Goal: Task Accomplishment & Management: Use online tool/utility

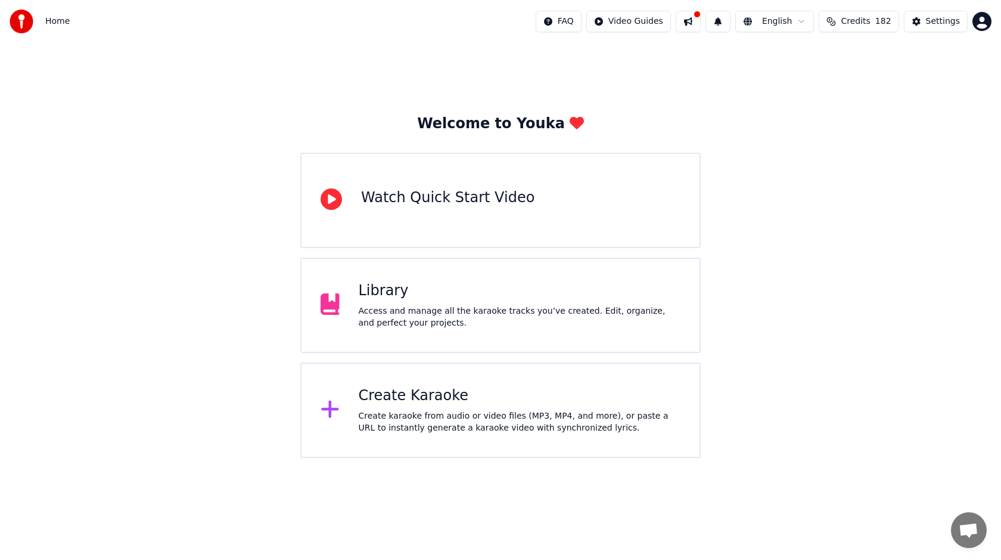
click at [474, 371] on div "Create Karaoke Create karaoke from audio or video files (MP3, MP4, and more), o…" at bounding box center [500, 409] width 401 height 95
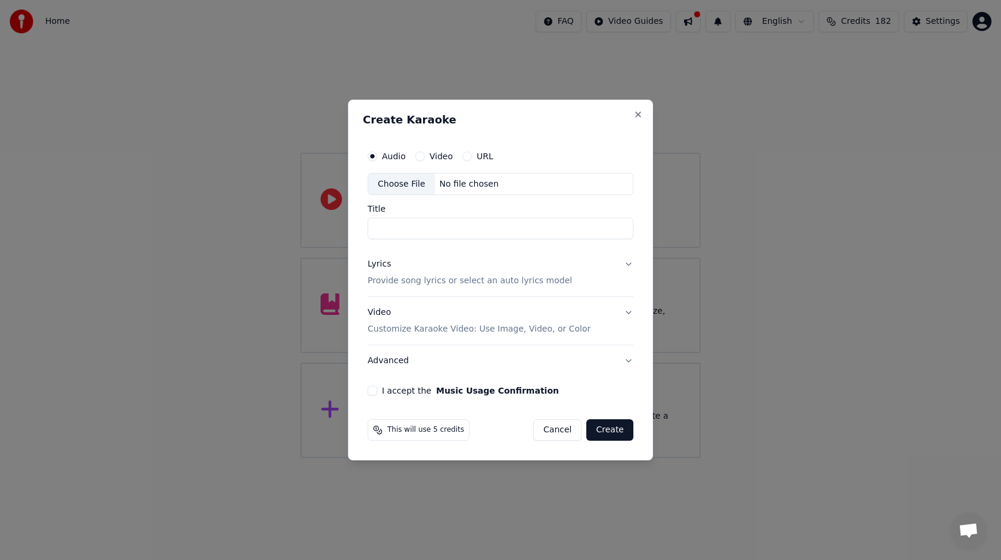
click at [405, 179] on div "Choose File" at bounding box center [401, 183] width 67 height 21
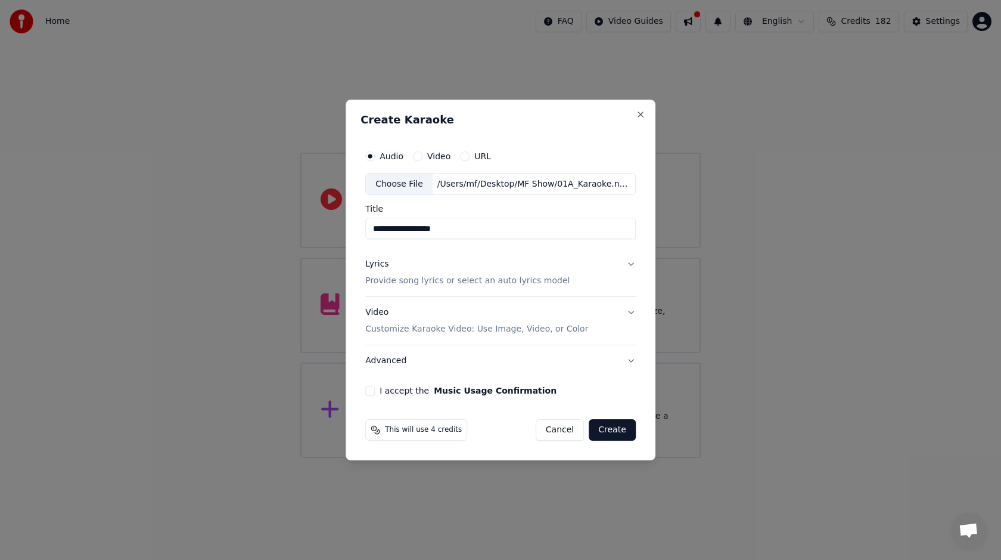
click at [386, 229] on input "**********" at bounding box center [500, 228] width 271 height 21
click at [474, 231] on input "**********" at bounding box center [500, 228] width 271 height 21
type input "*********"
click at [495, 269] on div "Lyrics Provide song lyrics or select an auto lyrics model" at bounding box center [467, 273] width 204 height 29
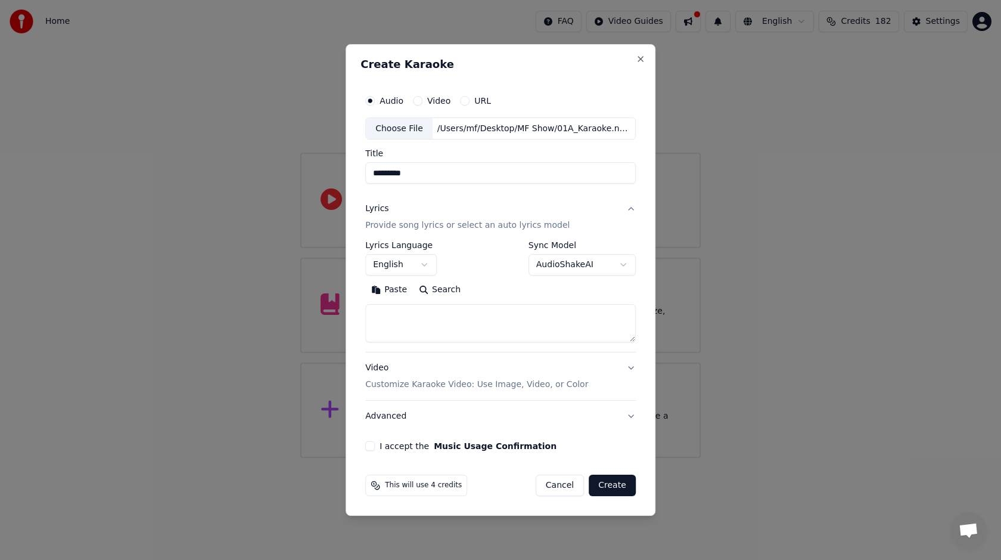
click at [433, 312] on textarea at bounding box center [500, 324] width 271 height 38
paste textarea "**********"
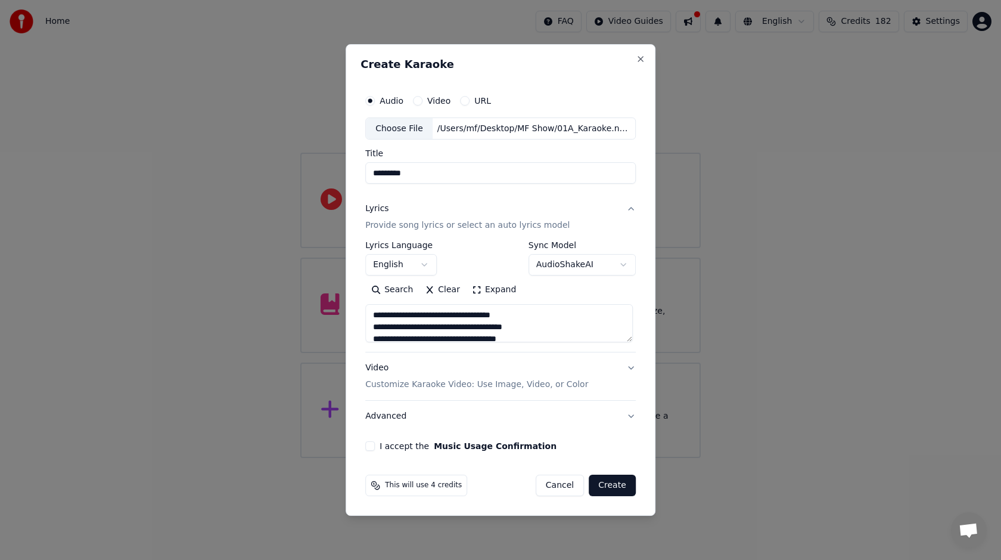
type textarea "**********"
click at [476, 373] on div "Video Customize Karaoke Video: Use Image, Video, or Color" at bounding box center [476, 376] width 223 height 29
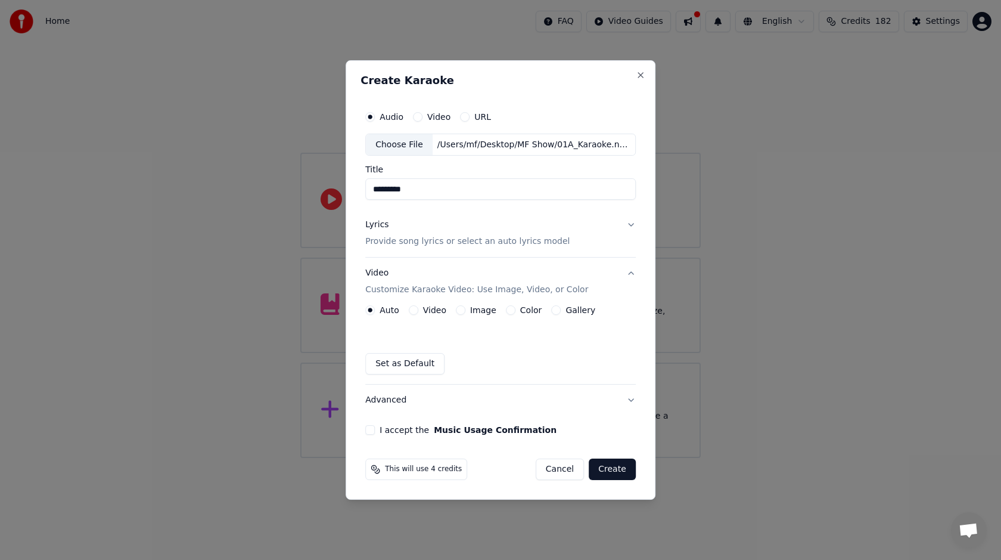
click at [415, 309] on button "Video" at bounding box center [414, 310] width 10 height 10
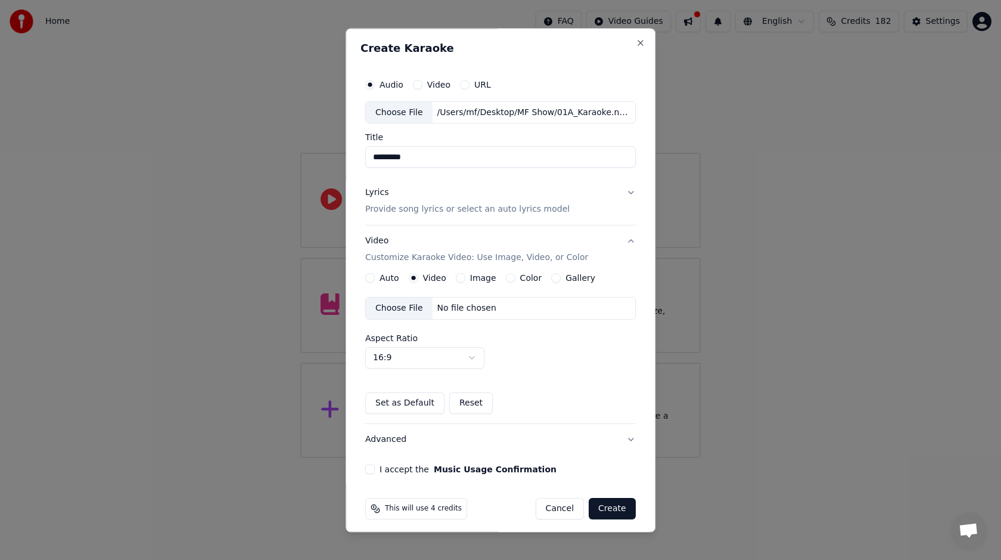
click at [412, 312] on div "Choose File" at bounding box center [399, 308] width 67 height 21
click at [374, 467] on button "I accept the Music Usage Confirmation" at bounding box center [370, 470] width 10 height 10
click at [596, 506] on button "Create" at bounding box center [612, 508] width 47 height 21
click at [468, 275] on div "Image" at bounding box center [476, 279] width 41 height 10
click at [461, 277] on button "Image" at bounding box center [461, 279] width 10 height 10
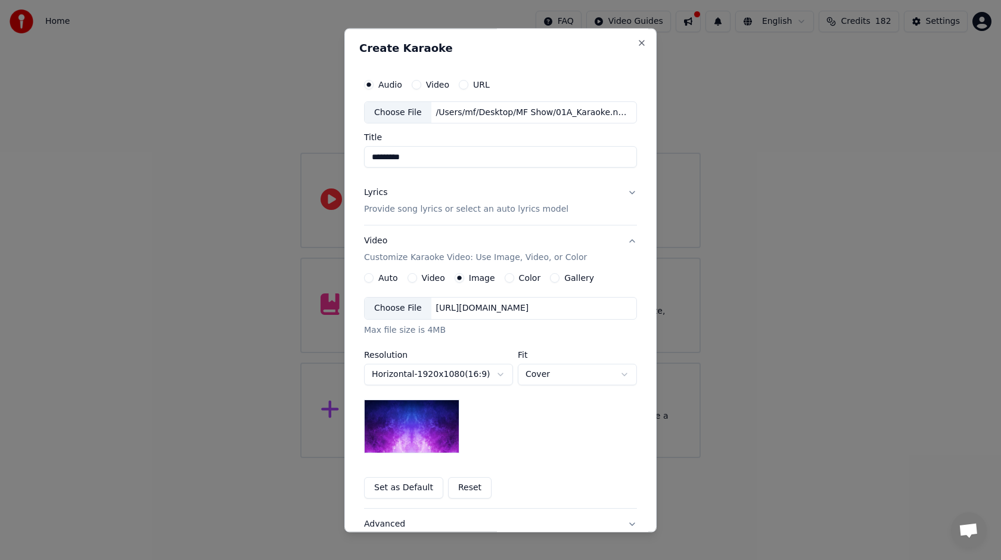
click at [411, 310] on div "Choose File" at bounding box center [398, 308] width 67 height 21
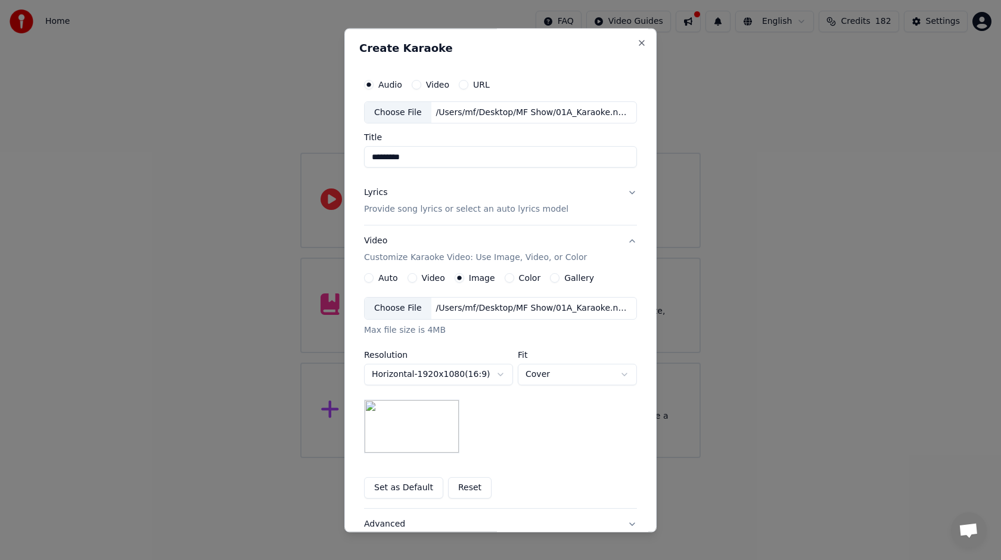
click at [391, 194] on div "Lyrics Provide song lyrics or select an auto lyrics model" at bounding box center [466, 201] width 204 height 29
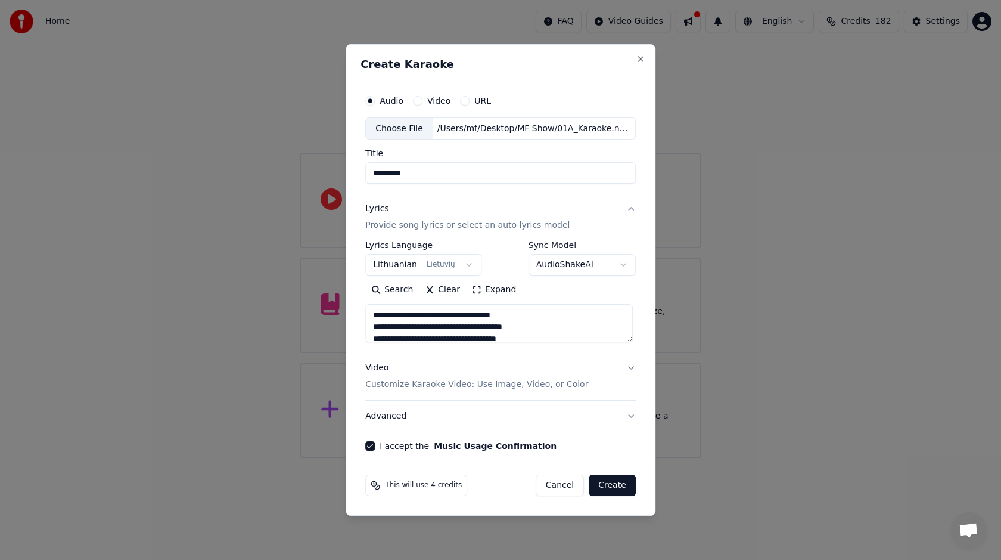
click at [606, 483] on button "Create" at bounding box center [612, 484] width 47 height 21
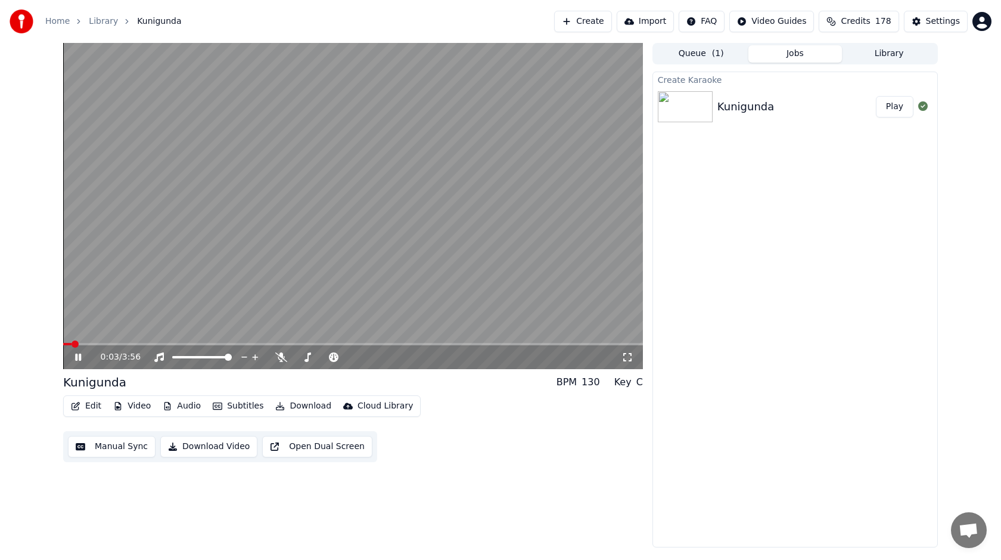
click at [283, 352] on div "0:03 / 3:56" at bounding box center [361, 357] width 521 height 12
click at [279, 354] on icon at bounding box center [281, 357] width 12 height 10
click at [63, 341] on span at bounding box center [66, 343] width 7 height 7
click at [78, 361] on icon at bounding box center [87, 357] width 28 height 10
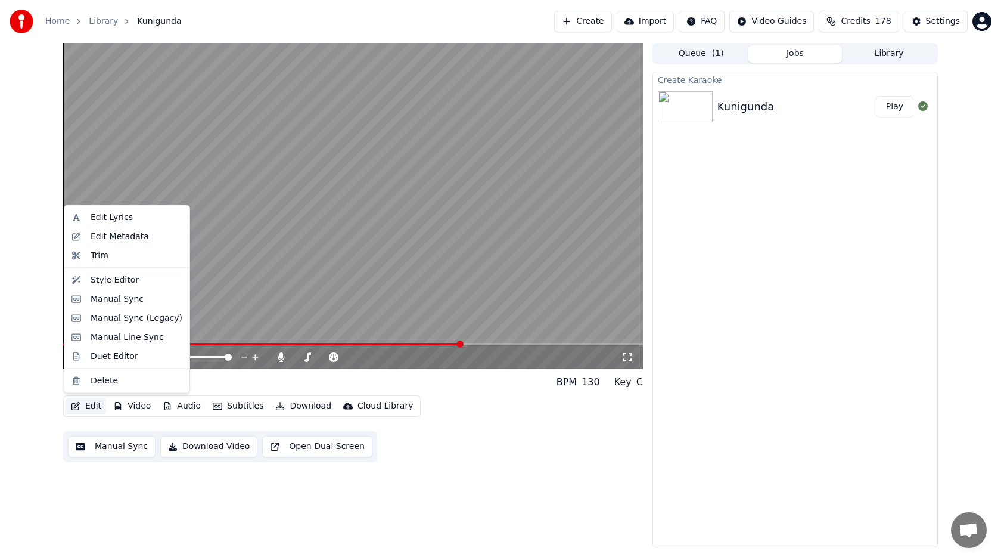
click at [83, 407] on button "Edit" at bounding box center [86, 406] width 40 height 17
click at [128, 302] on div "Manual Sync" at bounding box center [117, 299] width 53 height 12
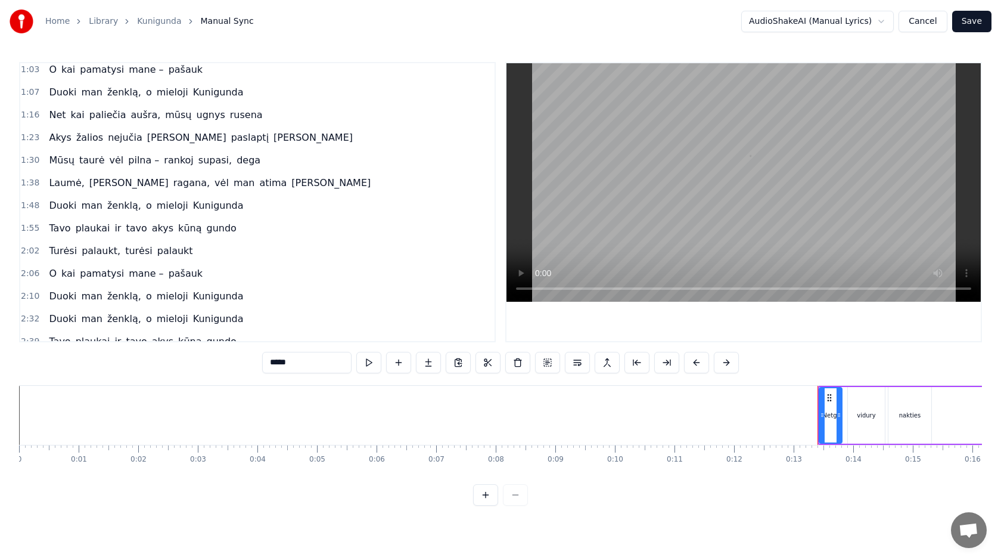
scroll to position [243, 0]
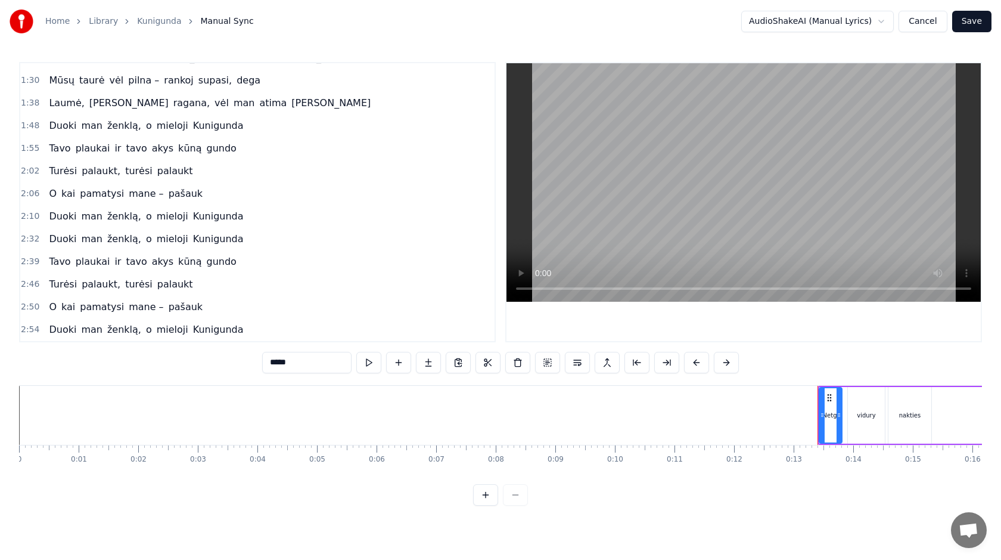
click at [30, 238] on span "2:32" at bounding box center [30, 239] width 18 height 12
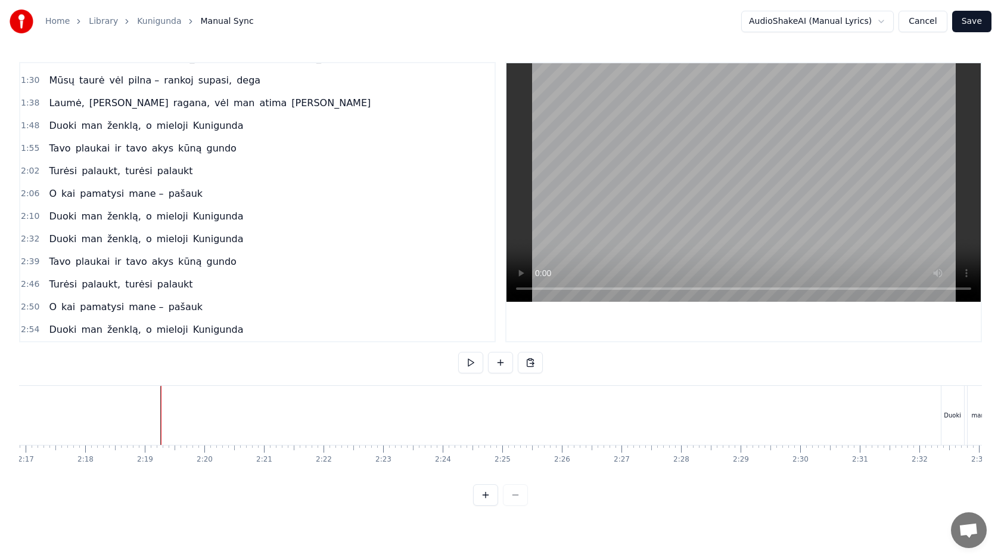
scroll to position [0, 8356]
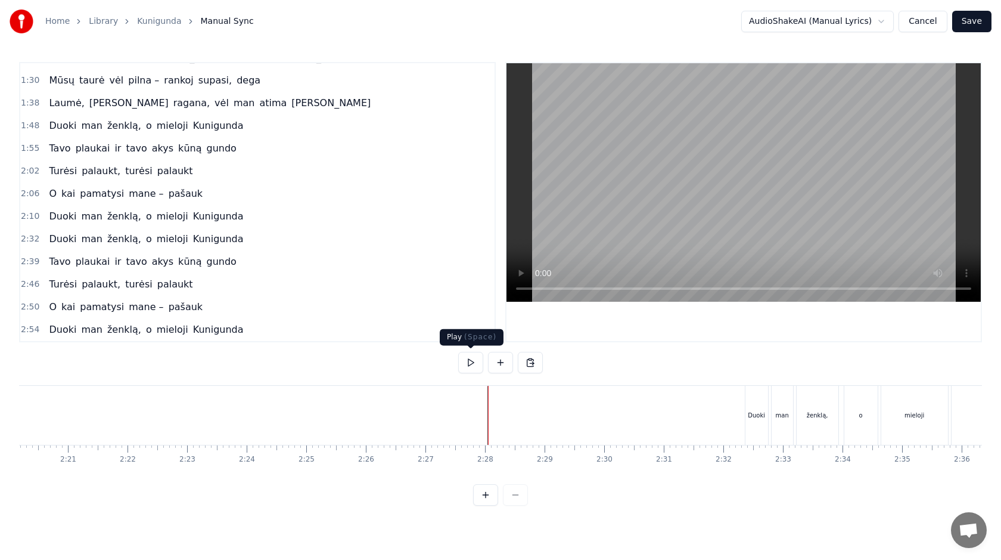
click at [472, 367] on button at bounding box center [470, 362] width 25 height 21
click at [470, 367] on button at bounding box center [470, 362] width 25 height 21
click at [507, 361] on button at bounding box center [500, 362] width 25 height 21
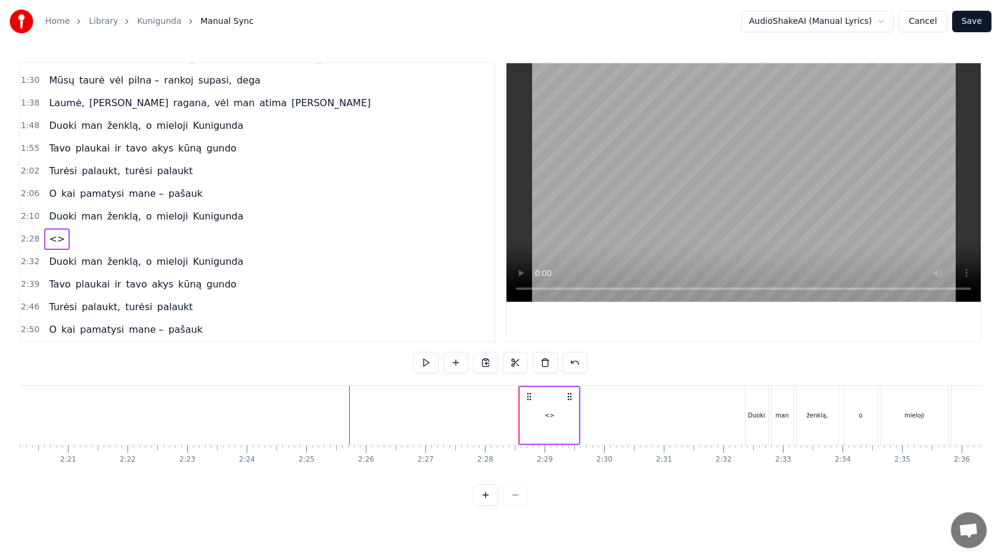
click at [550, 418] on div "<>" at bounding box center [550, 415] width 10 height 9
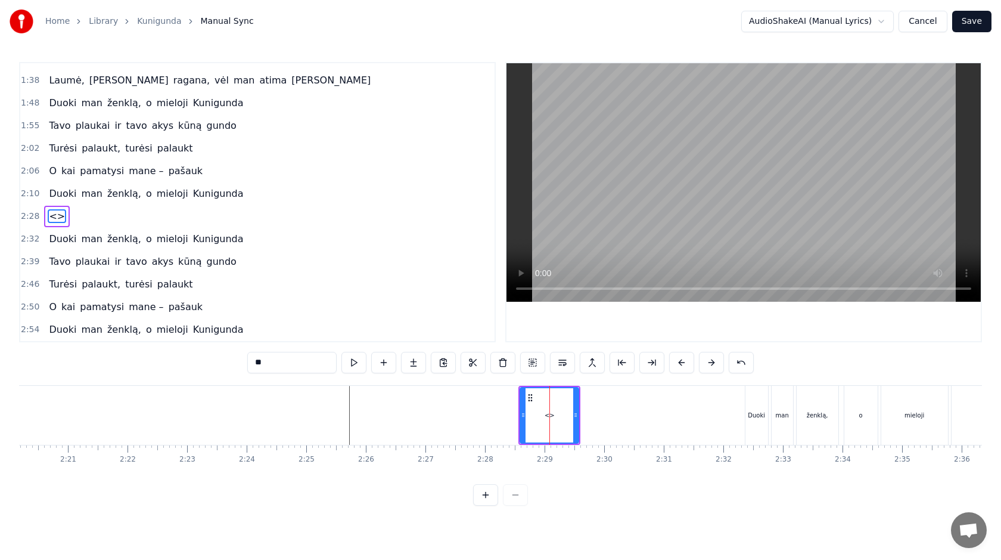
click at [289, 365] on input "**" at bounding box center [291, 362] width 89 height 21
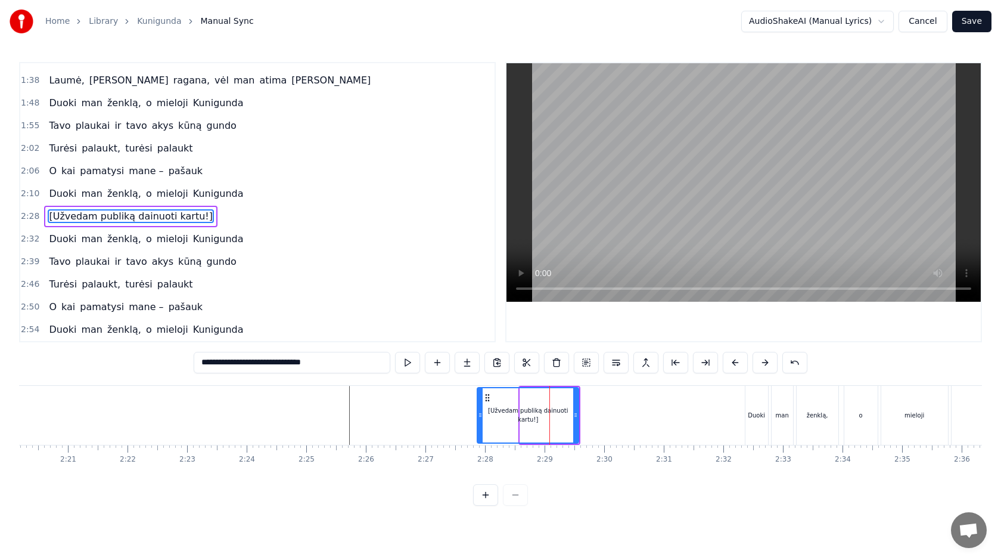
drag, startPoint x: 522, startPoint y: 415, endPoint x: 447, endPoint y: 414, distance: 74.5
click at [478, 414] on icon at bounding box center [480, 415] width 5 height 10
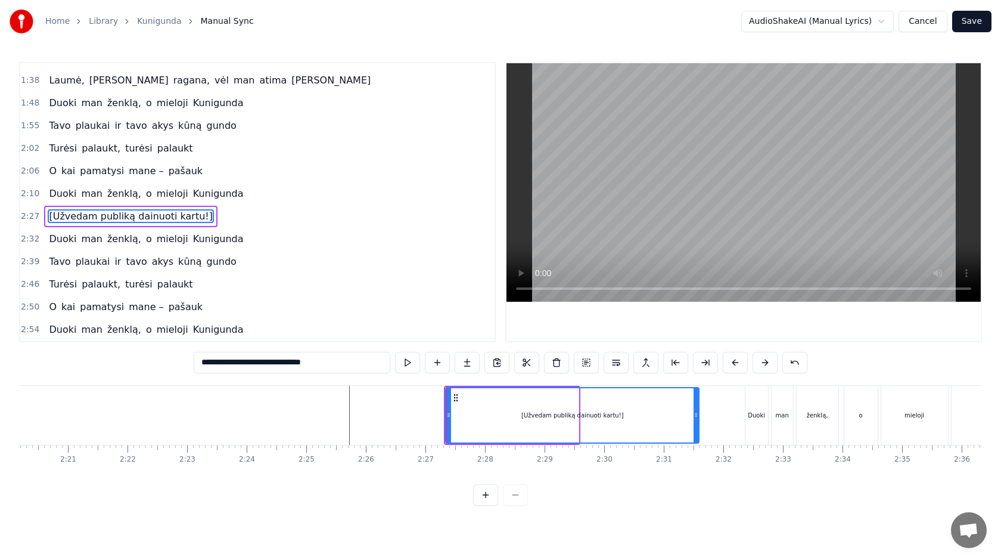
drag, startPoint x: 574, startPoint y: 413, endPoint x: 695, endPoint y: 413, distance: 121.0
click at [696, 413] on icon at bounding box center [696, 415] width 5 height 10
drag, startPoint x: 696, startPoint y: 415, endPoint x: 640, endPoint y: 415, distance: 56.0
click at [643, 415] on icon at bounding box center [645, 415] width 5 height 10
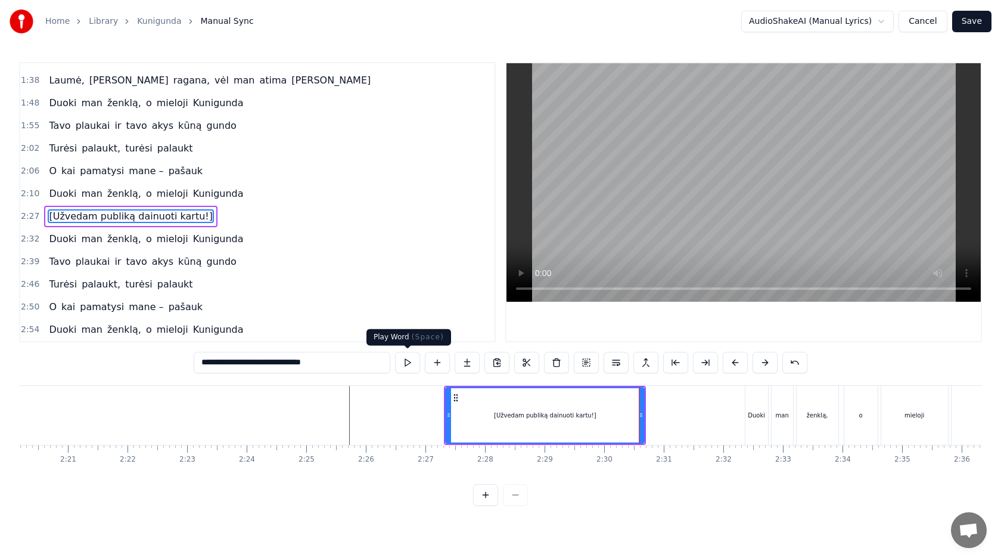
type input "**********"
click at [402, 361] on button at bounding box center [407, 362] width 25 height 21
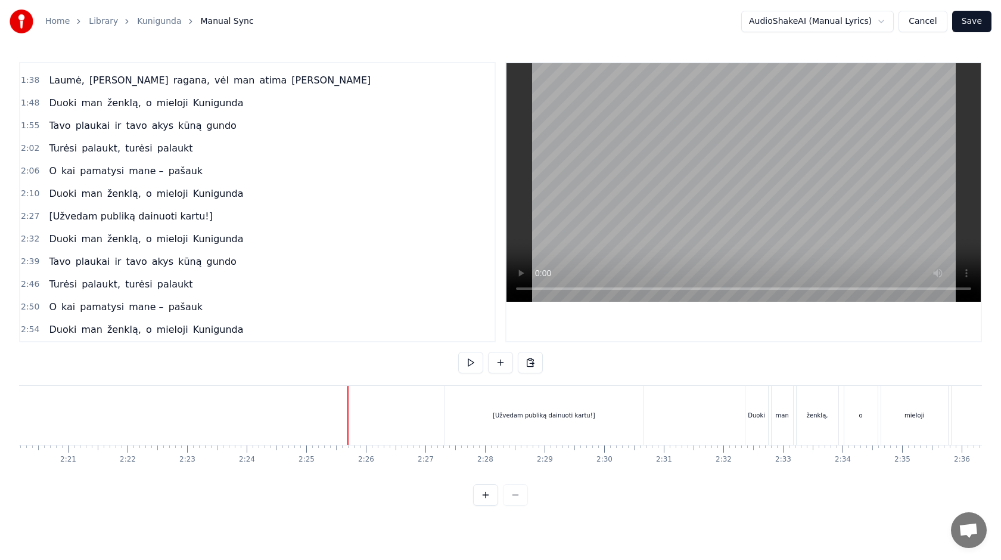
click at [465, 361] on button at bounding box center [470, 362] width 25 height 21
click at [461, 359] on button at bounding box center [470, 362] width 25 height 21
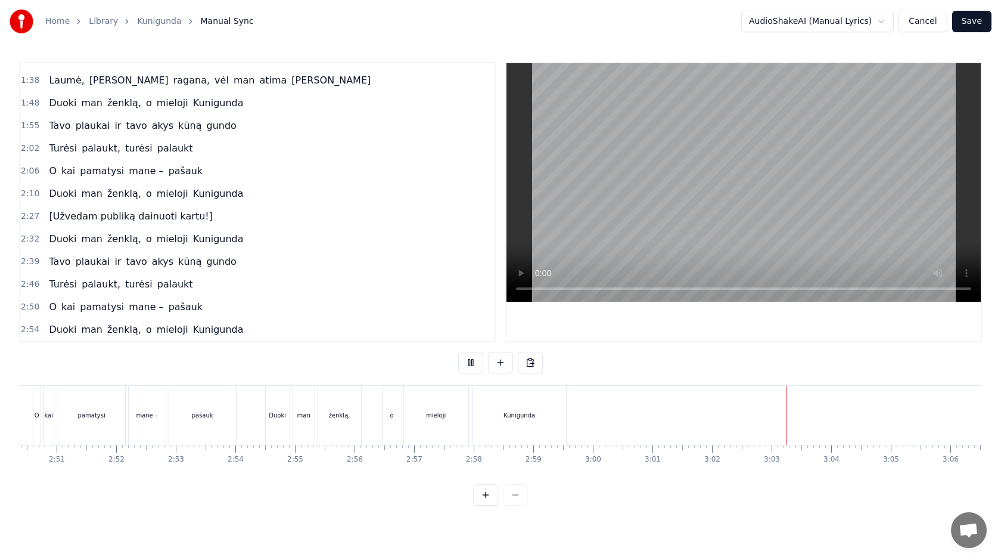
click at [980, 18] on button "Save" at bounding box center [972, 21] width 39 height 21
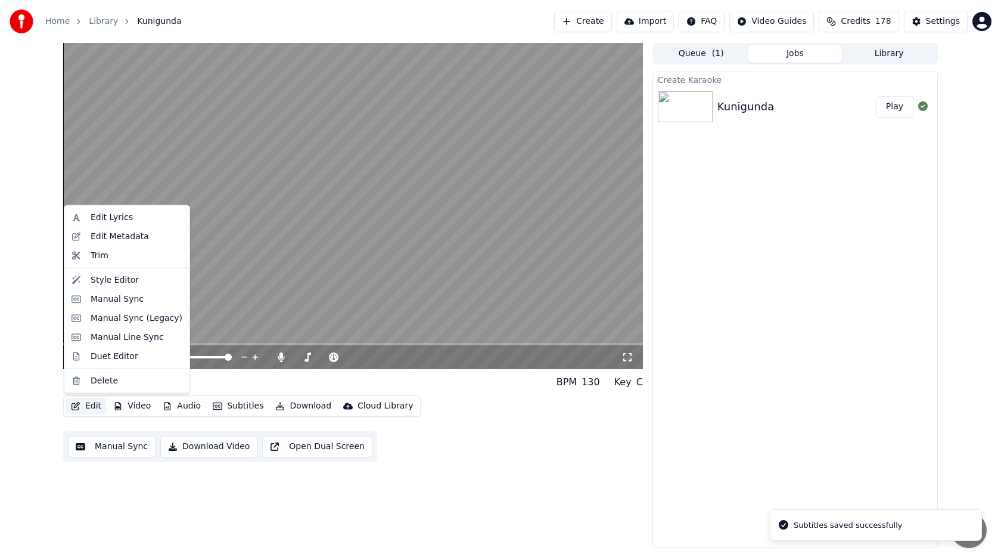
click at [97, 407] on button "Edit" at bounding box center [86, 406] width 40 height 17
click at [126, 353] on div "Duet Editor" at bounding box center [115, 356] width 48 height 12
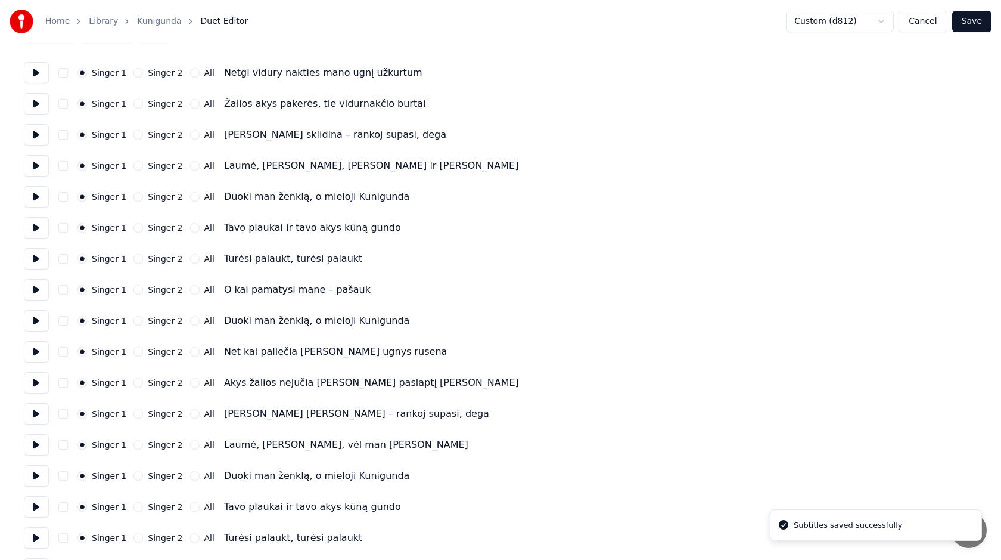
scroll to position [334, 0]
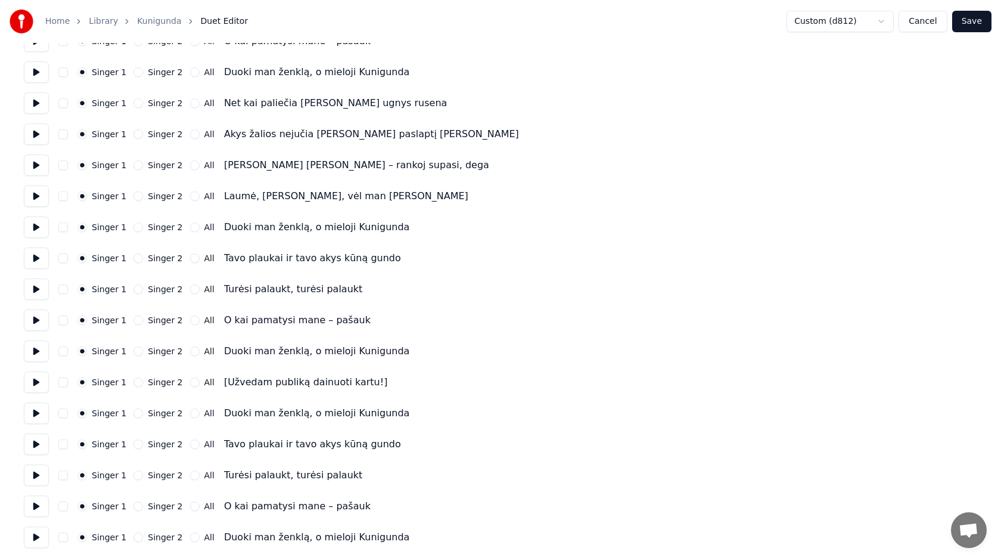
click at [190, 383] on button "All" at bounding box center [195, 382] width 10 height 10
click at [978, 29] on button "Save" at bounding box center [972, 21] width 39 height 21
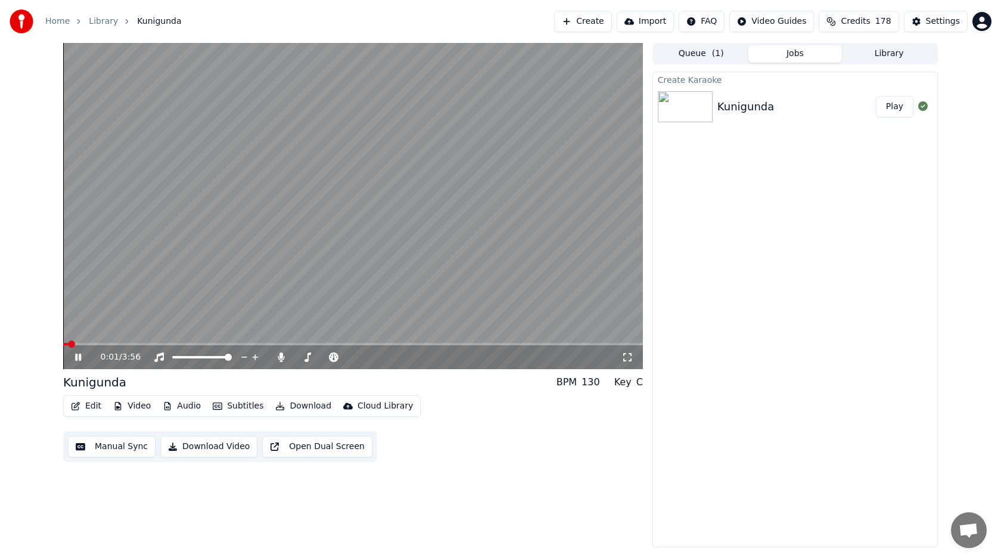
click at [82, 358] on icon at bounding box center [87, 357] width 28 height 10
click at [307, 406] on button "Download" at bounding box center [304, 406] width 66 height 17
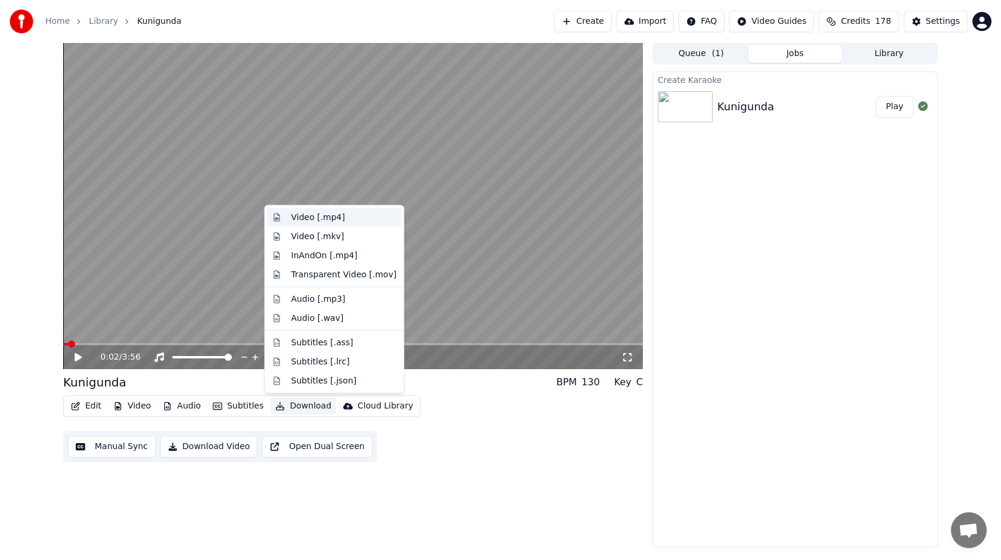
click at [321, 219] on div "Video [.mp4]" at bounding box center [318, 218] width 54 height 12
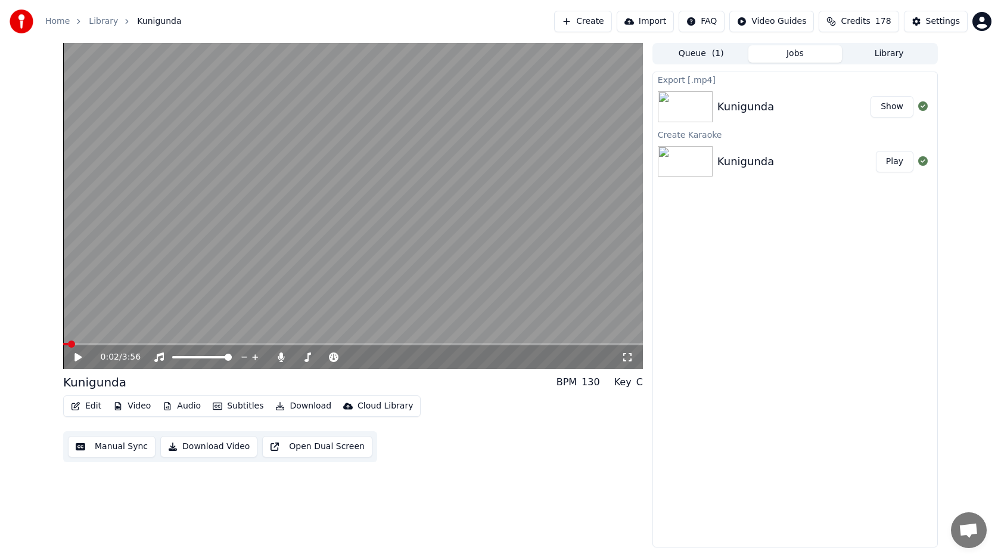
click at [903, 110] on button "Show" at bounding box center [892, 106] width 43 height 21
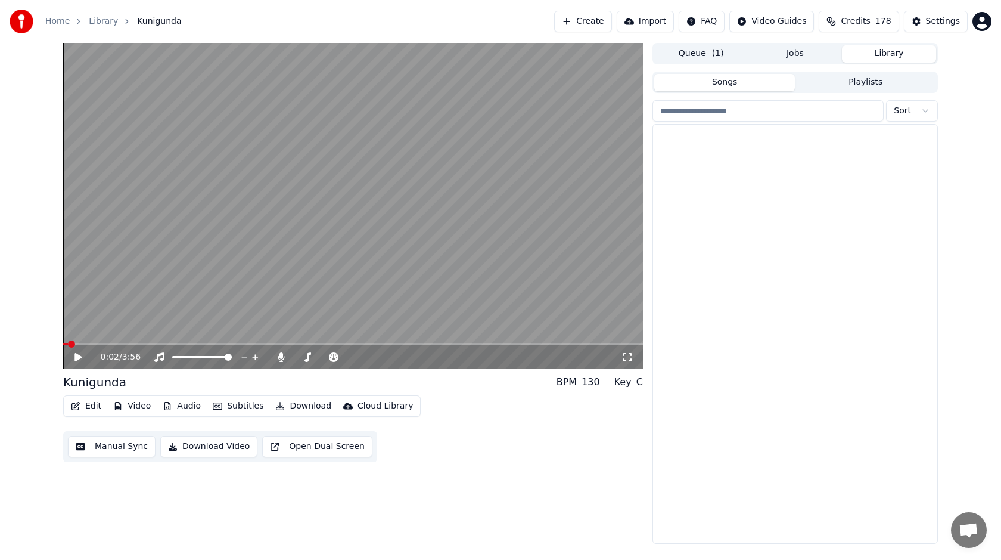
click at [877, 55] on button "Library" at bounding box center [889, 53] width 94 height 17
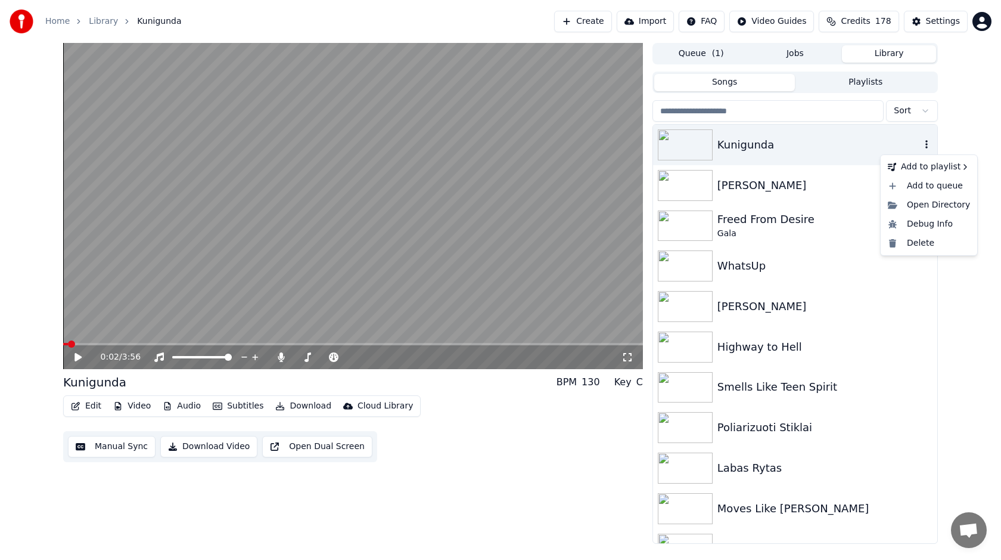
click at [928, 144] on icon "button" at bounding box center [927, 144] width 12 height 10
click at [847, 191] on div "Stable" at bounding box center [844, 194] width 79 height 19
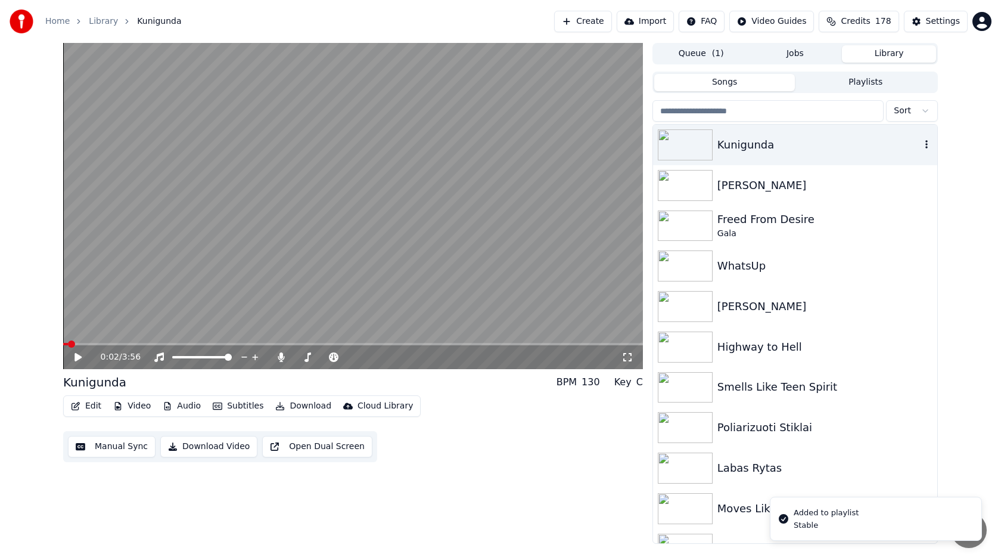
click at [578, 26] on button "Create" at bounding box center [583, 21] width 58 height 21
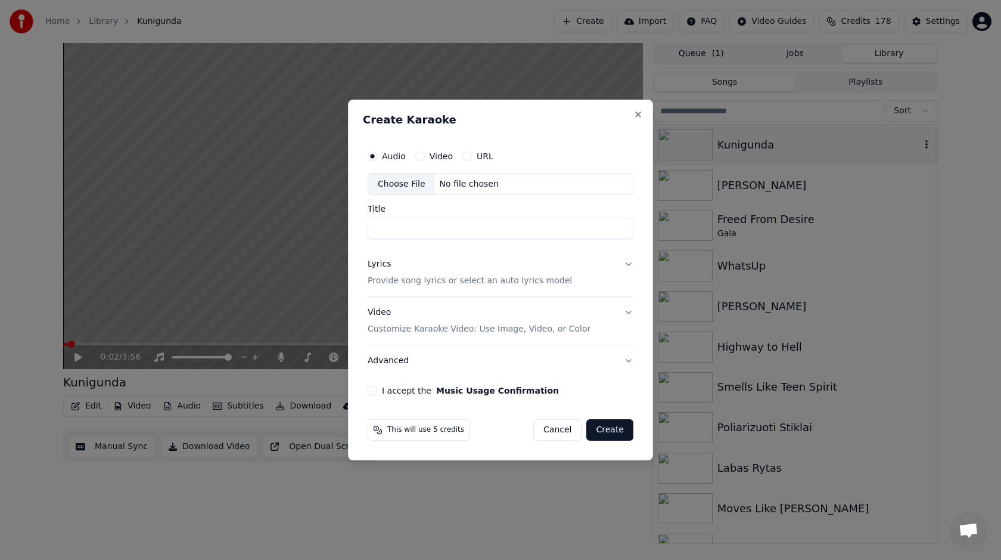
click at [421, 183] on div "Choose File" at bounding box center [401, 183] width 67 height 21
click at [420, 184] on div "Choose File" at bounding box center [401, 183] width 67 height 21
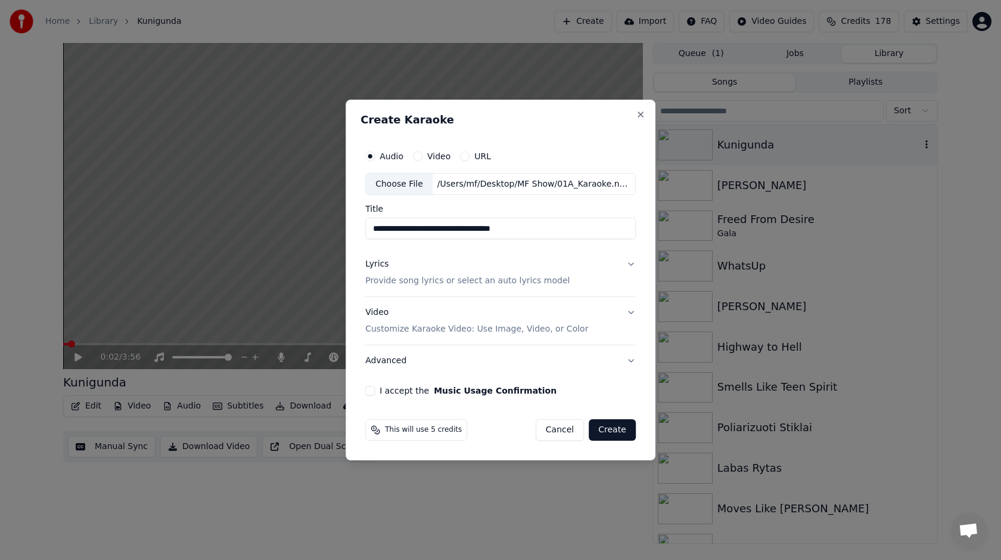
click at [529, 228] on input "**********" at bounding box center [500, 228] width 271 height 21
type input "**********"
click at [470, 286] on p "Provide song lyrics or select an auto lyrics model" at bounding box center [467, 281] width 204 height 12
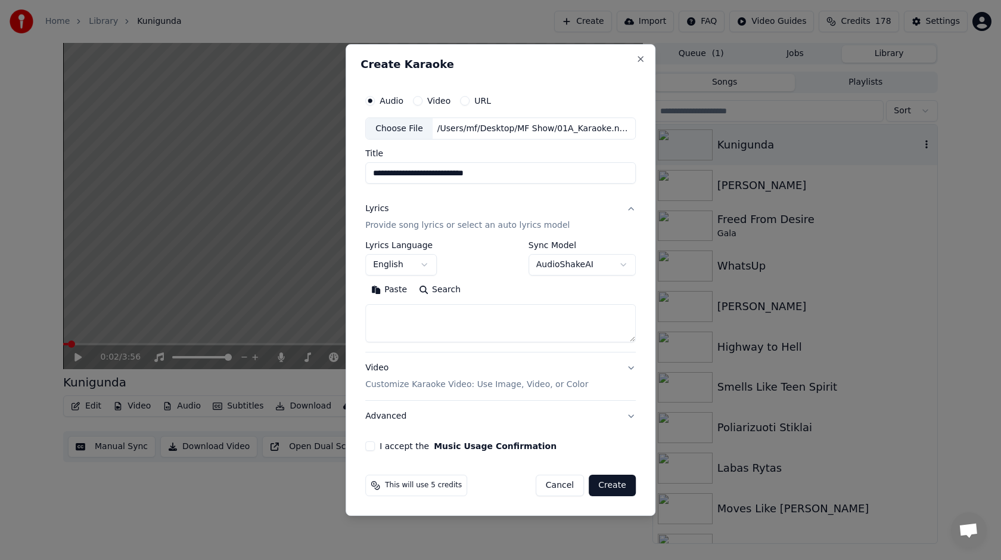
click at [418, 321] on textarea at bounding box center [500, 324] width 271 height 38
paste textarea "**********"
type textarea "**********"
click at [485, 377] on div "Video Customize Karaoke Video: Use Image, Video, or Color" at bounding box center [476, 376] width 223 height 29
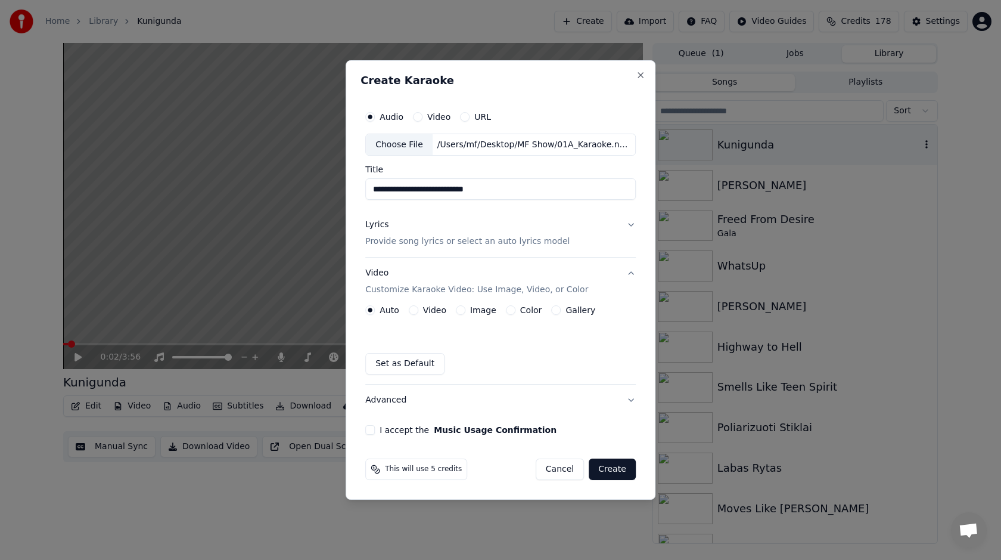
click at [456, 311] on button "Image" at bounding box center [461, 310] width 10 height 10
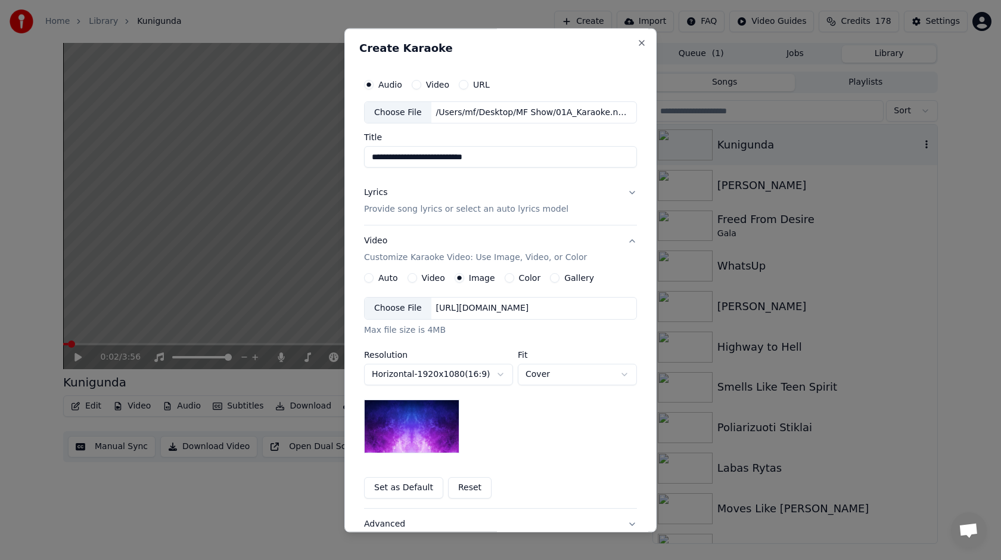
click at [420, 314] on div "Choose File" at bounding box center [398, 308] width 67 height 21
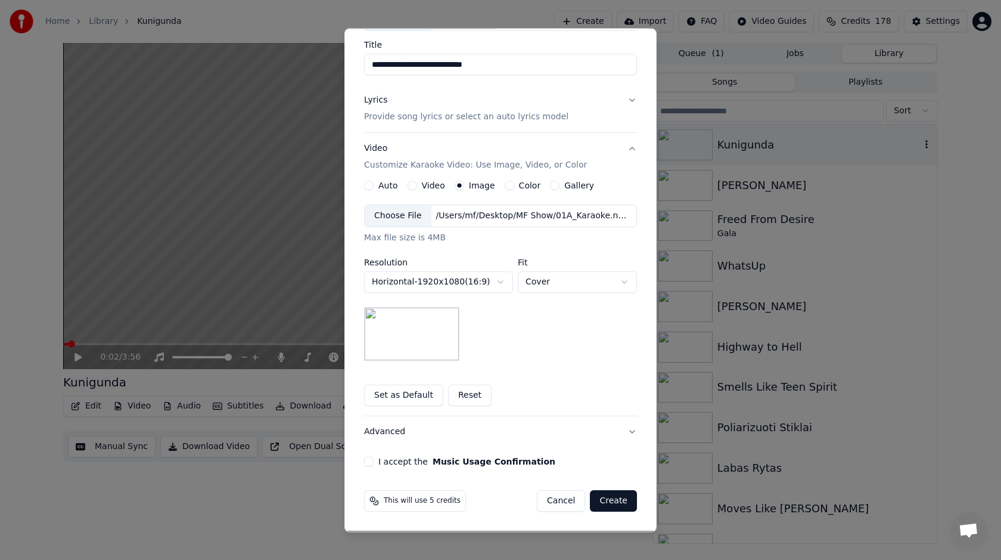
scroll to position [91, 0]
click at [370, 464] on button "I accept the Music Usage Confirmation" at bounding box center [369, 464] width 10 height 10
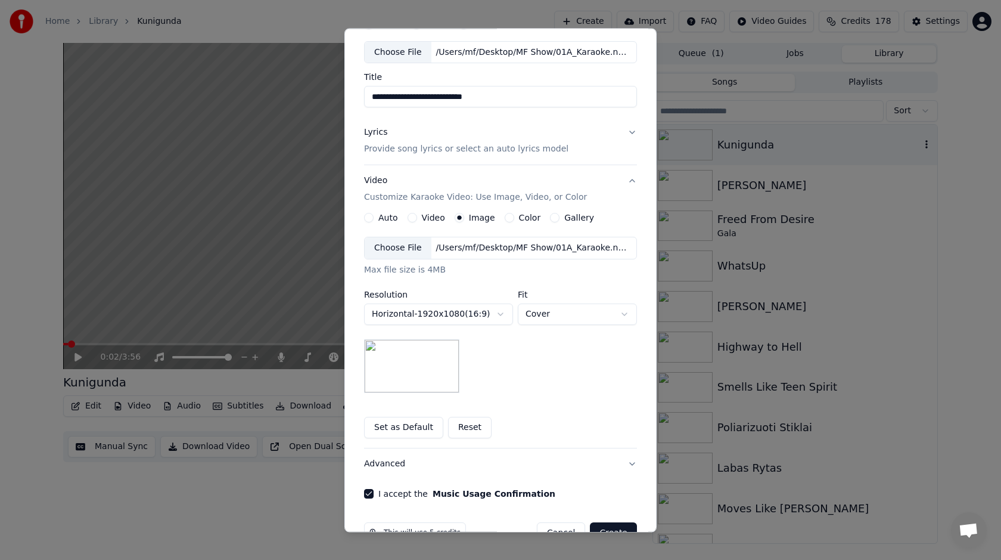
scroll to position [92, 0]
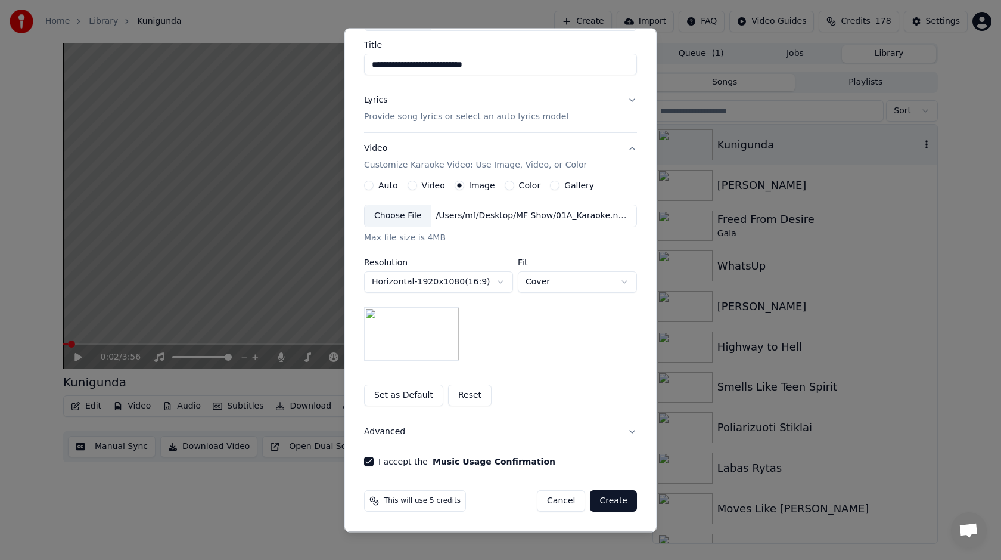
click at [622, 503] on button "Create" at bounding box center [613, 501] width 47 height 21
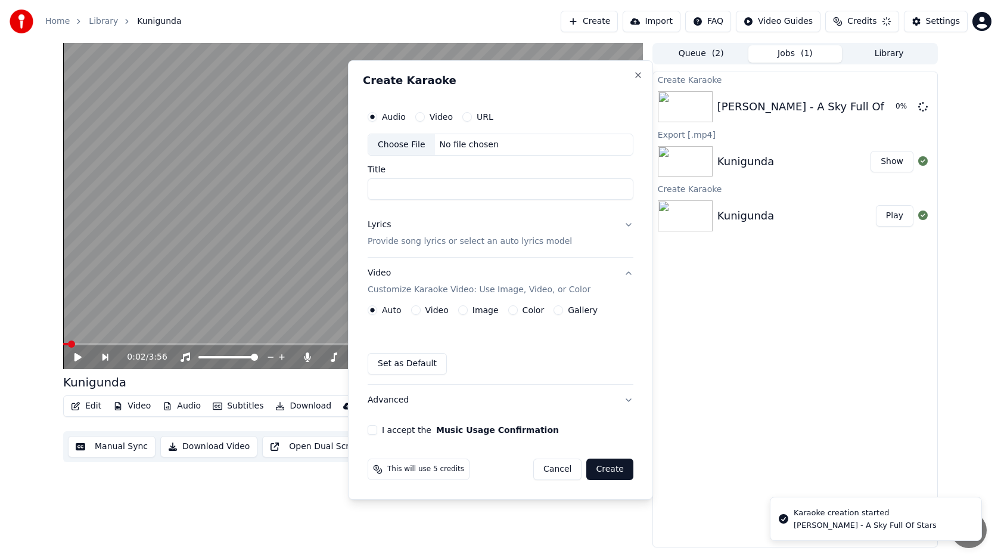
scroll to position [0, 0]
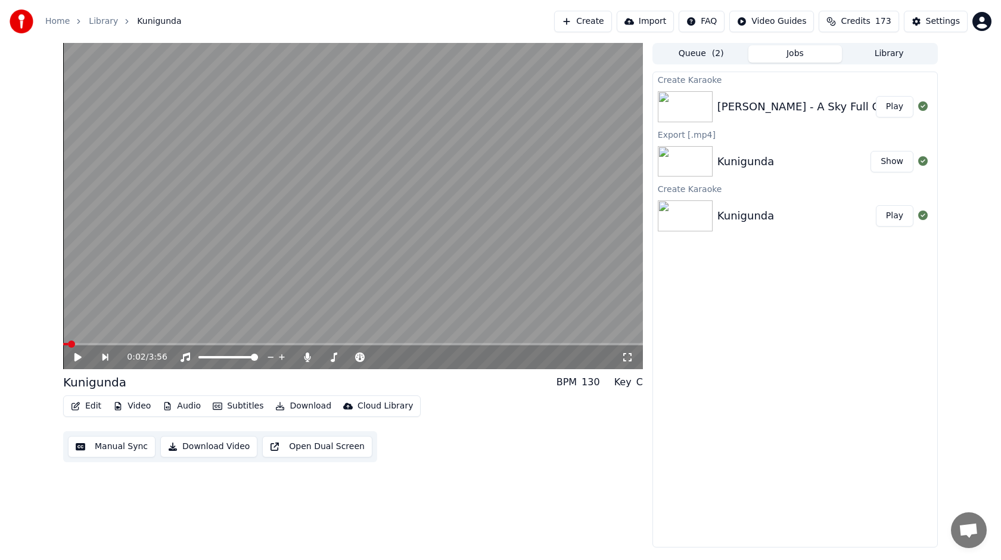
click at [862, 106] on div "[PERSON_NAME] - A Sky Full Of Stars" at bounding box center [797, 106] width 159 height 17
click at [902, 104] on button "Play" at bounding box center [895, 106] width 38 height 21
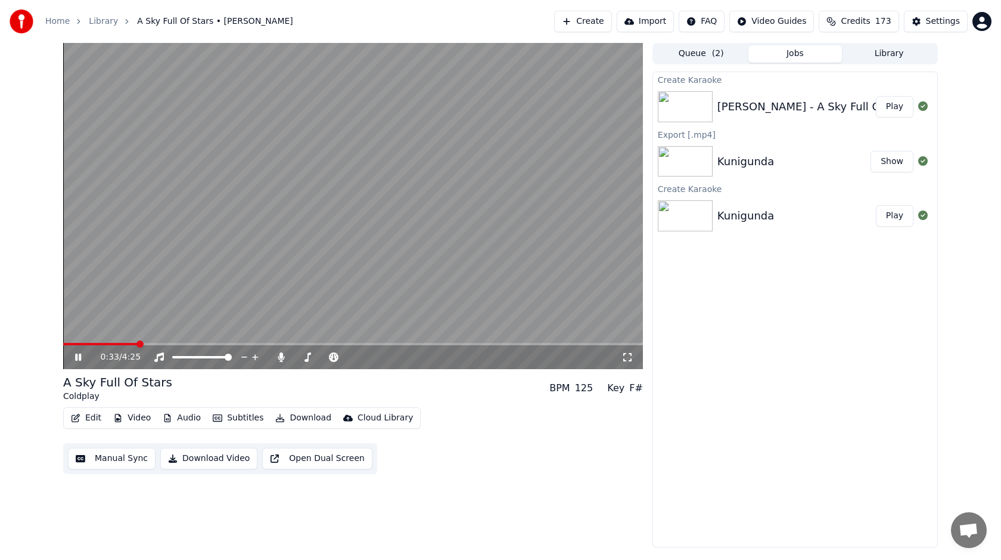
click at [375, 229] on video at bounding box center [353, 206] width 580 height 326
click at [346, 235] on video at bounding box center [353, 206] width 580 height 326
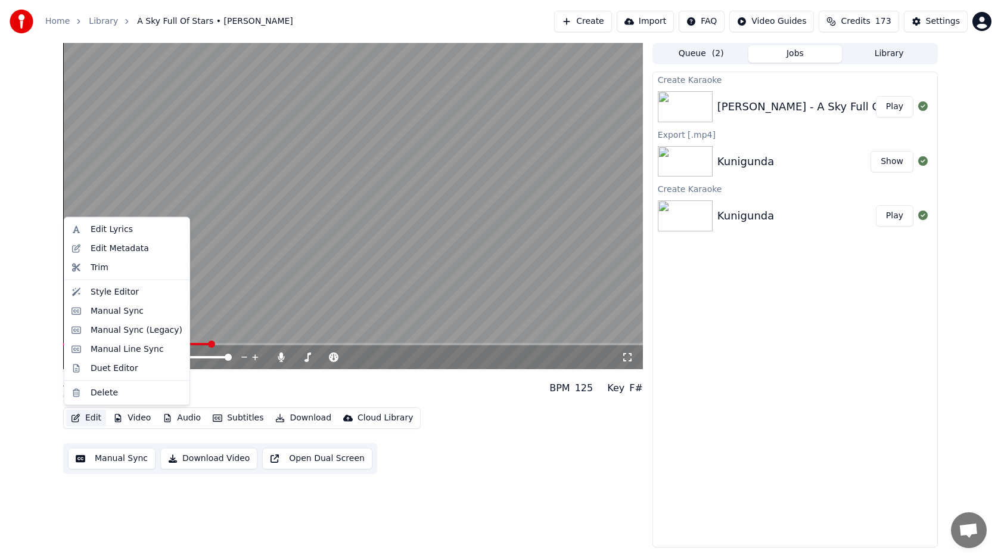
click at [89, 417] on button "Edit" at bounding box center [86, 418] width 40 height 17
click at [132, 314] on div "Manual Sync" at bounding box center [117, 311] width 53 height 12
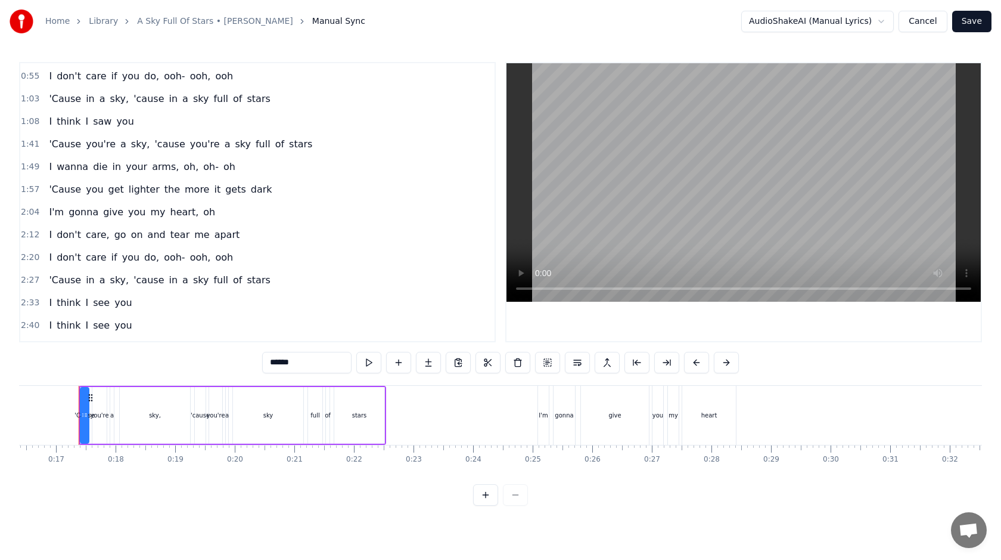
scroll to position [122, 0]
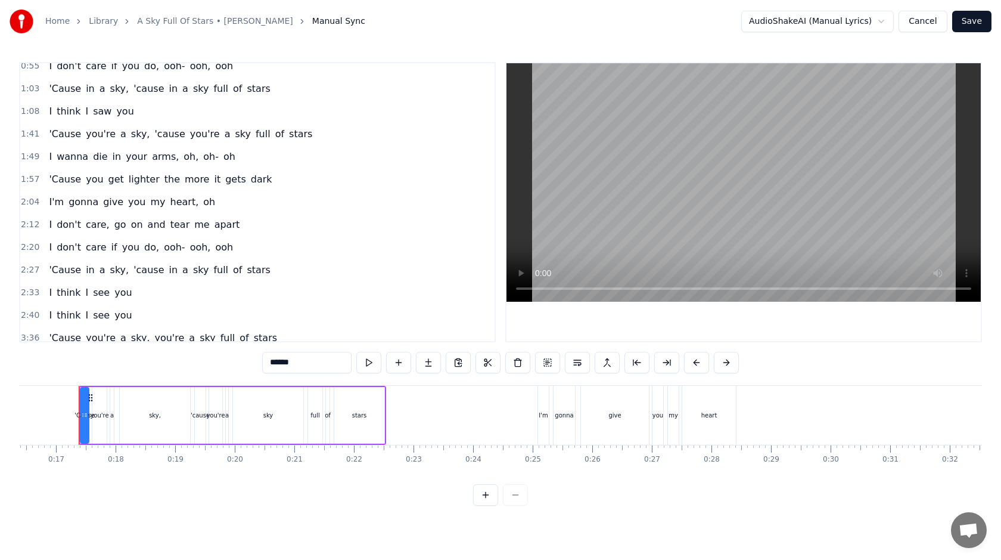
click at [23, 247] on span "2:20" at bounding box center [30, 247] width 18 height 12
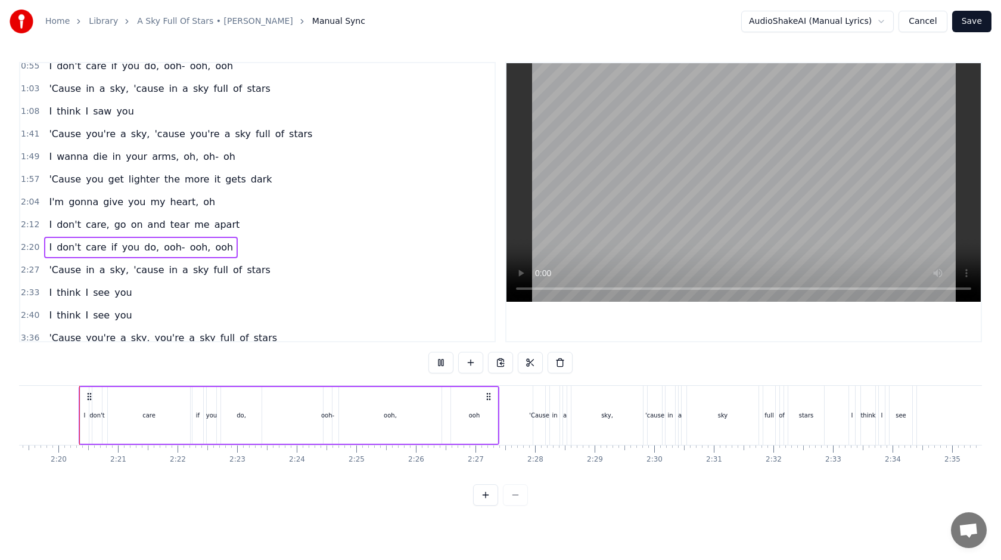
scroll to position [198, 0]
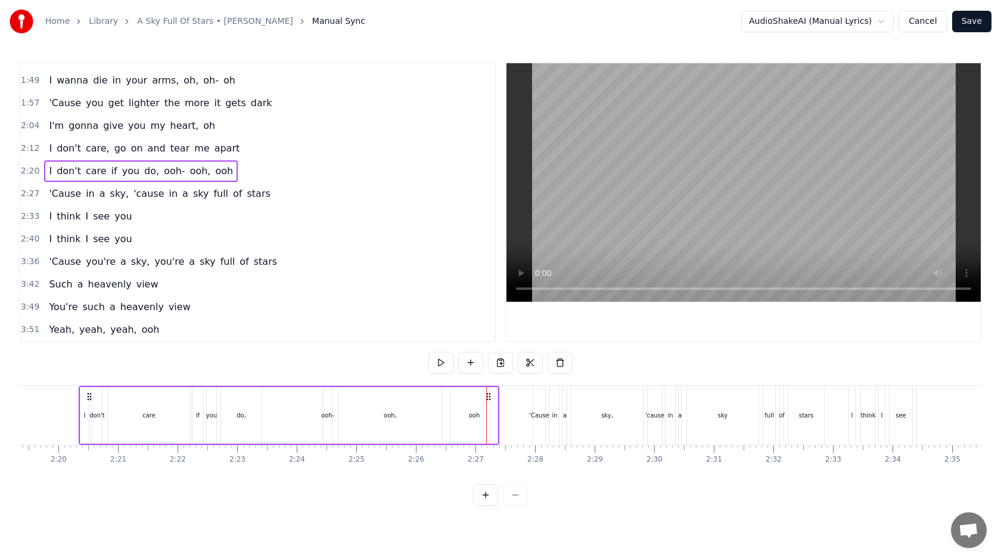
click at [426, 419] on div "ooh," at bounding box center [390, 415] width 103 height 57
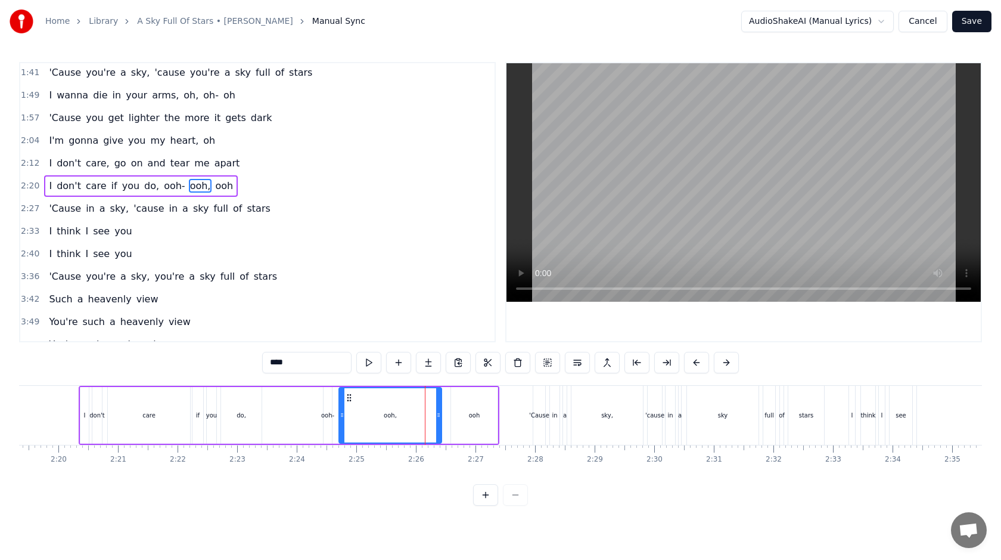
scroll to position [167, 0]
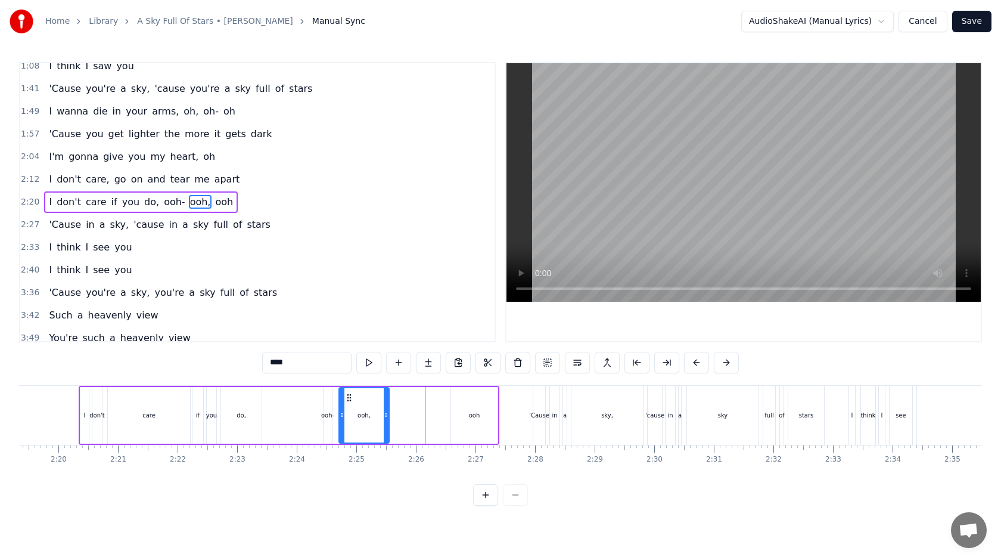
drag, startPoint x: 439, startPoint y: 418, endPoint x: 384, endPoint y: 417, distance: 54.9
click at [384, 417] on icon at bounding box center [386, 415] width 5 height 10
click at [353, 398] on circle at bounding box center [353, 397] width 1 height 1
drag, startPoint x: 348, startPoint y: 412, endPoint x: 337, endPoint y: 412, distance: 10.7
click at [337, 412] on icon at bounding box center [339, 415] width 5 height 10
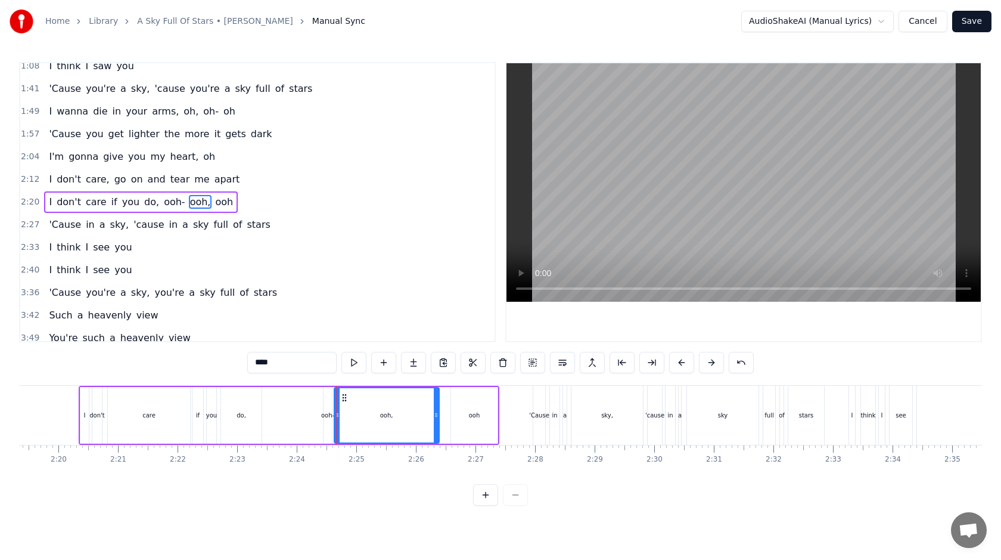
drag, startPoint x: 390, startPoint y: 414, endPoint x: 438, endPoint y: 415, distance: 47.7
click at [439, 415] on icon at bounding box center [436, 415] width 5 height 10
click at [461, 412] on div "ooh" at bounding box center [474, 415] width 46 height 57
type input "***"
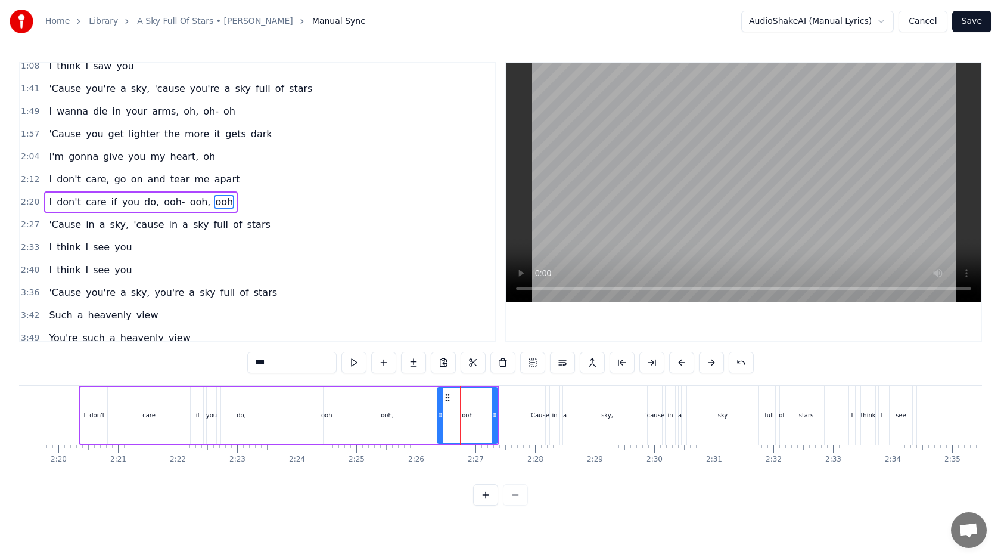
drag, startPoint x: 454, startPoint y: 414, endPoint x: 440, endPoint y: 415, distance: 13.8
click at [440, 415] on icon at bounding box center [440, 415] width 5 height 10
click at [308, 423] on div "I don't care if you do, ooh- ooh, ooh" at bounding box center [289, 415] width 421 height 59
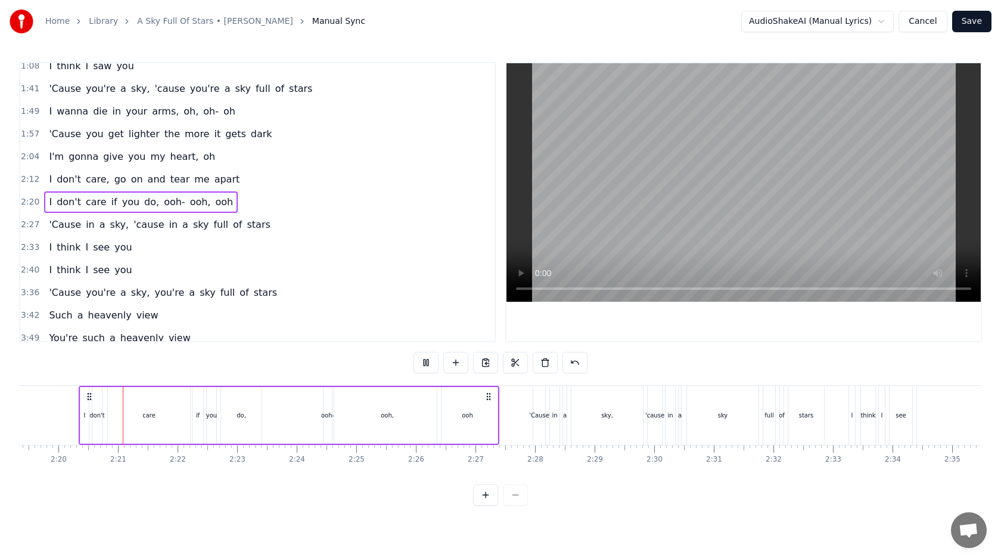
click at [308, 423] on div "I don't care if you do, ooh- ooh, ooh" at bounding box center [289, 415] width 421 height 59
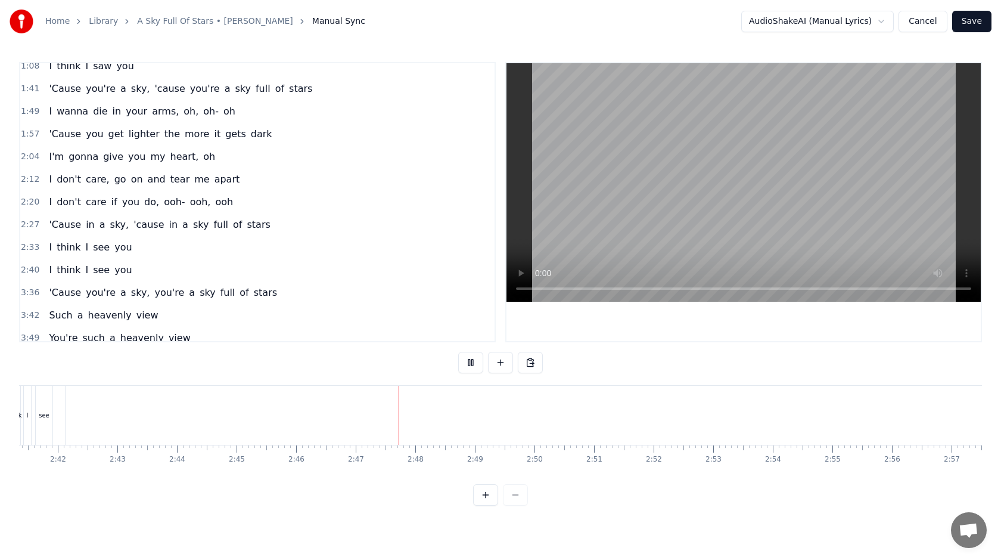
scroll to position [0, 9620]
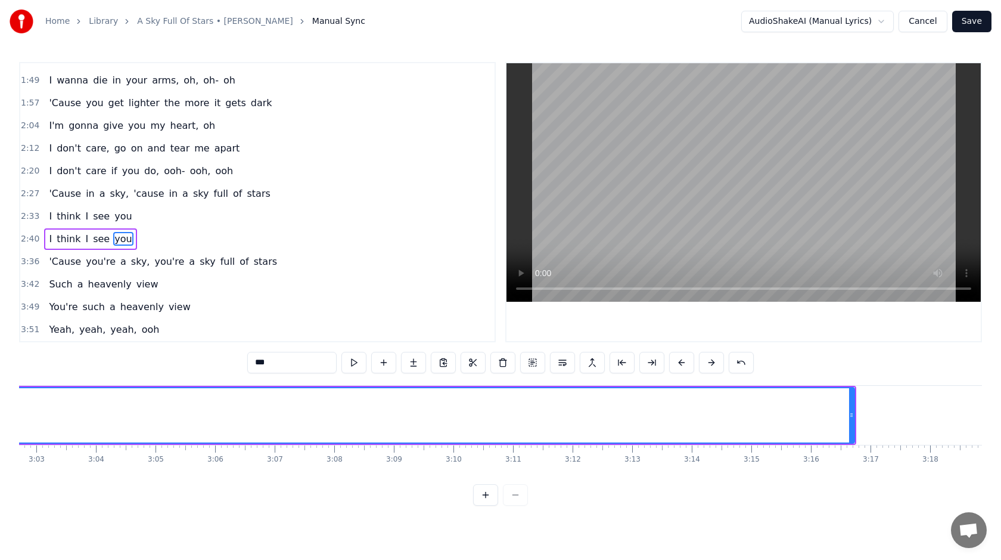
scroll to position [0, 11046]
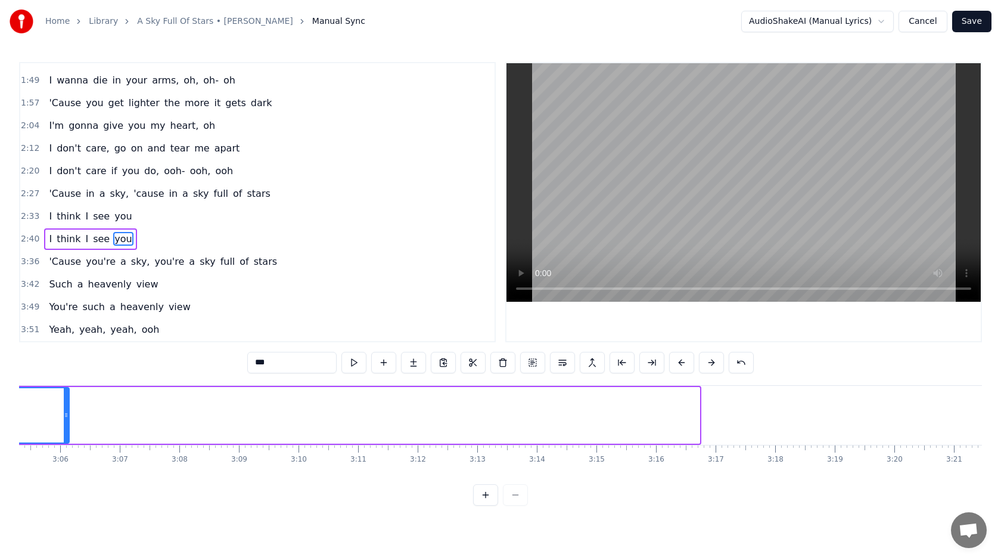
drag, startPoint x: 699, startPoint y: 419, endPoint x: 52, endPoint y: 410, distance: 646.2
click at [64, 410] on icon at bounding box center [66, 415] width 5 height 10
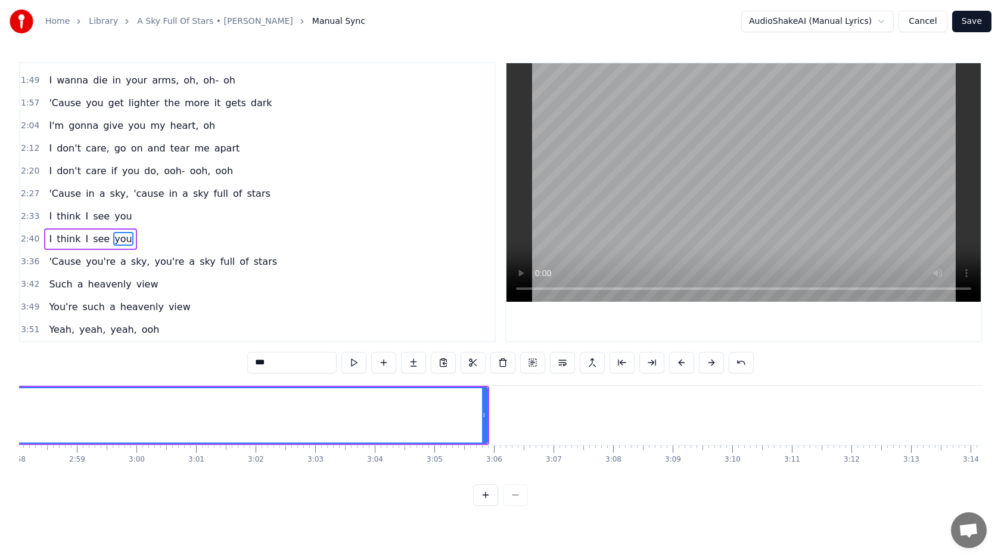
scroll to position [0, 10494]
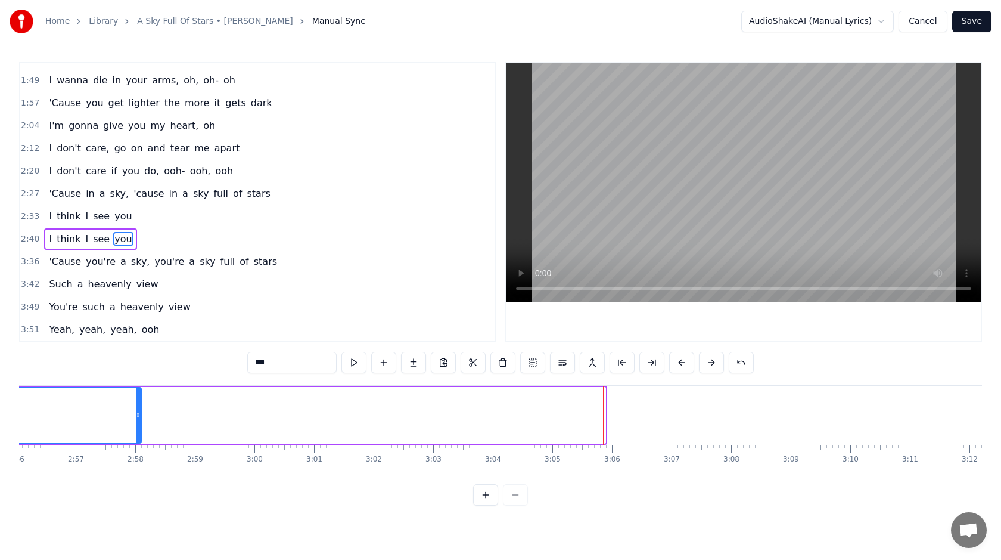
drag, startPoint x: 601, startPoint y: 418, endPoint x: 115, endPoint y: 421, distance: 485.8
click at [136, 421] on div at bounding box center [138, 415] width 5 height 54
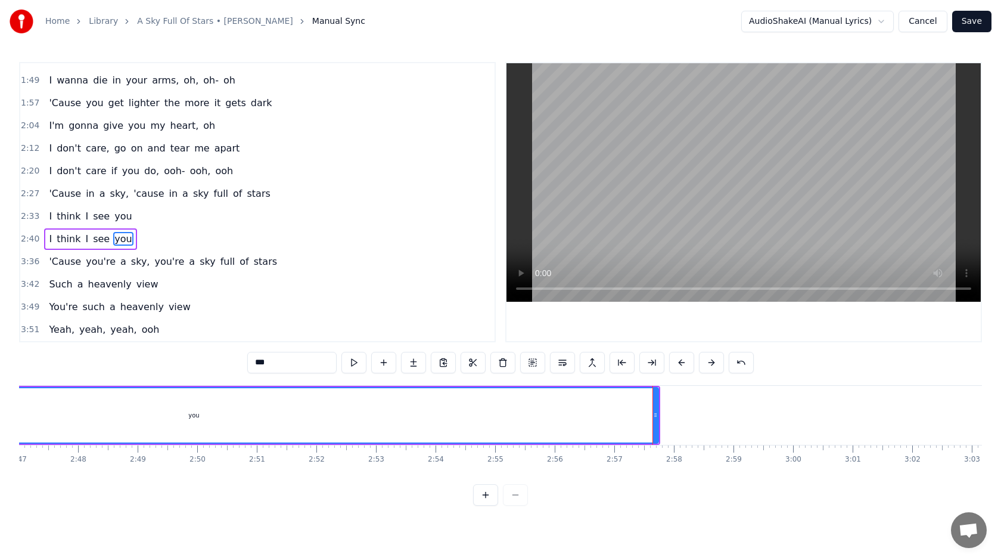
scroll to position [0, 9824]
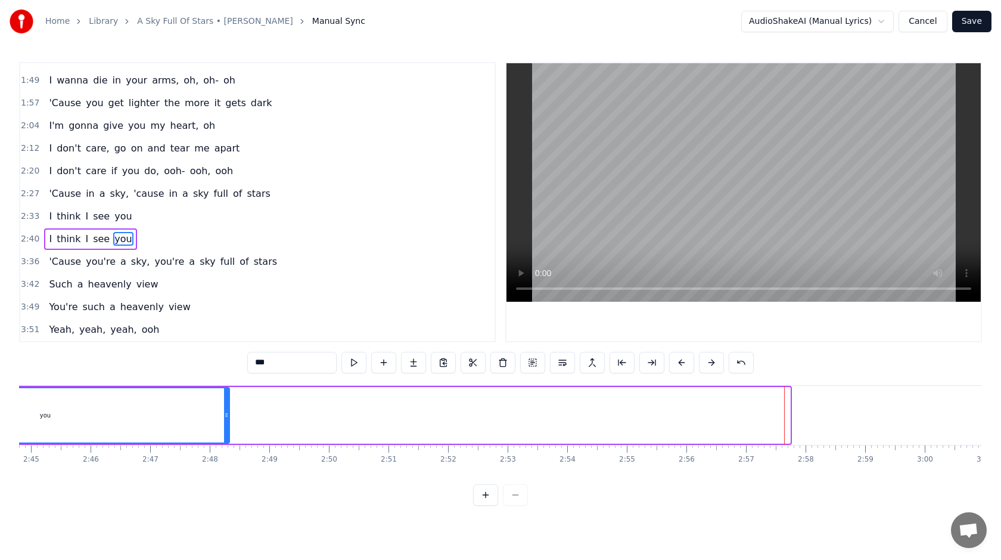
drag, startPoint x: 786, startPoint y: 422, endPoint x: 224, endPoint y: 428, distance: 562.1
click at [224, 428] on div at bounding box center [226, 415] width 5 height 54
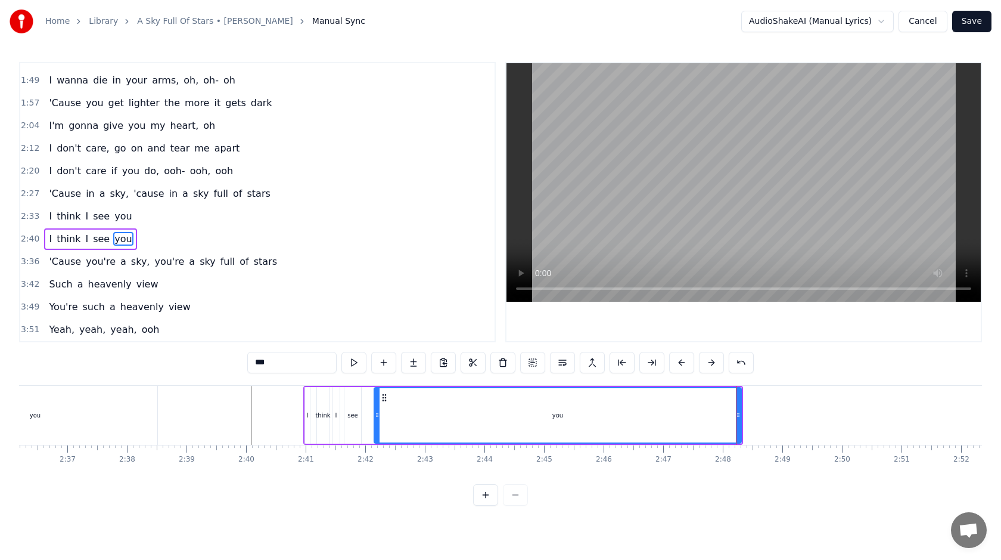
scroll to position [0, 9307]
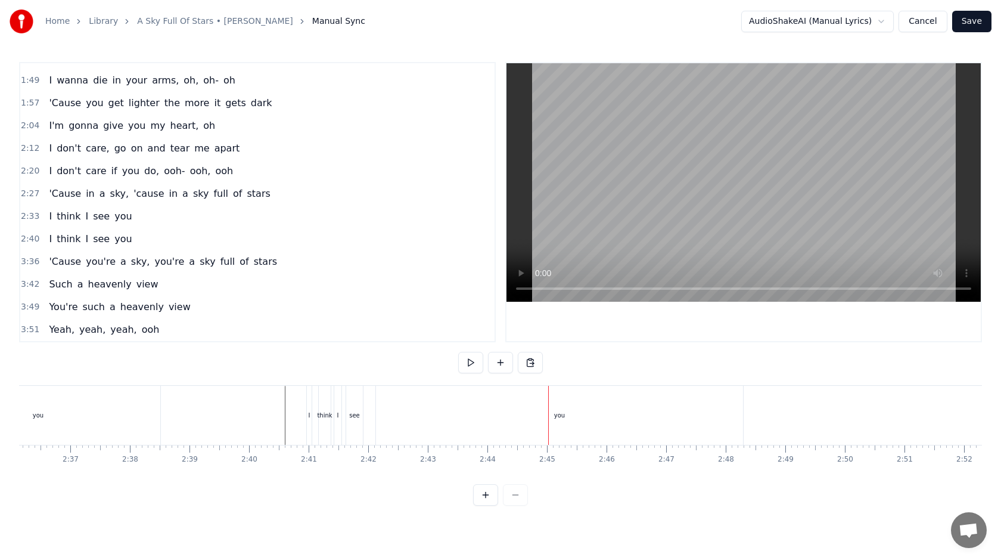
click at [405, 423] on div "you" at bounding box center [559, 415] width 367 height 59
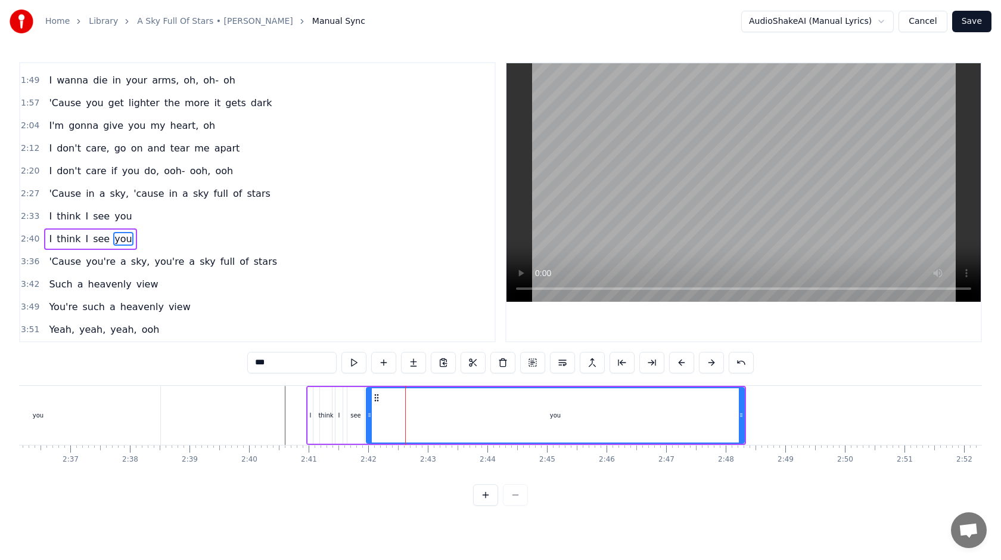
drag, startPoint x: 380, startPoint y: 420, endPoint x: 370, endPoint y: 421, distance: 10.7
click at [370, 421] on div at bounding box center [369, 415] width 5 height 54
drag, startPoint x: 741, startPoint y: 409, endPoint x: 681, endPoint y: 409, distance: 59.6
click at [695, 409] on div at bounding box center [697, 415] width 5 height 54
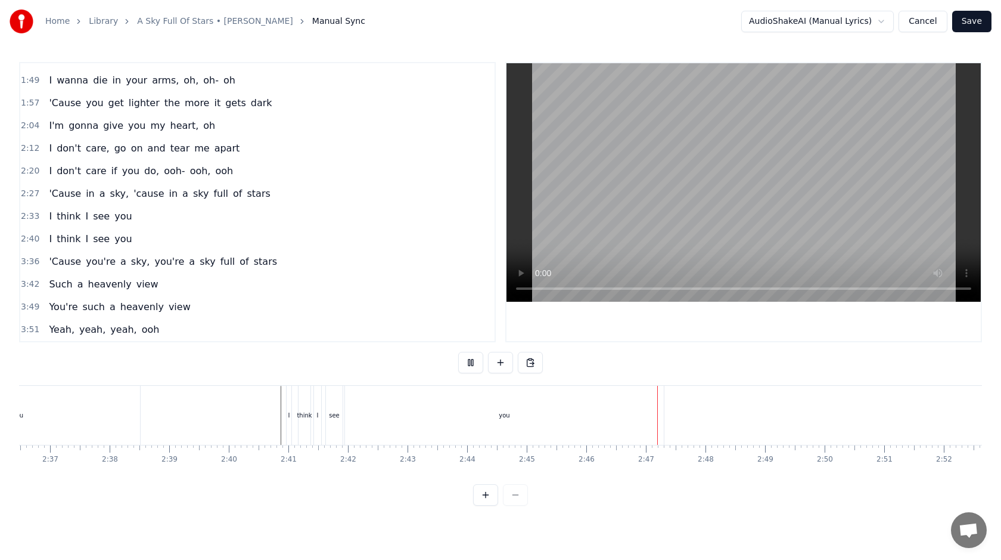
scroll to position [0, 9332]
click at [628, 418] on div "you" at bounding box center [499, 415] width 319 height 59
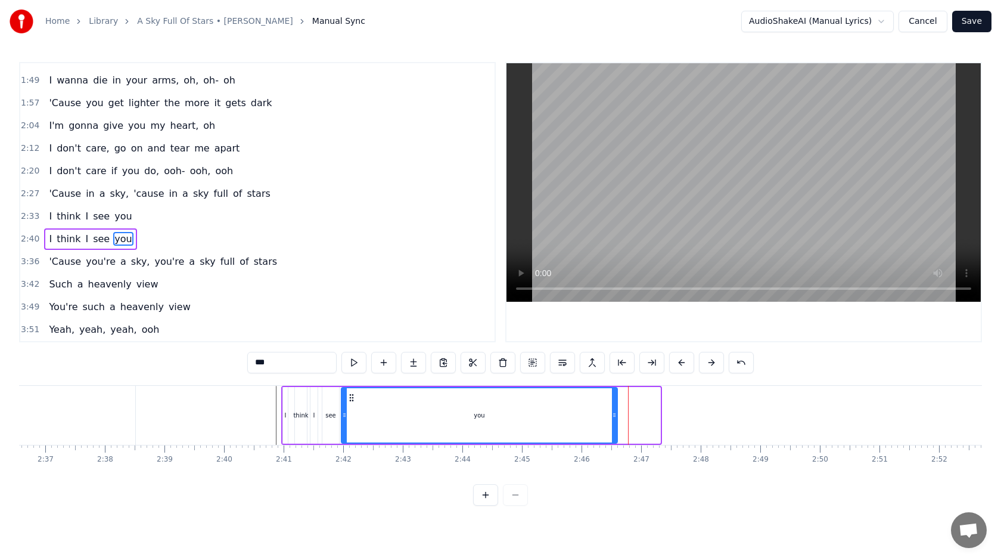
drag, startPoint x: 657, startPoint y: 418, endPoint x: 602, endPoint y: 418, distance: 55.4
click at [612, 418] on icon at bounding box center [614, 415] width 5 height 10
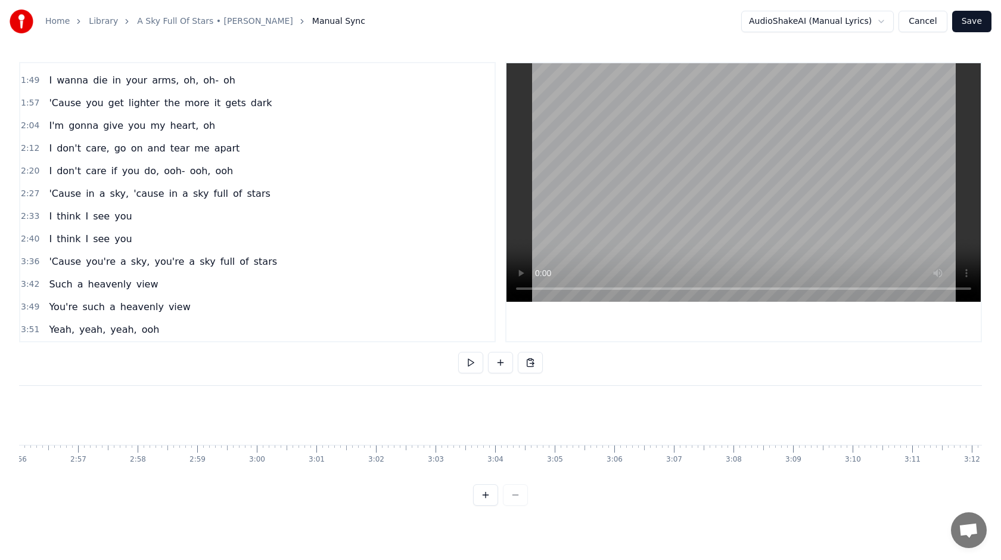
scroll to position [0, 10458]
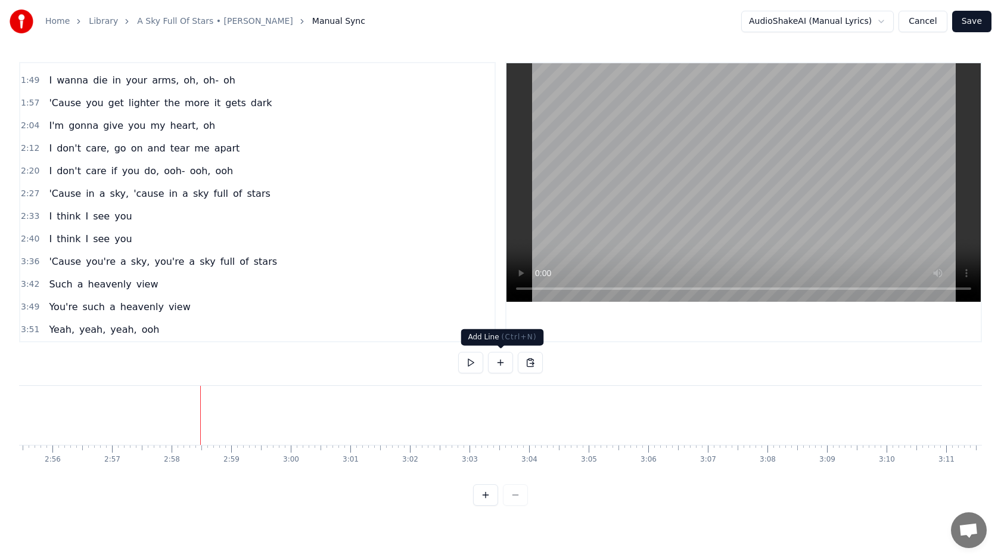
click at [503, 355] on button at bounding box center [500, 362] width 25 height 21
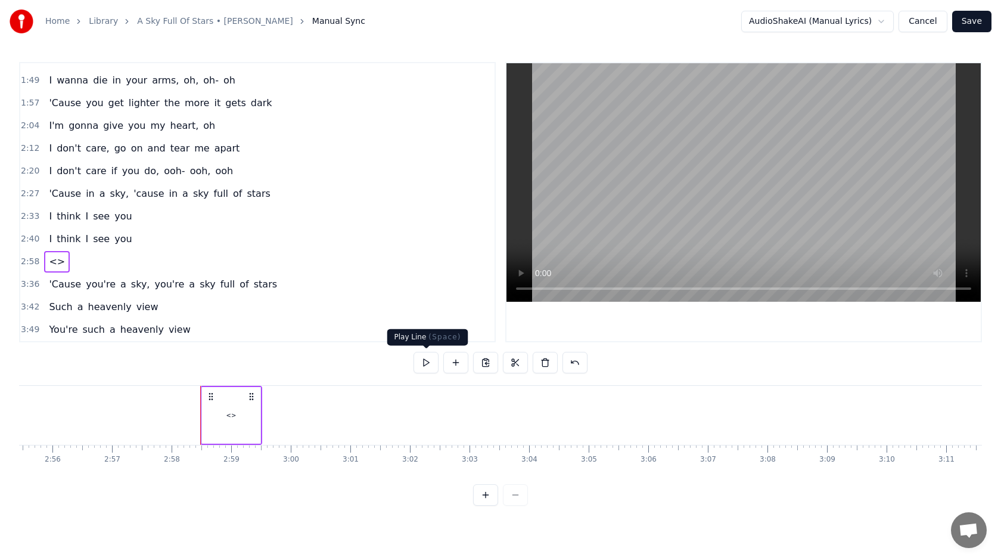
click at [245, 418] on div "<>" at bounding box center [231, 415] width 58 height 57
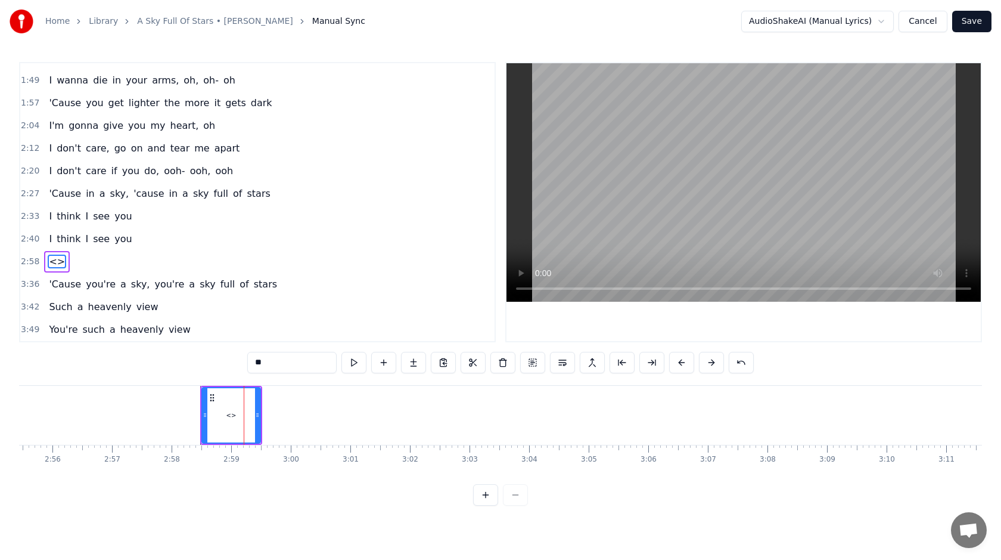
scroll to position [221, 0]
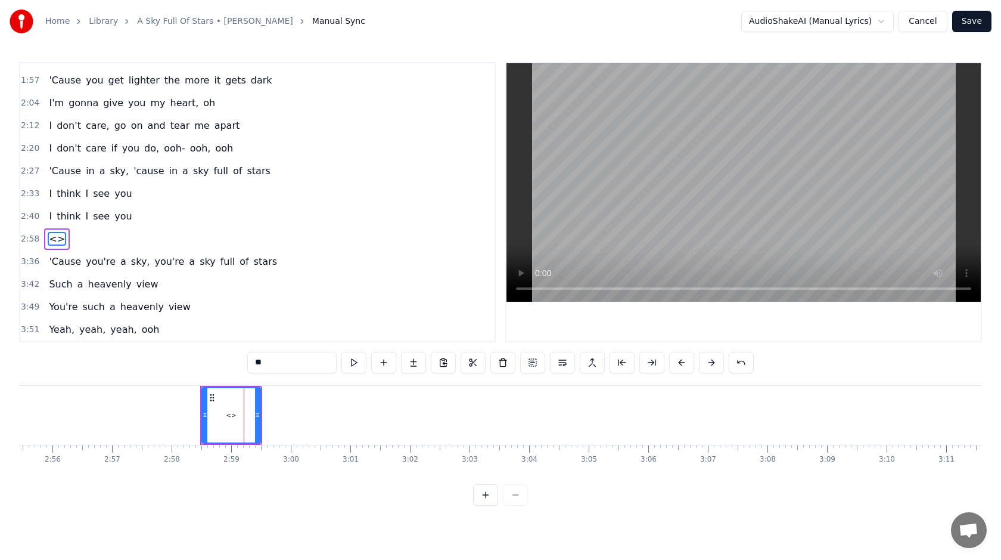
click at [303, 364] on input "**" at bounding box center [291, 362] width 89 height 21
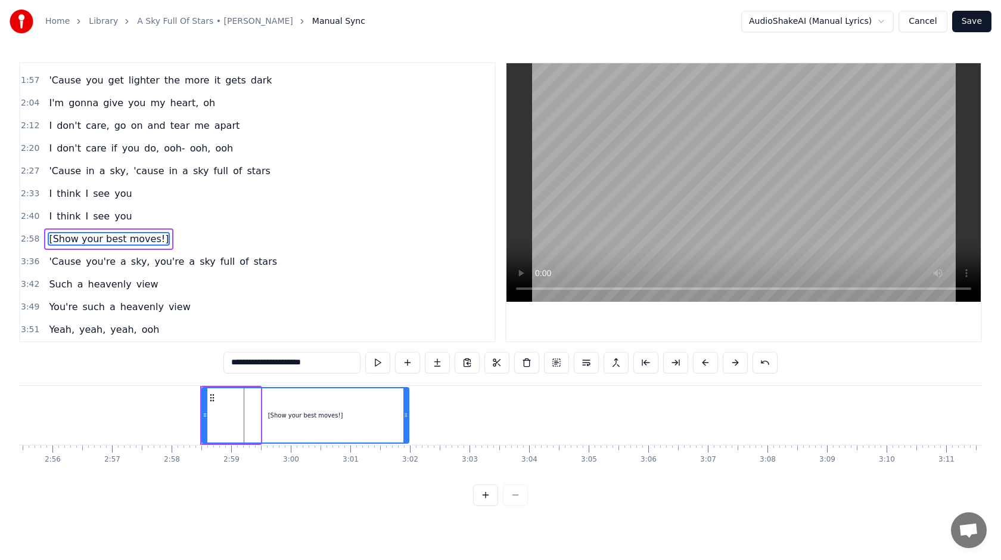
drag, startPoint x: 256, startPoint y: 412, endPoint x: 417, endPoint y: 410, distance: 161.0
click at [408, 411] on icon at bounding box center [406, 415] width 5 height 10
type input "**********"
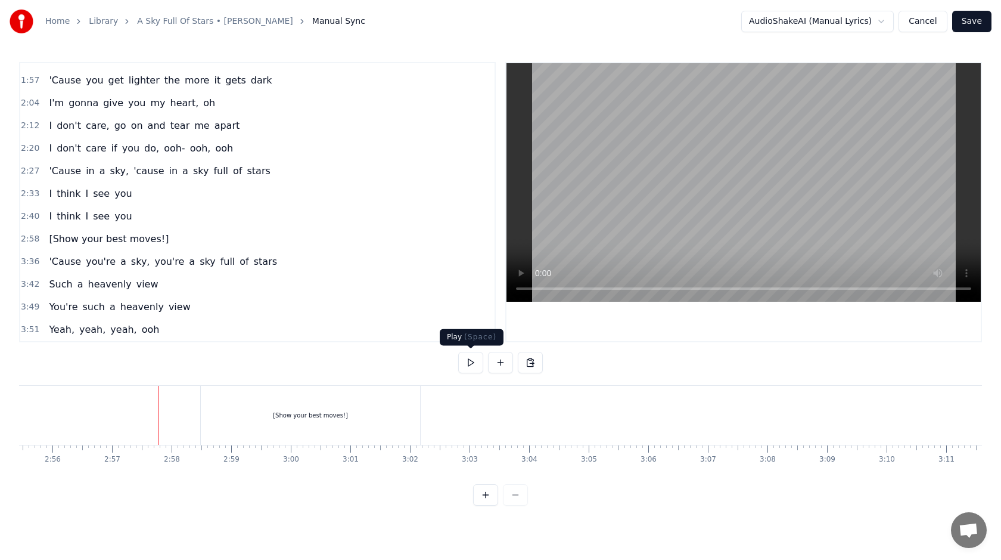
click at [473, 364] on button at bounding box center [470, 362] width 25 height 21
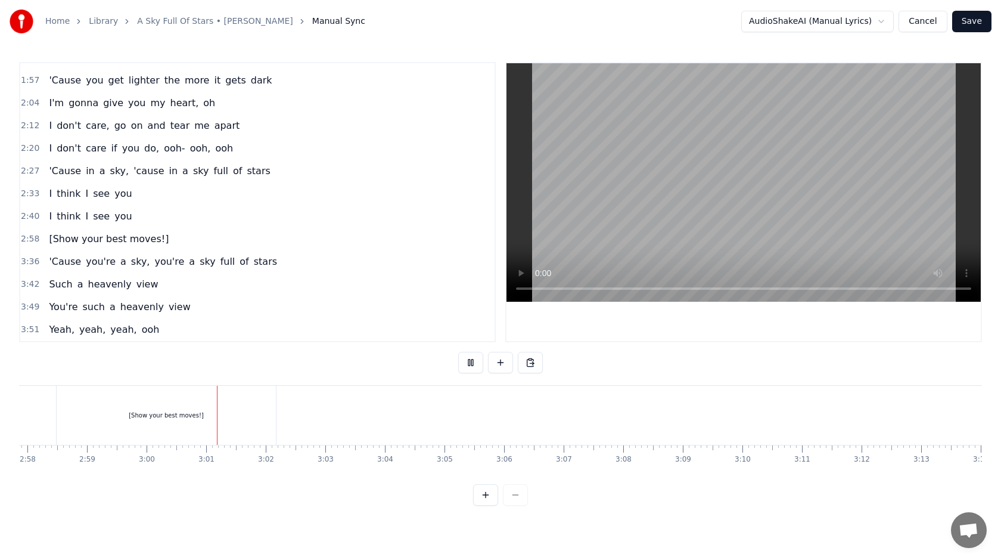
scroll to position [0, 10605]
click at [268, 402] on div "[Show your best moves!]" at bounding box center [163, 415] width 219 height 59
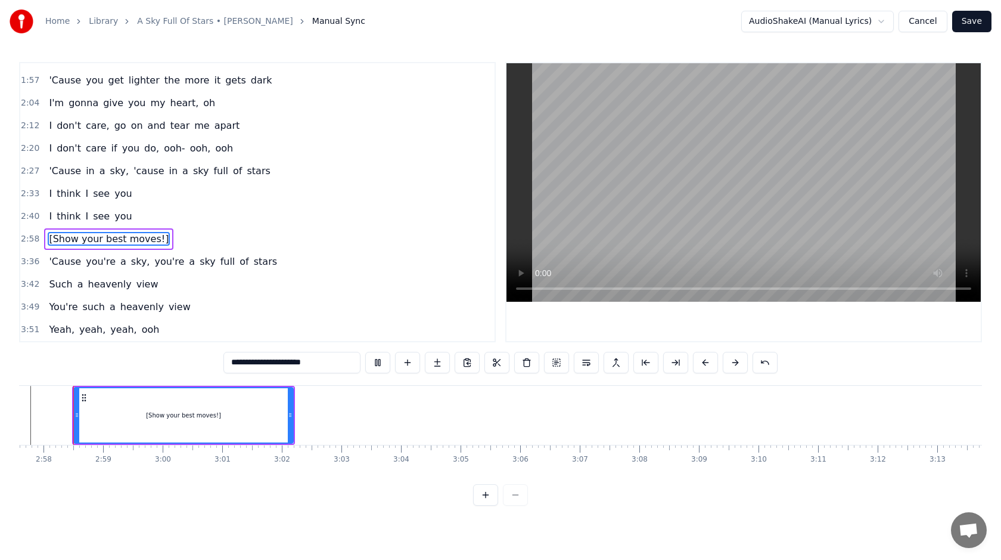
scroll to position [0, 10579]
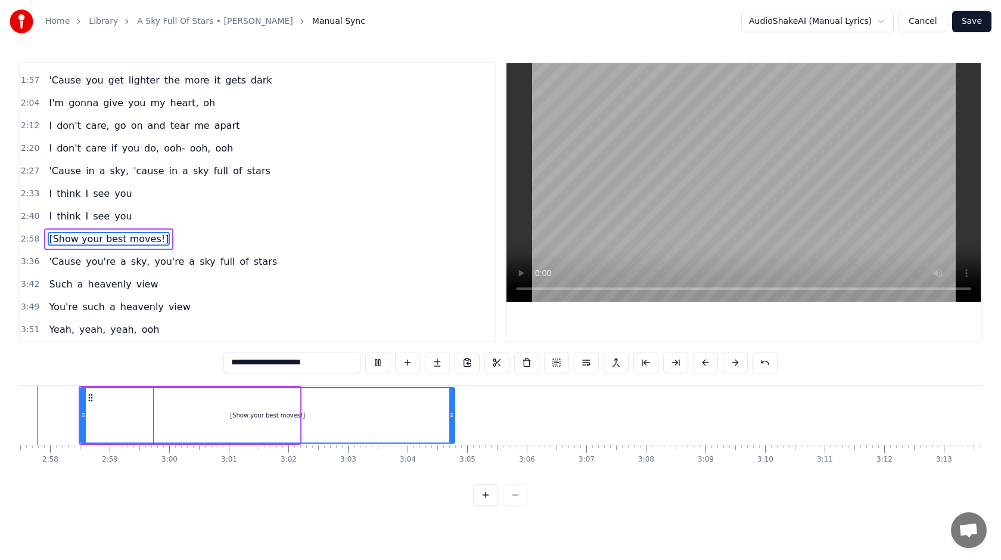
drag, startPoint x: 297, startPoint y: 415, endPoint x: 497, endPoint y: 419, distance: 199.7
click at [454, 419] on icon at bounding box center [451, 415] width 5 height 10
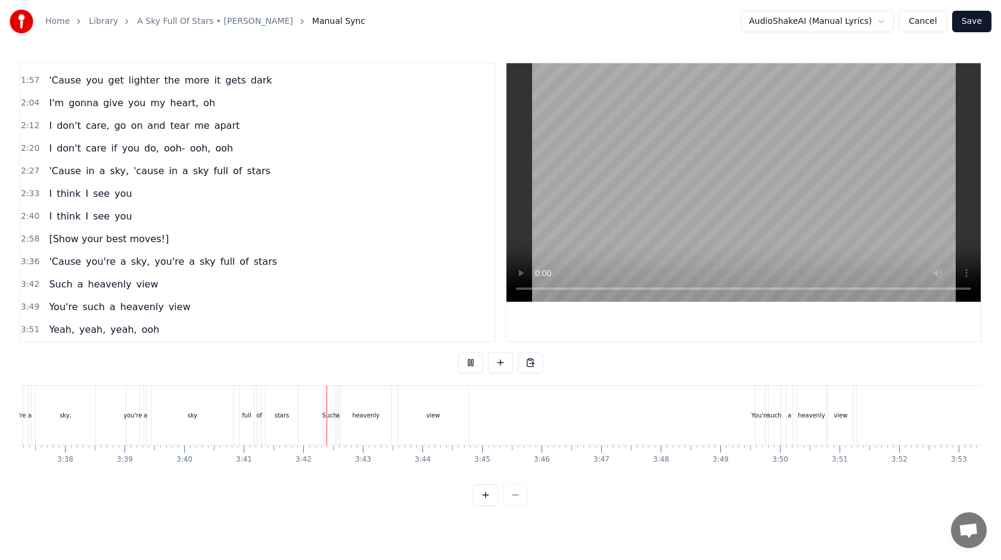
scroll to position [0, 12955]
click at [455, 413] on div "view" at bounding box center [427, 415] width 70 height 59
click at [500, 366] on button at bounding box center [500, 362] width 25 height 21
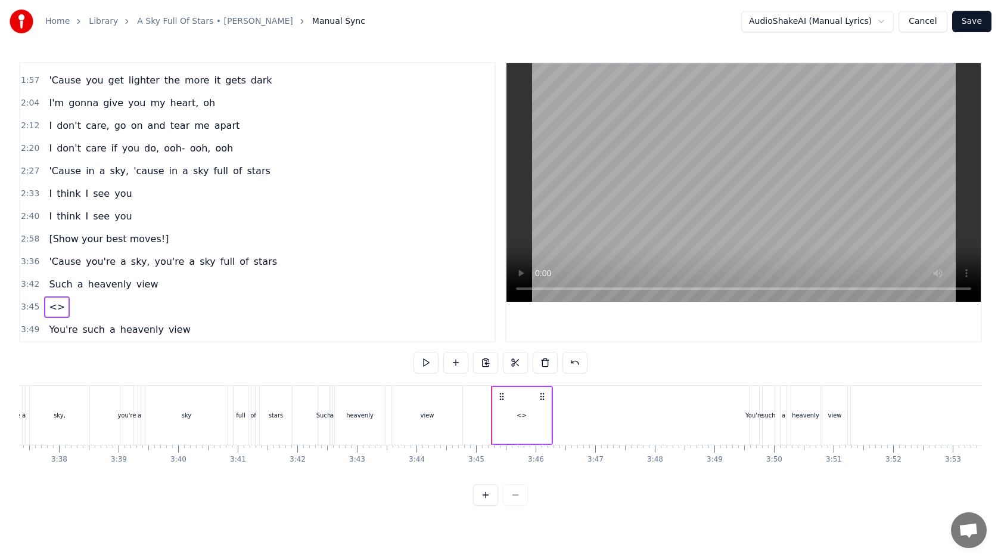
click at [57, 308] on span "<>" at bounding box center [57, 307] width 18 height 14
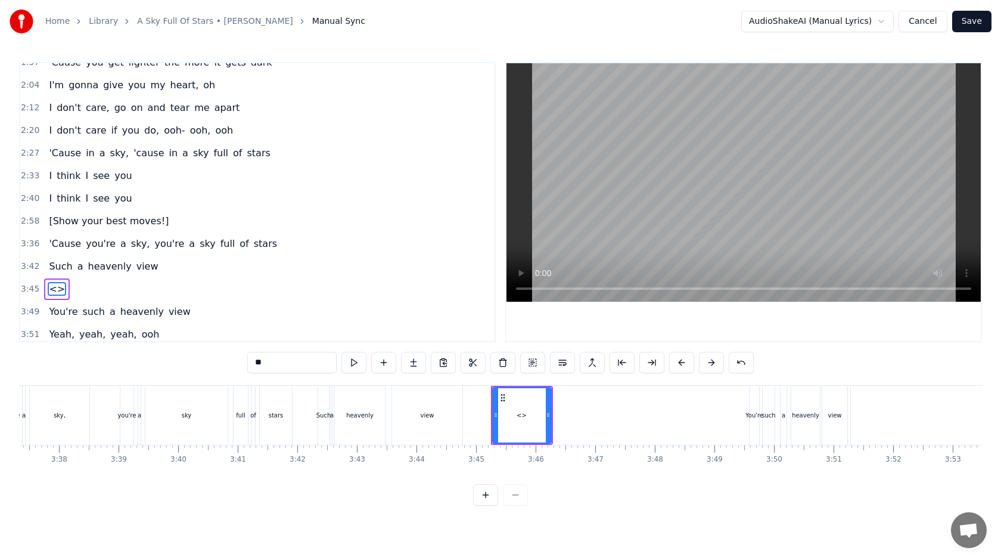
scroll to position [243, 0]
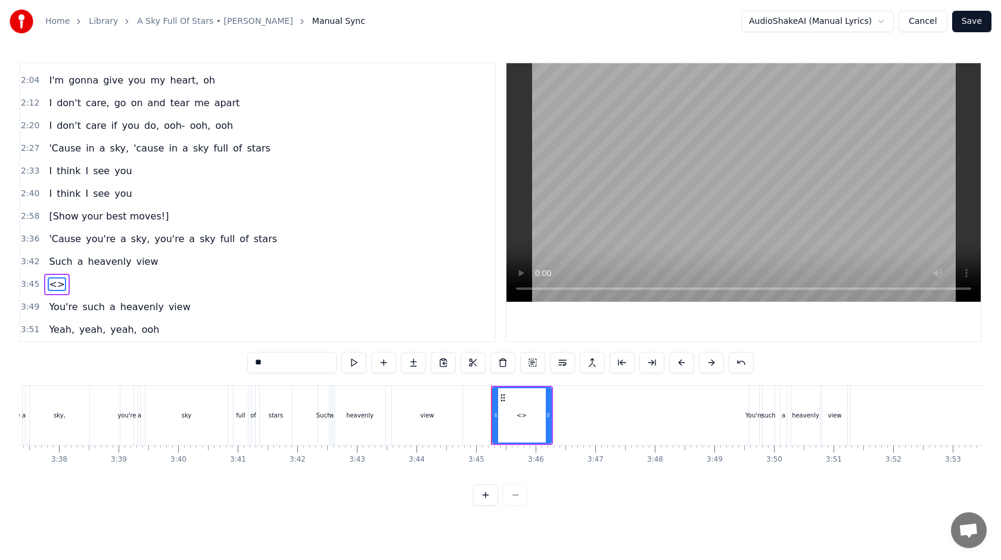
click at [289, 357] on input "**" at bounding box center [291, 362] width 89 height 21
click at [455, 421] on div "view" at bounding box center [427, 415] width 70 height 59
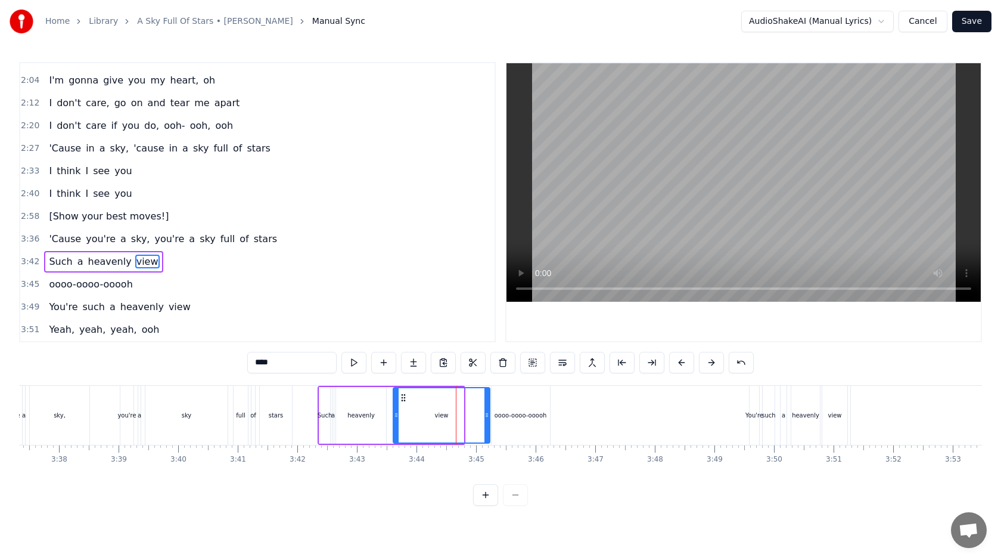
drag, startPoint x: 461, startPoint y: 419, endPoint x: 487, endPoint y: 419, distance: 26.2
click at [488, 419] on icon at bounding box center [487, 415] width 5 height 10
click at [534, 421] on div "oooo-oooo-ooooh" at bounding box center [521, 415] width 58 height 59
type input "**********"
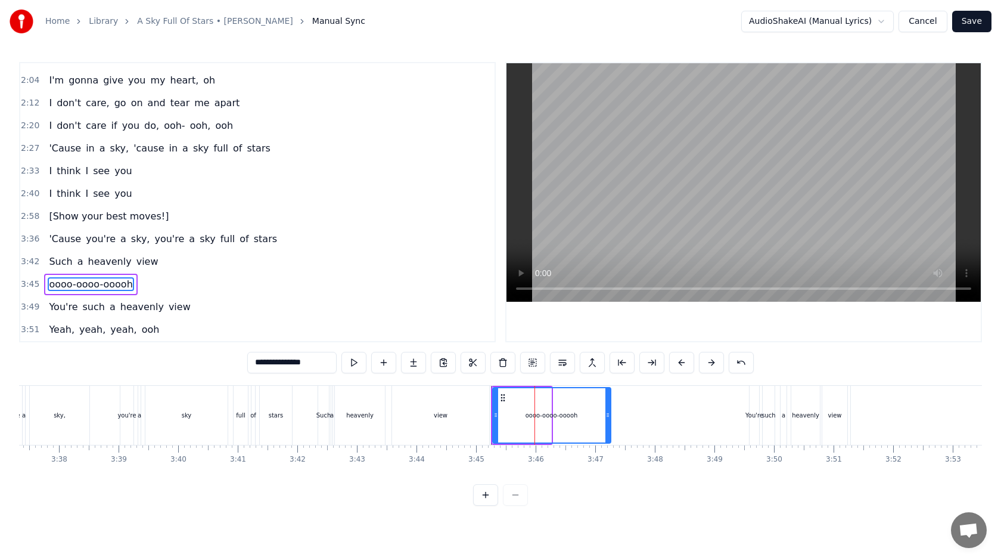
drag, startPoint x: 549, startPoint y: 413, endPoint x: 645, endPoint y: 415, distance: 96.0
click at [610, 415] on icon at bounding box center [608, 415] width 5 height 10
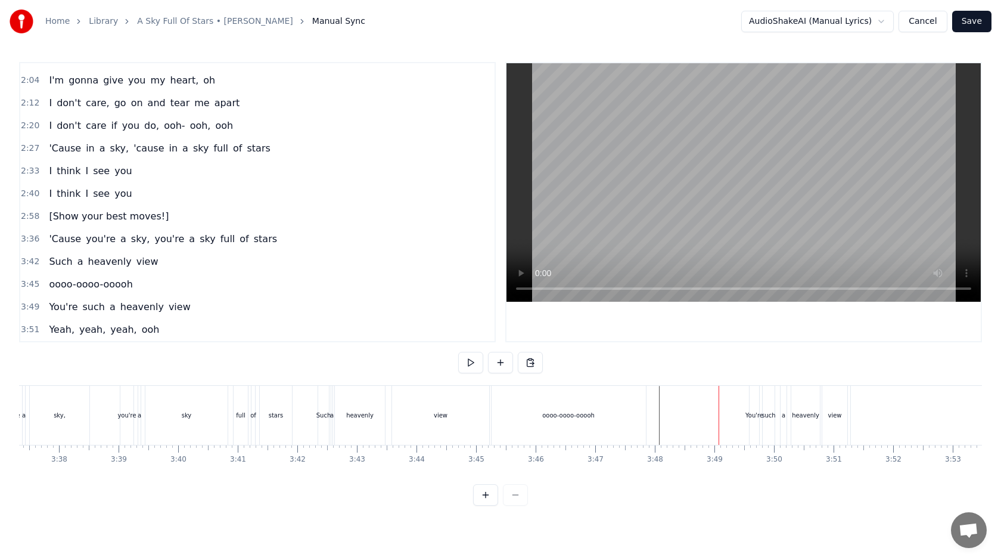
click at [633, 415] on div "oooo-oooo-ooooh" at bounding box center [569, 415] width 154 height 59
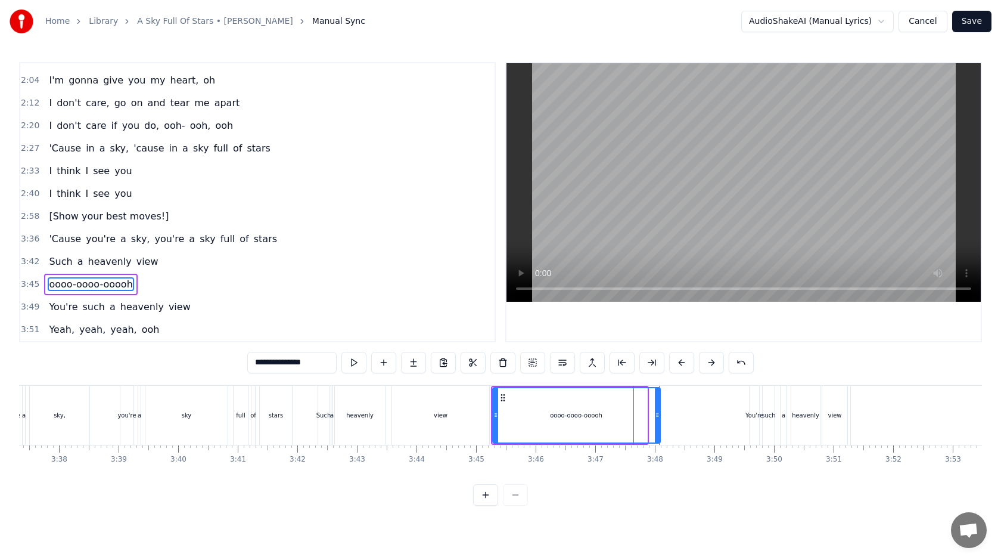
drag, startPoint x: 645, startPoint y: 416, endPoint x: 662, endPoint y: 415, distance: 17.3
click at [660, 415] on icon at bounding box center [657, 415] width 5 height 10
click at [389, 415] on div "Such a heavenly view" at bounding box center [405, 415] width 175 height 59
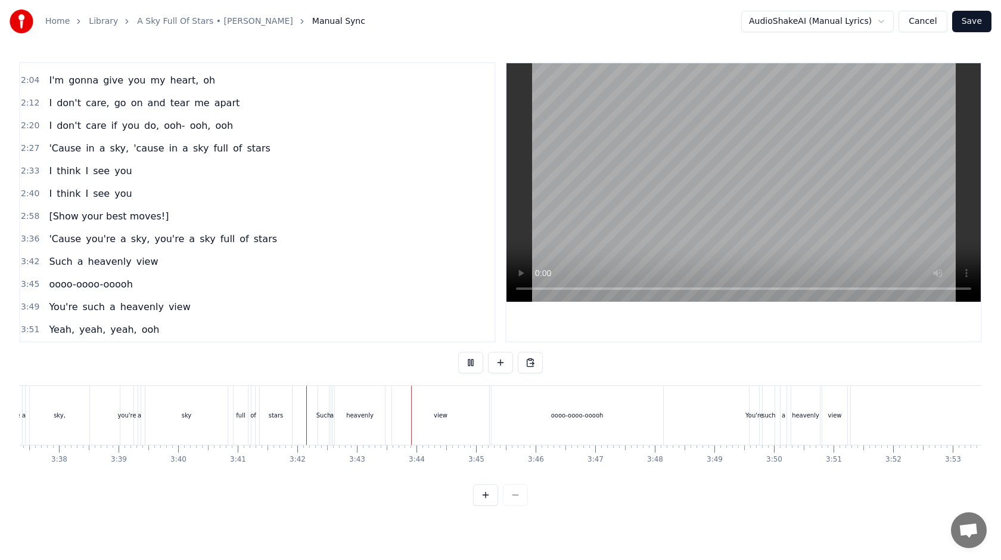
click at [467, 434] on div "view" at bounding box center [440, 415] width 97 height 59
click at [520, 408] on div "oooo-oooo-ooooh" at bounding box center [578, 415] width 172 height 59
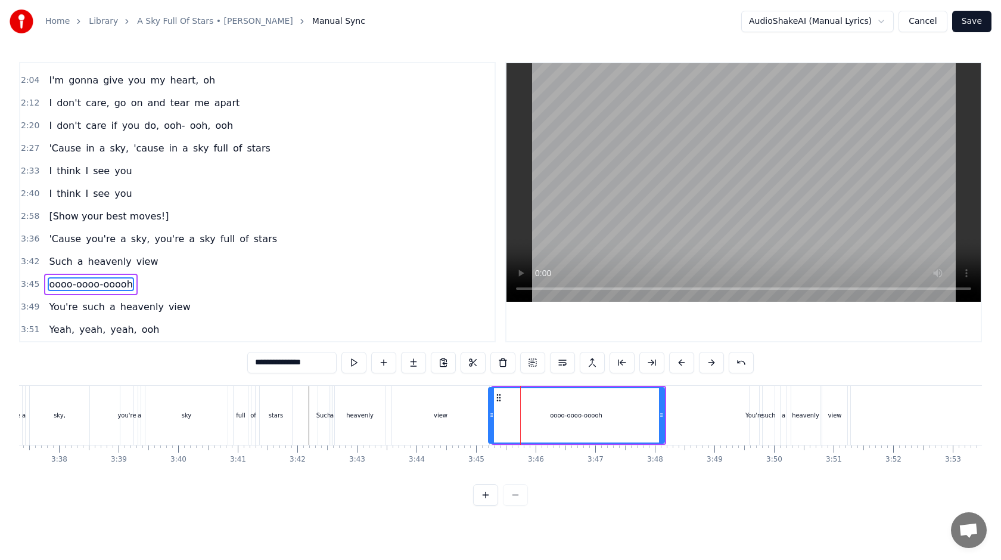
click at [489, 415] on icon at bounding box center [491, 415] width 5 height 10
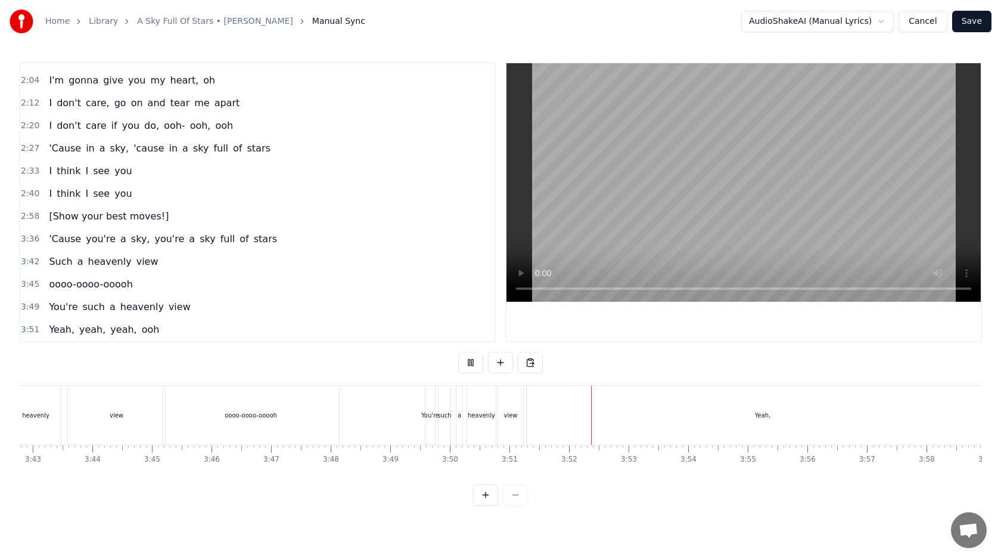
scroll to position [0, 13323]
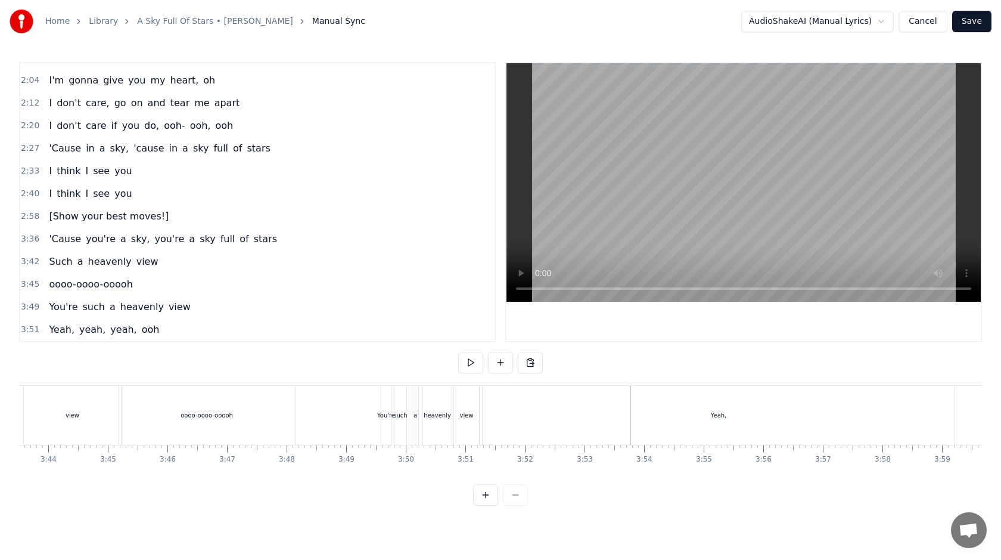
click at [207, 425] on div "oooo-oooo-ooooh" at bounding box center [207, 415] width 176 height 59
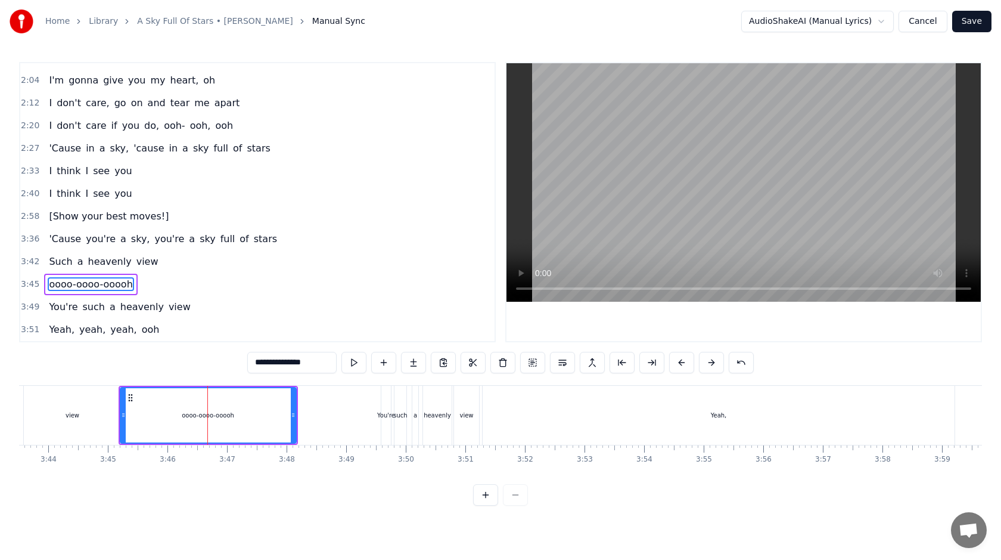
click at [293, 357] on input "**********" at bounding box center [291, 362] width 89 height 21
click at [587, 409] on div "Yeah," at bounding box center [719, 415] width 472 height 59
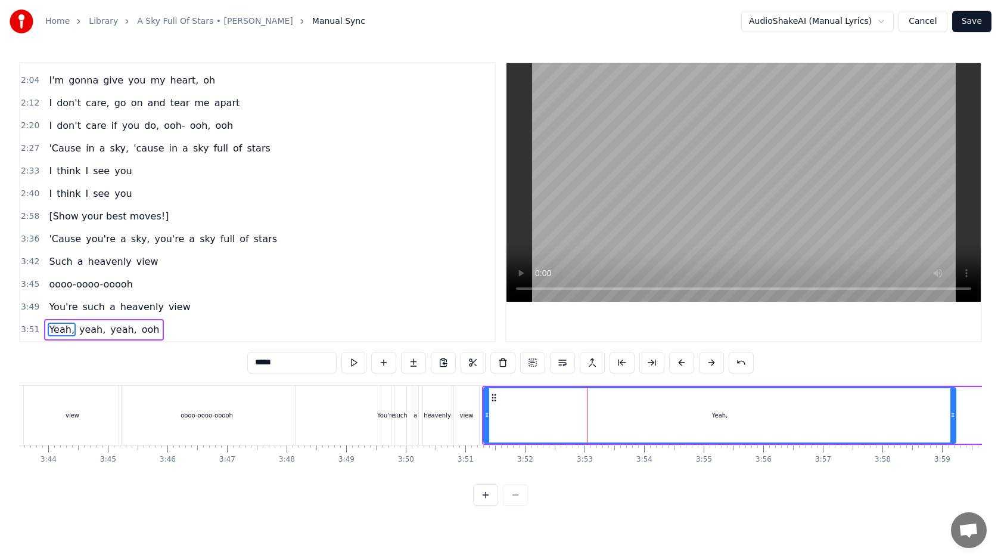
click at [289, 364] on input "*****" at bounding box center [291, 362] width 89 height 21
drag, startPoint x: 485, startPoint y: 413, endPoint x: 671, endPoint y: 419, distance: 186.1
click at [615, 419] on icon at bounding box center [612, 415] width 5 height 10
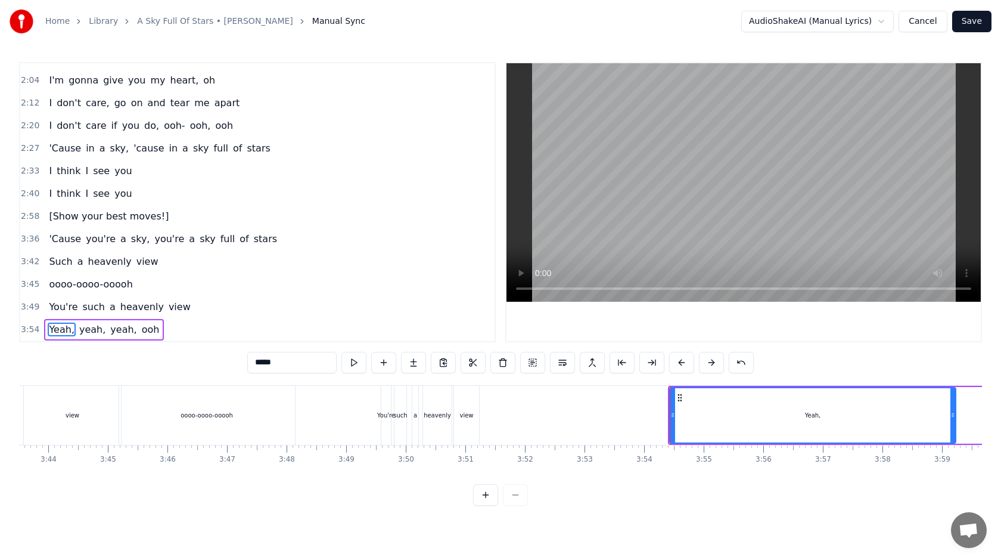
click at [244, 411] on div "oooo-oooo-ooooh" at bounding box center [207, 415] width 176 height 59
type input "**********"
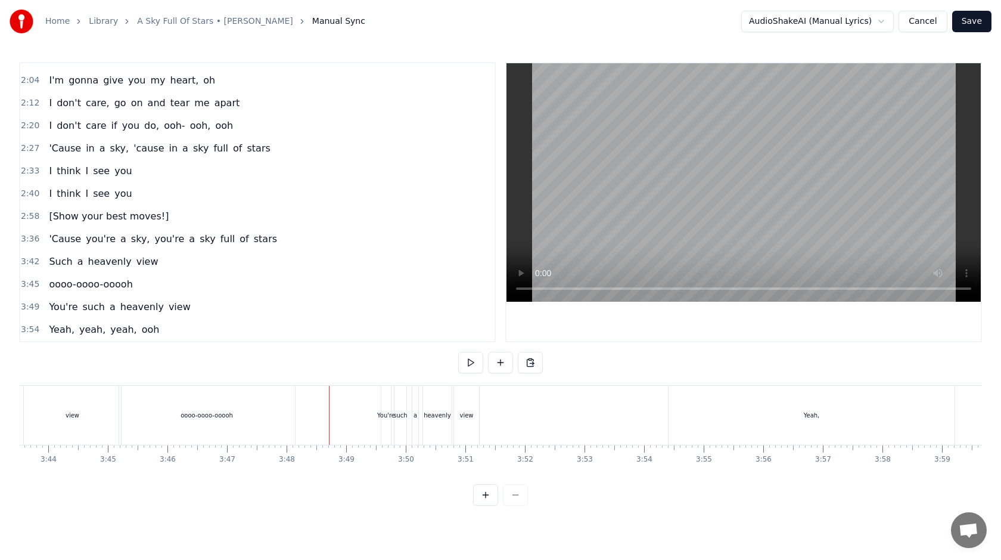
click at [271, 406] on div "oooo-oooo-ooooh" at bounding box center [207, 415] width 176 height 59
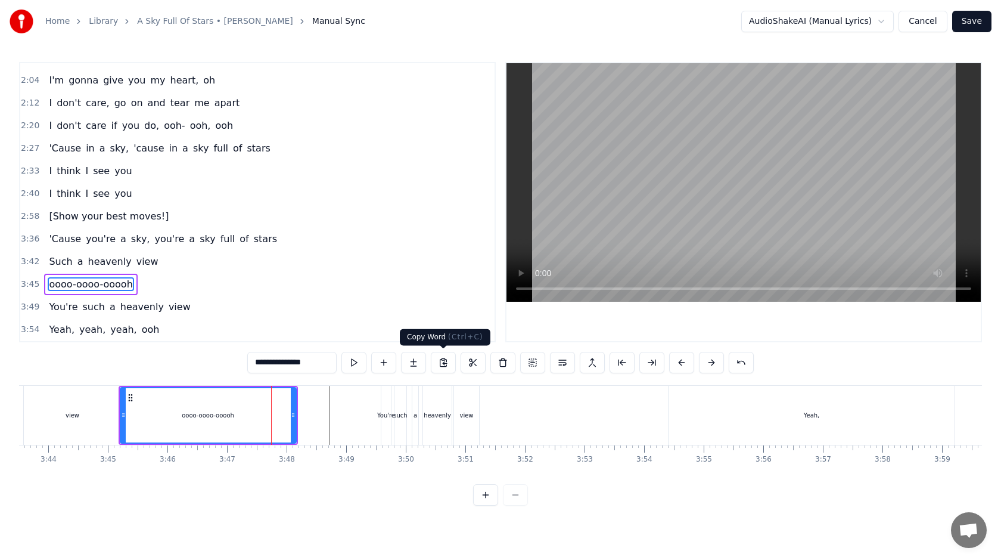
click at [446, 362] on button at bounding box center [443, 362] width 25 height 21
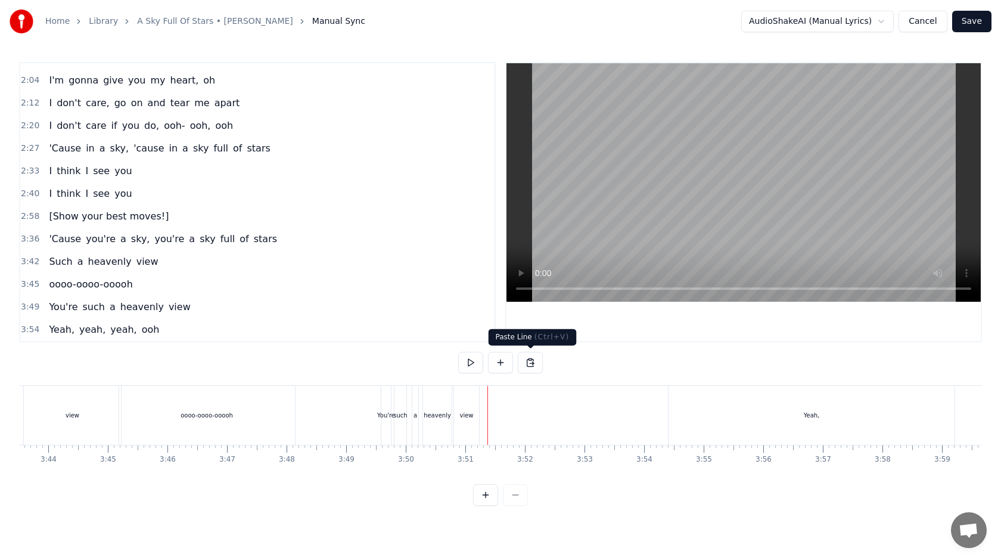
click at [528, 359] on button at bounding box center [530, 362] width 25 height 21
click at [251, 411] on div "oooo-oooo-ooooh" at bounding box center [207, 415] width 176 height 59
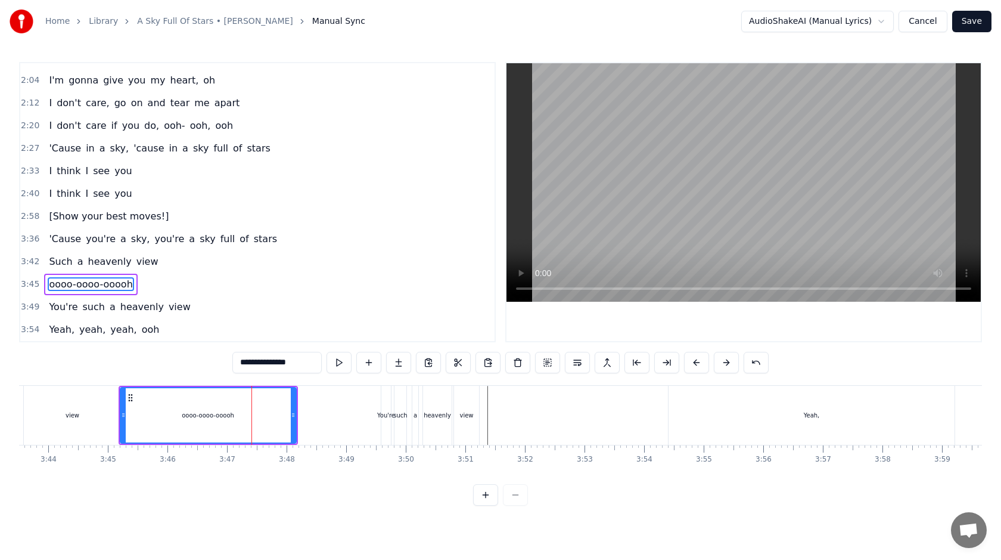
click at [283, 363] on input "**********" at bounding box center [276, 362] width 89 height 21
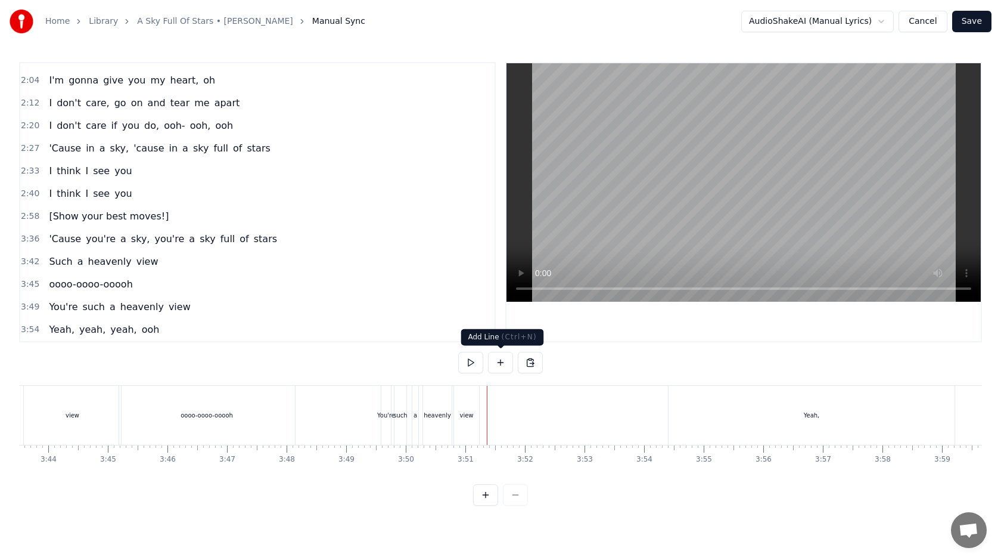
click at [497, 369] on button at bounding box center [500, 362] width 25 height 21
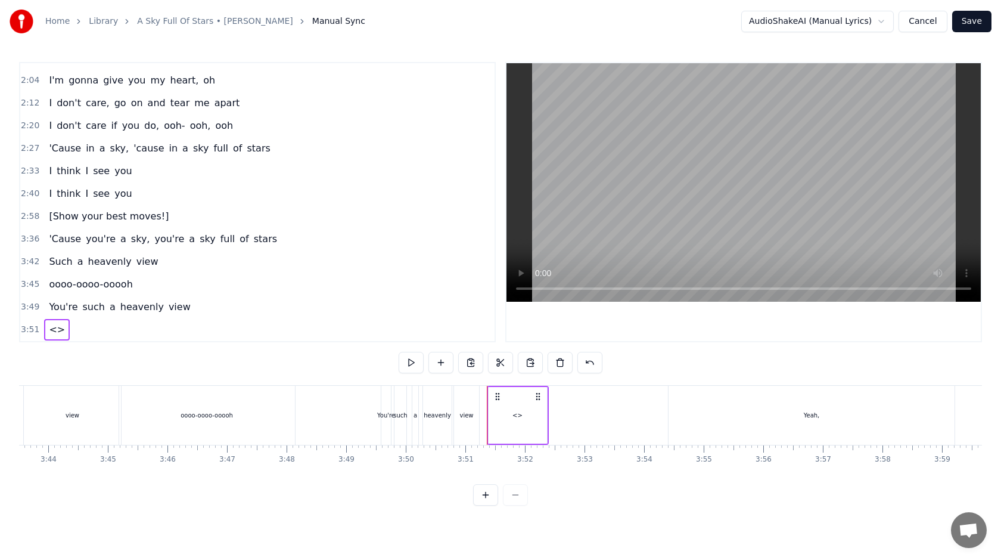
click at [519, 419] on div "<>" at bounding box center [518, 415] width 58 height 57
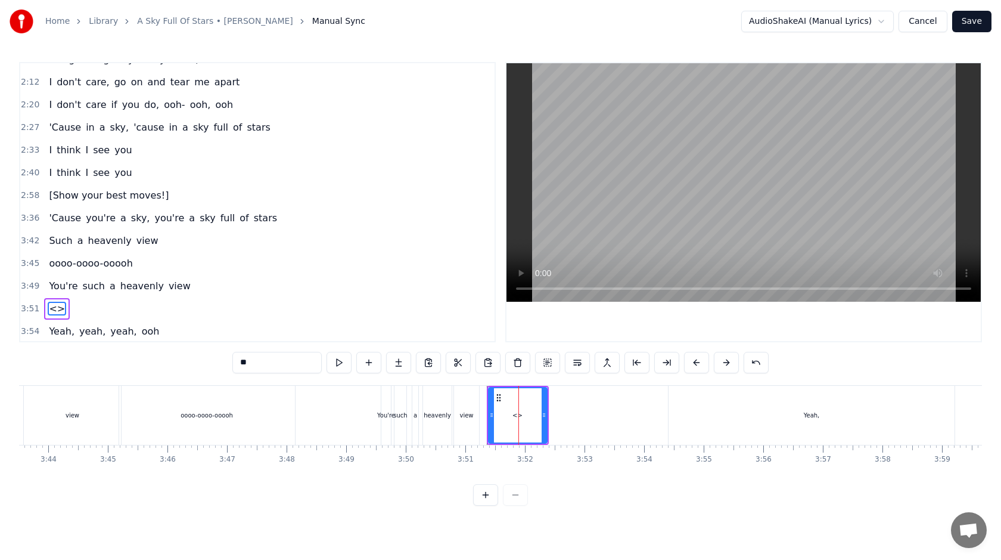
scroll to position [266, 0]
click at [277, 356] on input "**" at bounding box center [276, 362] width 89 height 21
paste input "**********"
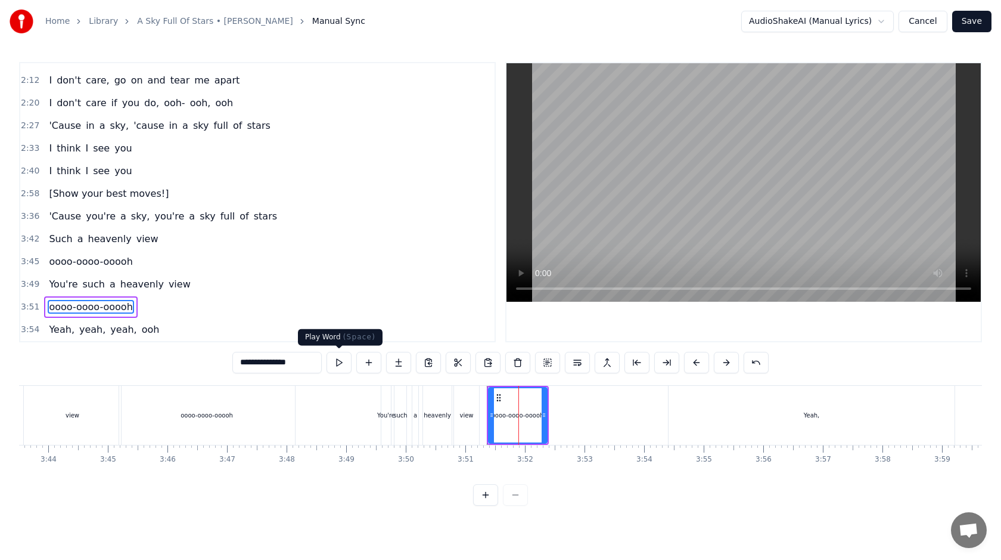
type input "**********"
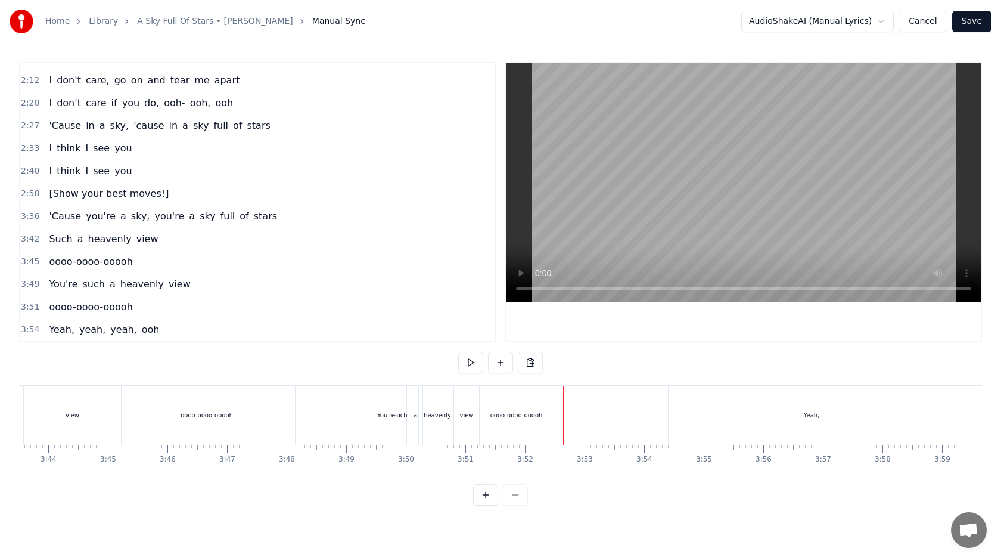
click at [708, 415] on div "Yeah," at bounding box center [812, 415] width 286 height 59
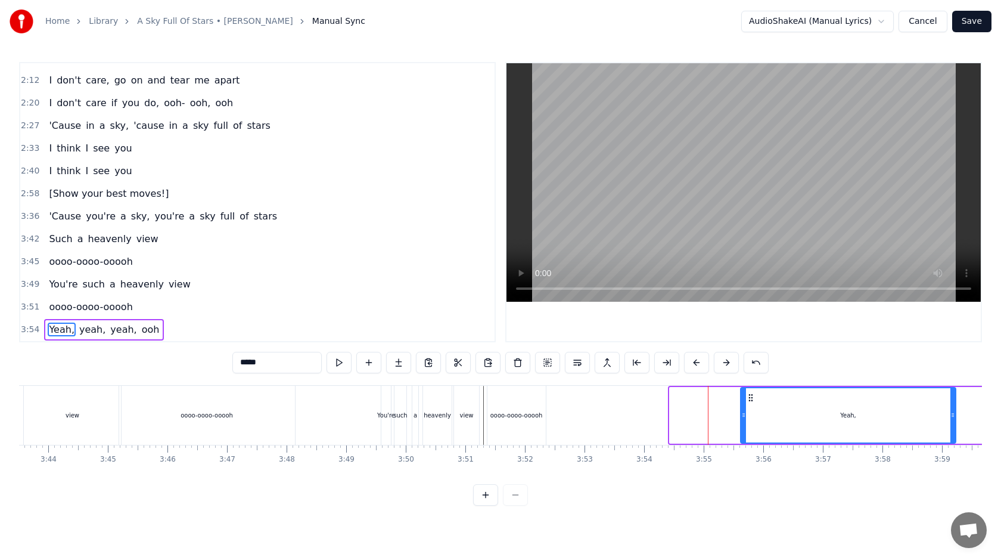
drag, startPoint x: 672, startPoint y: 418, endPoint x: 742, endPoint y: 420, distance: 69.8
click at [742, 420] on div at bounding box center [744, 415] width 5 height 54
click at [531, 412] on div "oooo-oooo-ooooh" at bounding box center [517, 415] width 52 height 9
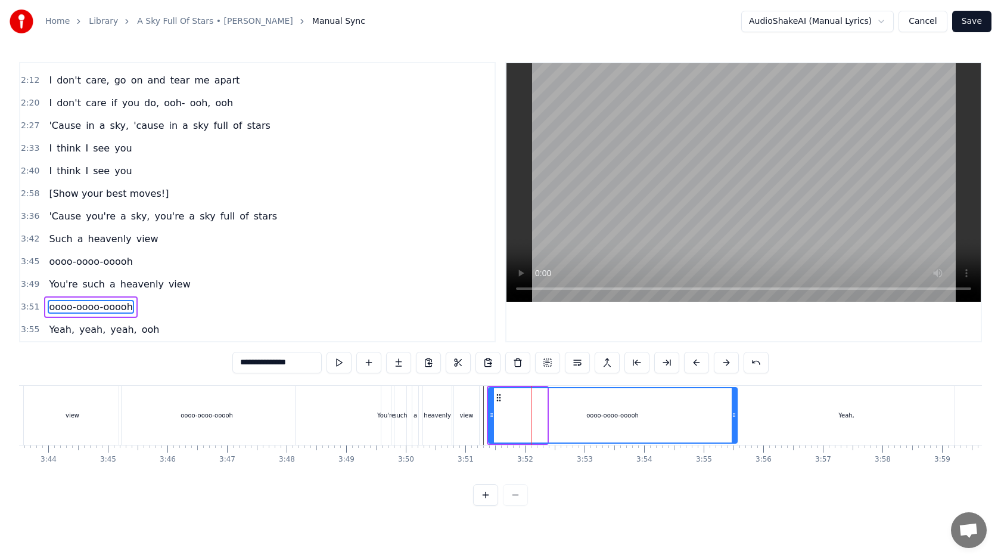
drag, startPoint x: 544, startPoint y: 414, endPoint x: 736, endPoint y: 431, distance: 192.7
click at [736, 431] on div at bounding box center [734, 415] width 5 height 54
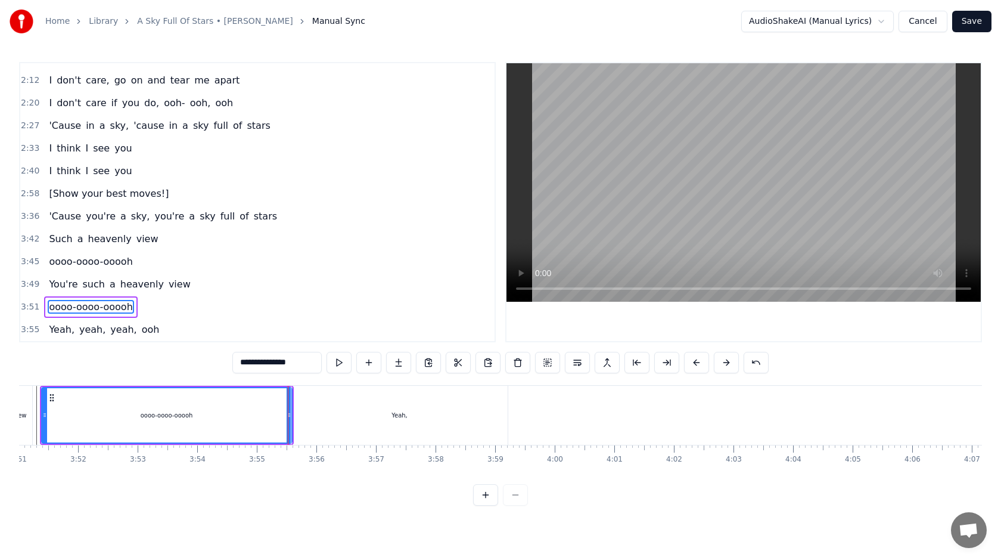
scroll to position [0, 13780]
click at [424, 399] on div "Yeah," at bounding box center [389, 415] width 216 height 59
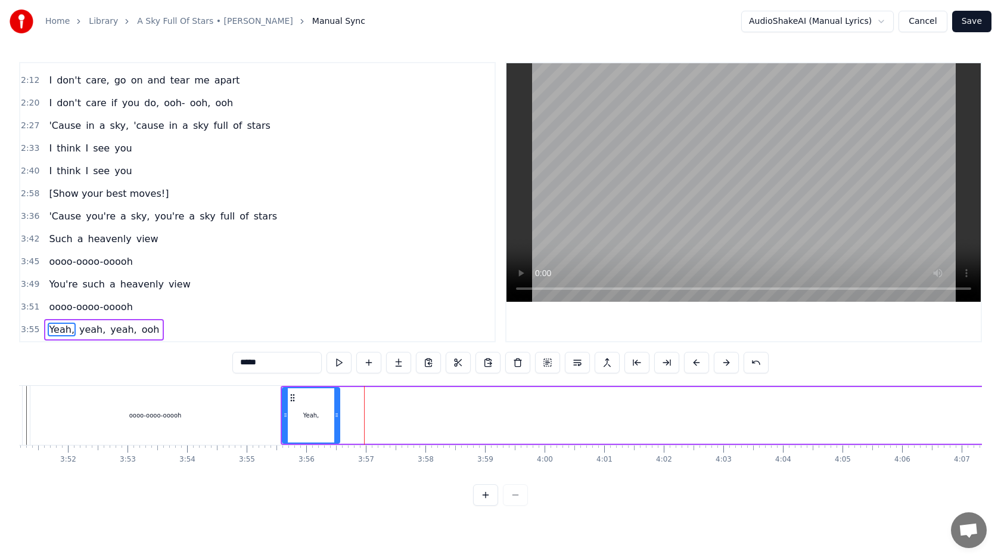
drag, startPoint x: 494, startPoint y: 412, endPoint x: 335, endPoint y: 412, distance: 159.2
click at [335, 412] on icon at bounding box center [336, 415] width 5 height 10
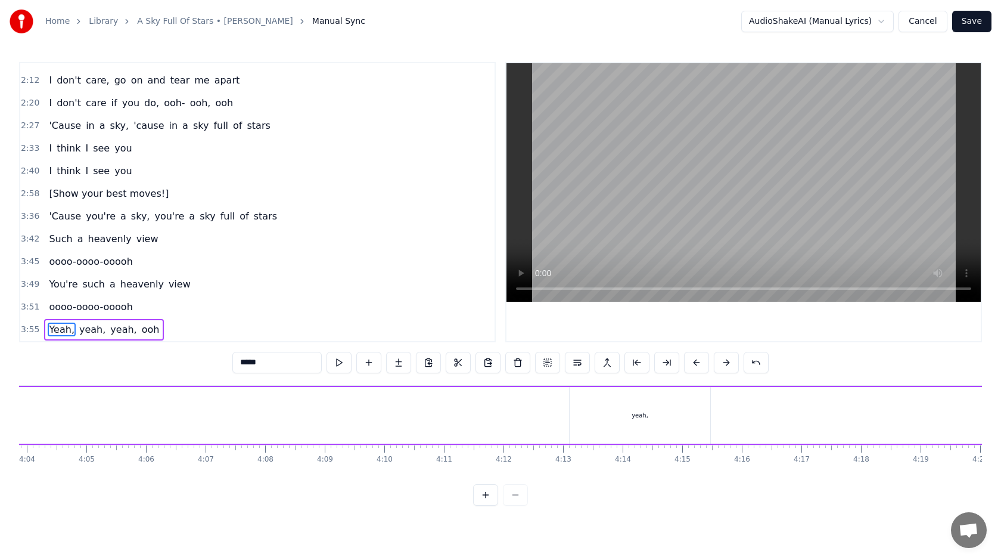
scroll to position [0, 14752]
click at [427, 427] on div "yeah," at bounding box center [425, 415] width 141 height 57
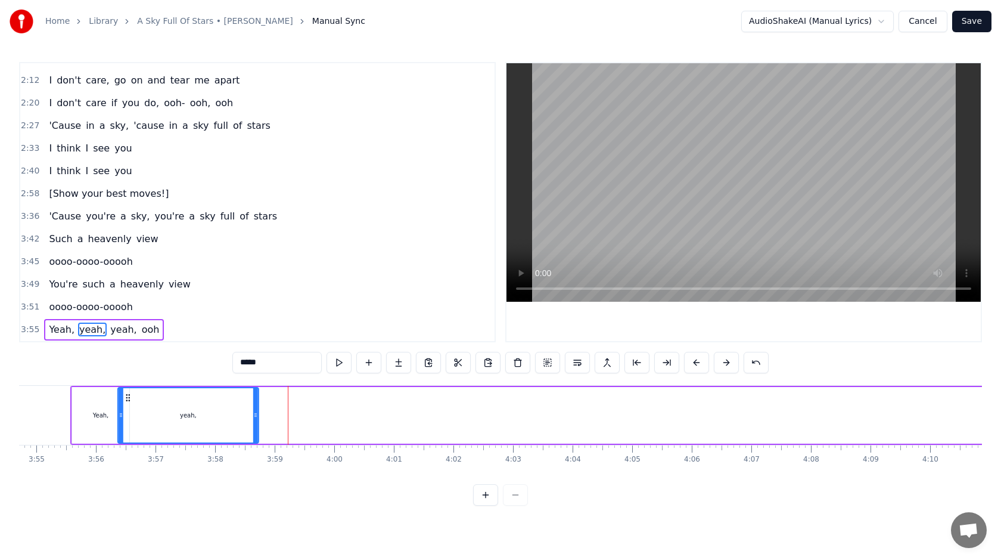
scroll to position [0, 13957]
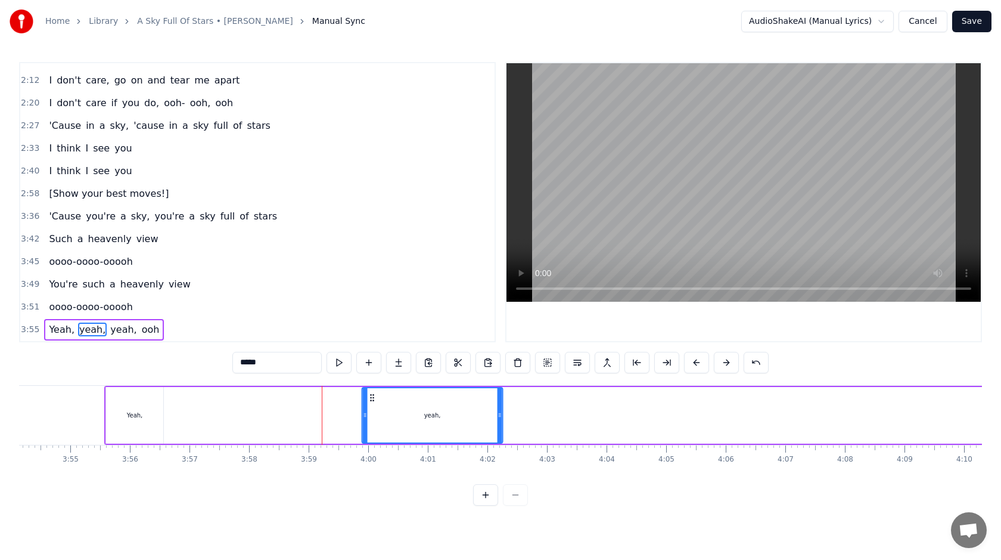
drag, startPoint x: 916, startPoint y: 396, endPoint x: 372, endPoint y: 433, distance: 545.4
click at [372, 433] on div "yeah," at bounding box center [432, 415] width 139 height 54
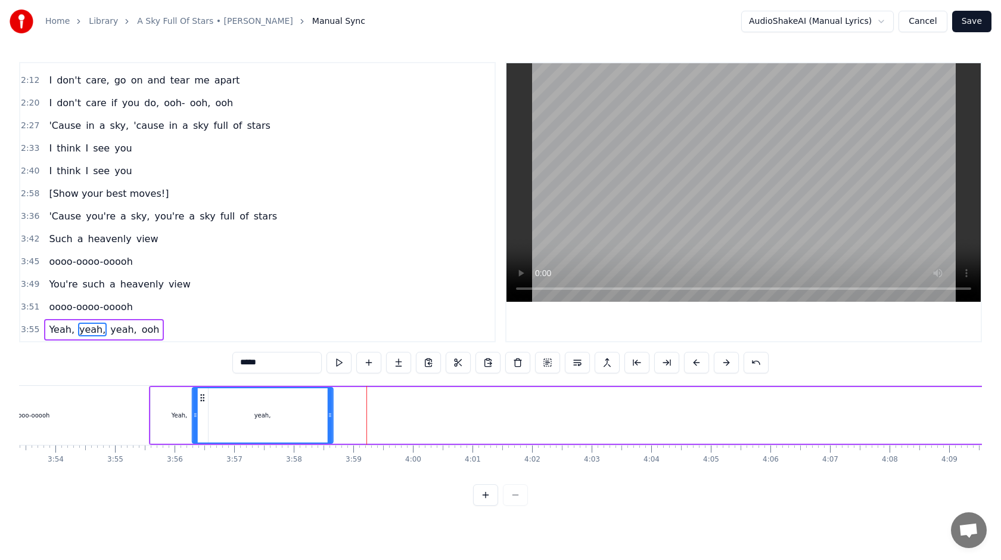
scroll to position [0, 13898]
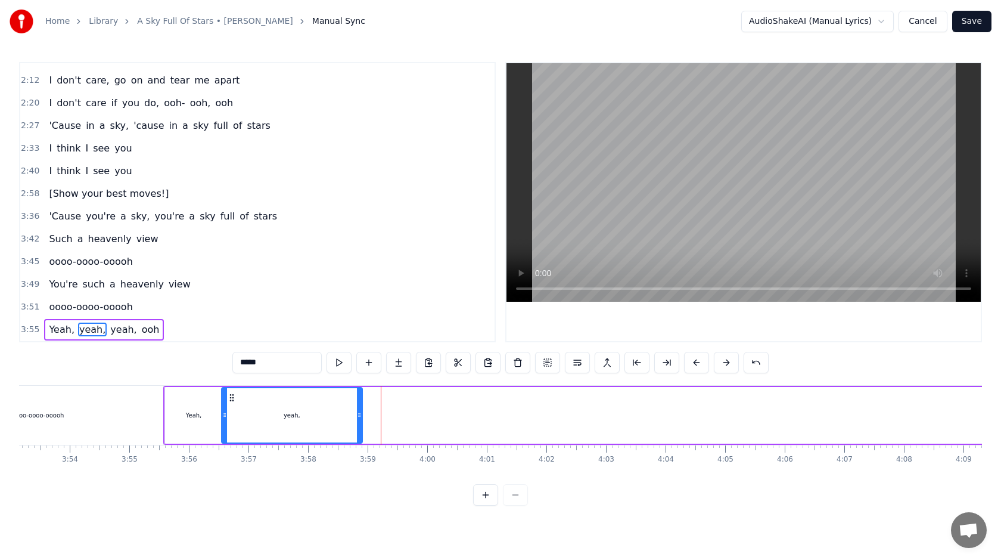
drag, startPoint x: 372, startPoint y: 398, endPoint x: 231, endPoint y: 407, distance: 141.0
click at [231, 407] on div "yeah," at bounding box center [291, 415] width 139 height 54
click at [138, 411] on div "oooo-oooo-ooooh" at bounding box center [38, 415] width 250 height 59
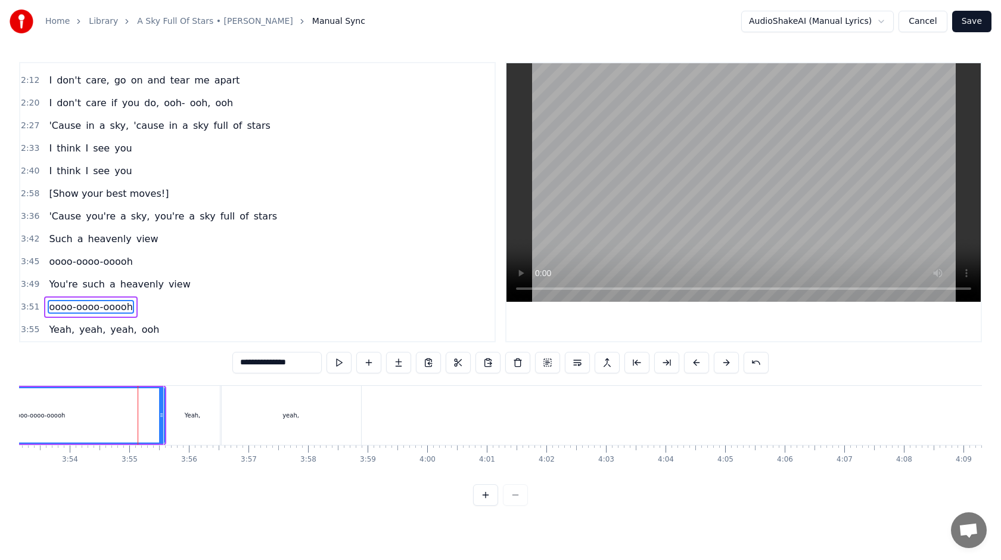
click at [178, 407] on div "Yeah," at bounding box center [192, 415] width 57 height 59
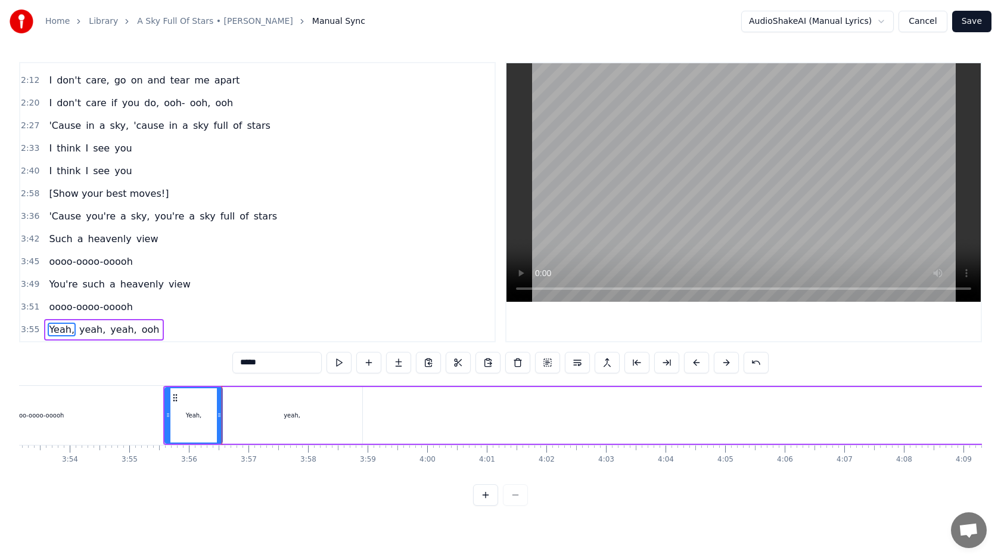
click at [320, 423] on div "yeah," at bounding box center [292, 415] width 141 height 57
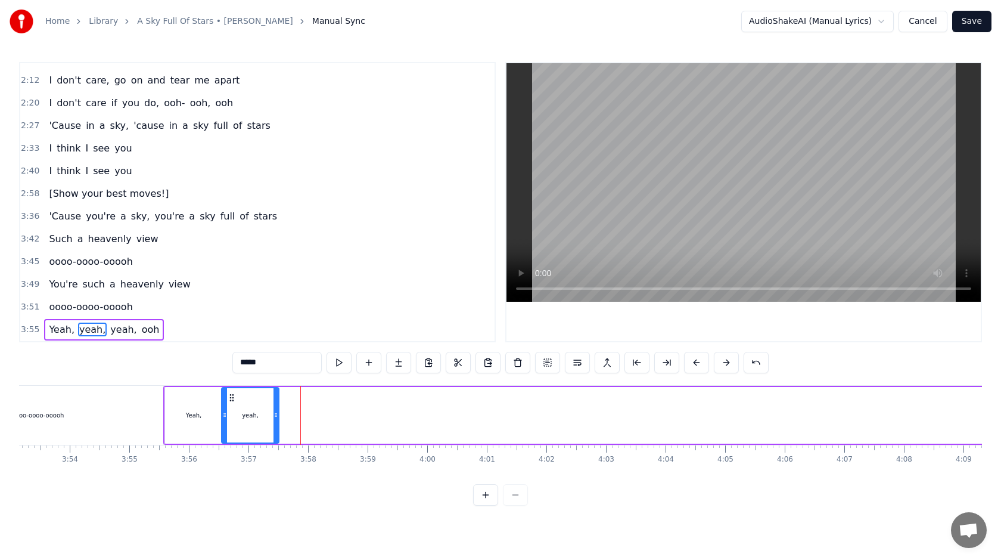
drag, startPoint x: 361, startPoint y: 414, endPoint x: 277, endPoint y: 418, distance: 83.6
click at [277, 418] on icon at bounding box center [276, 415] width 5 height 10
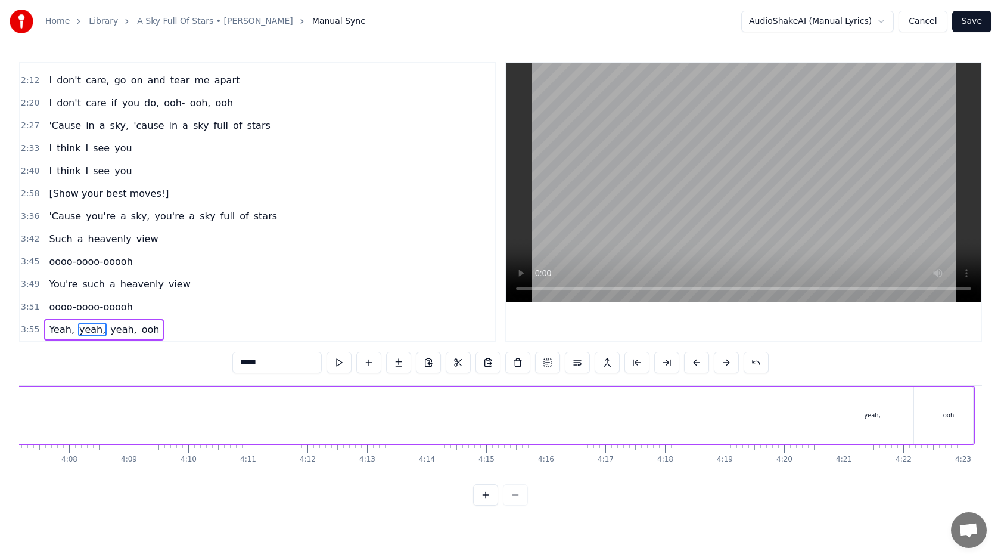
scroll to position [0, 14887]
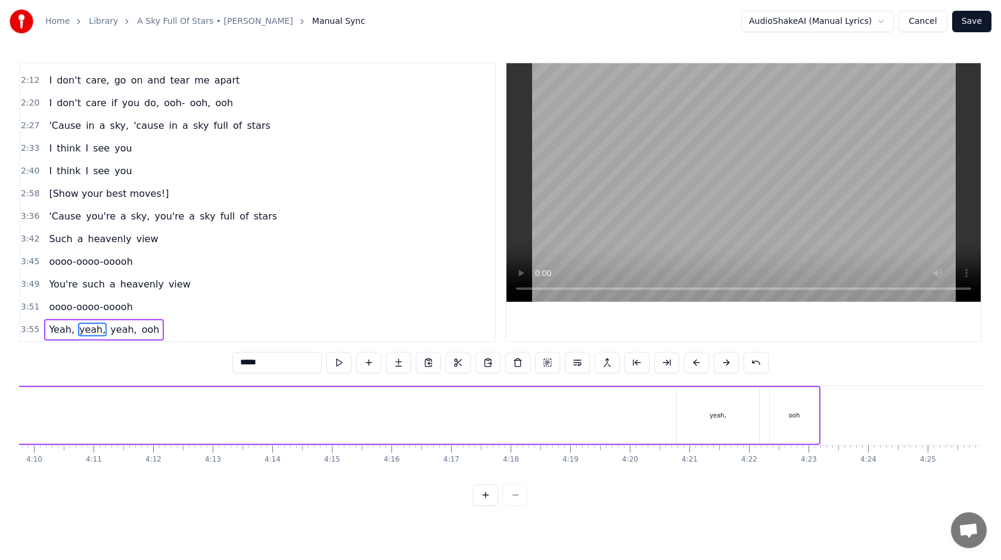
click at [684, 417] on div "yeah," at bounding box center [718, 415] width 82 height 57
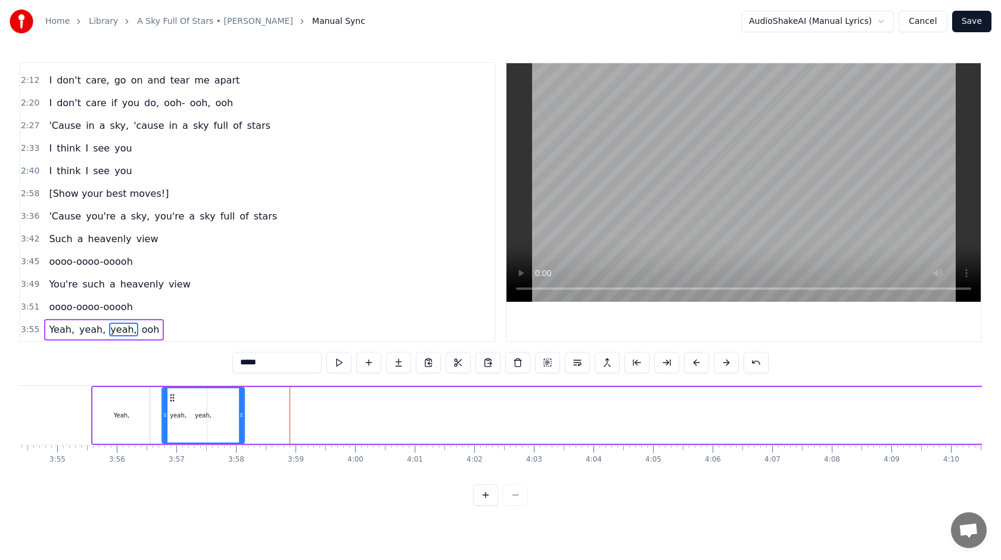
scroll to position [0, 13948]
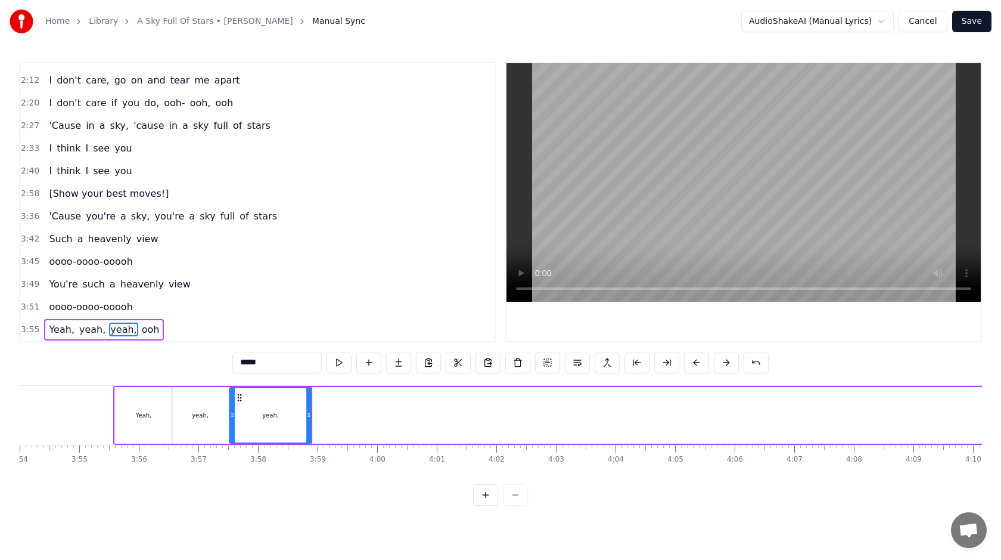
drag, startPoint x: 687, startPoint y: 395, endPoint x: 240, endPoint y: 398, distance: 447.1
click at [240, 398] on icon at bounding box center [240, 398] width 10 height 10
click at [128, 409] on div "Yeah," at bounding box center [143, 415] width 57 height 57
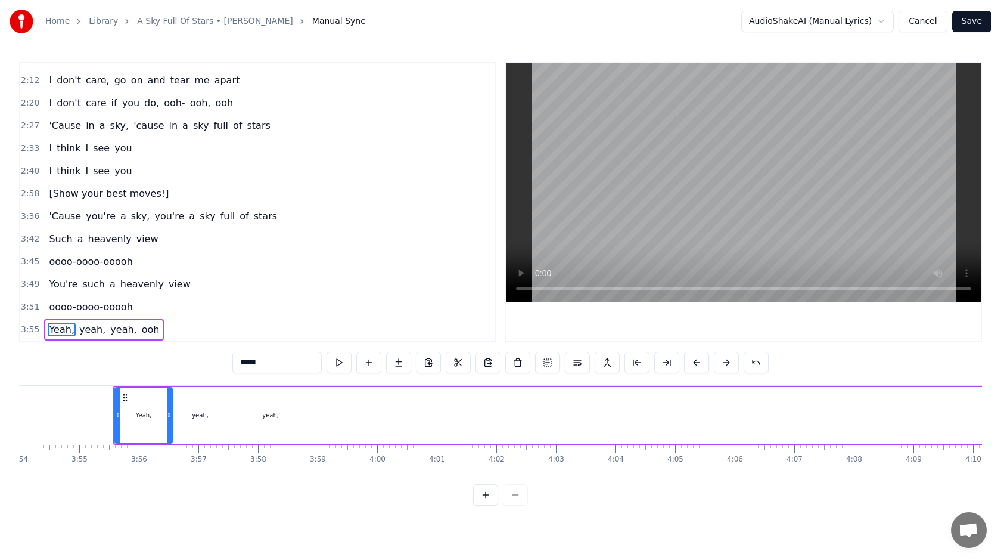
click at [212, 411] on div "yeah," at bounding box center [200, 415] width 57 height 57
click at [253, 414] on div "yeah," at bounding box center [270, 415] width 82 height 57
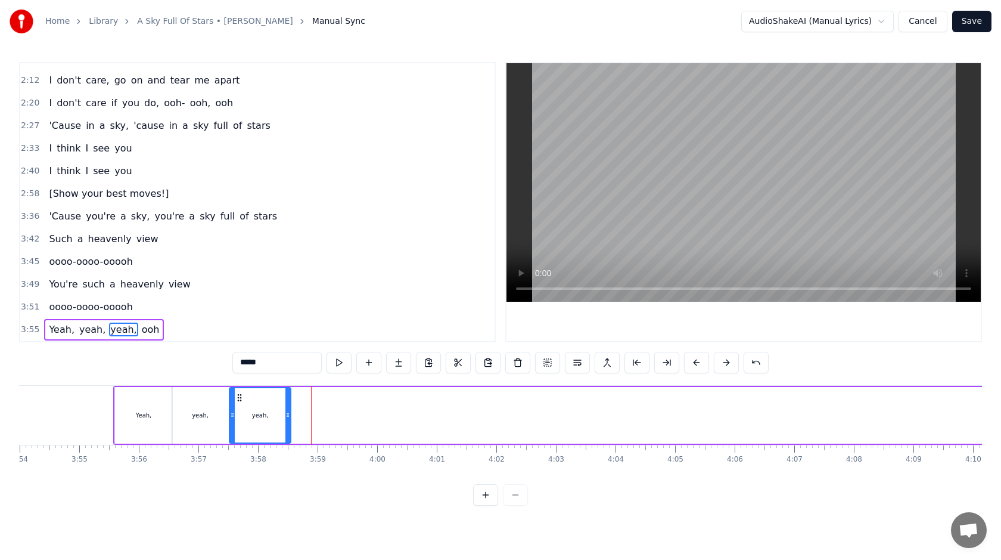
drag, startPoint x: 308, startPoint y: 420, endPoint x: 287, endPoint y: 420, distance: 20.3
click at [287, 420] on div at bounding box center [288, 415] width 5 height 54
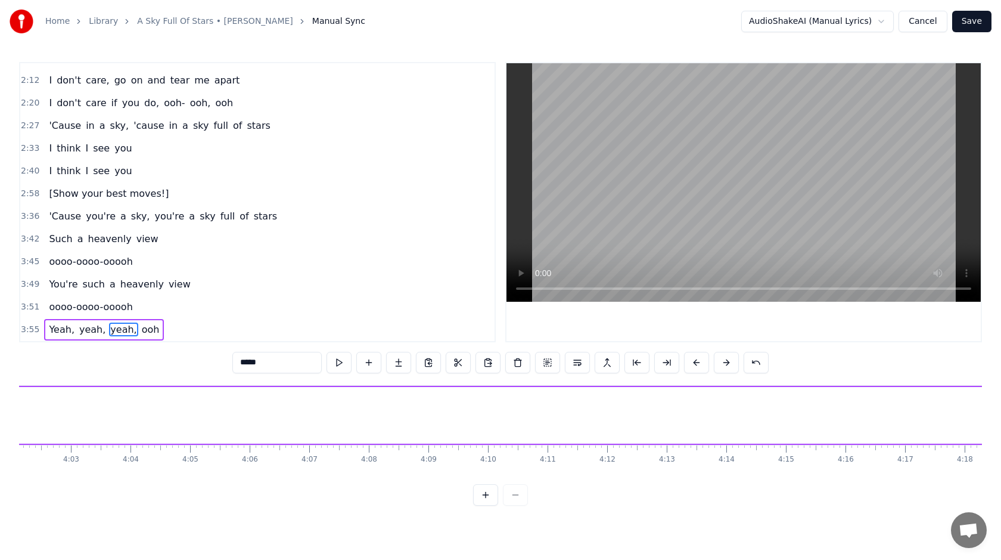
scroll to position [0, 14887]
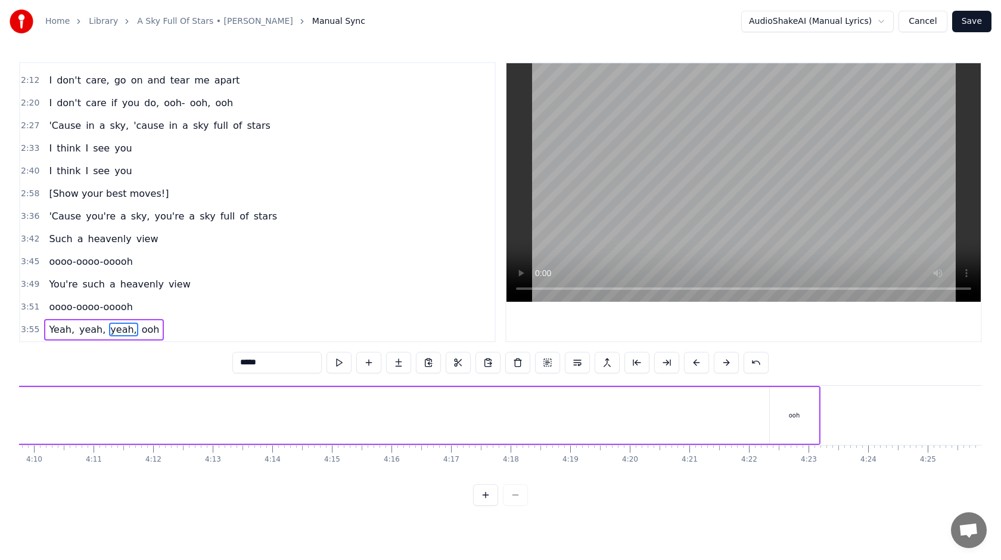
click at [792, 424] on div "ooh" at bounding box center [794, 415] width 49 height 57
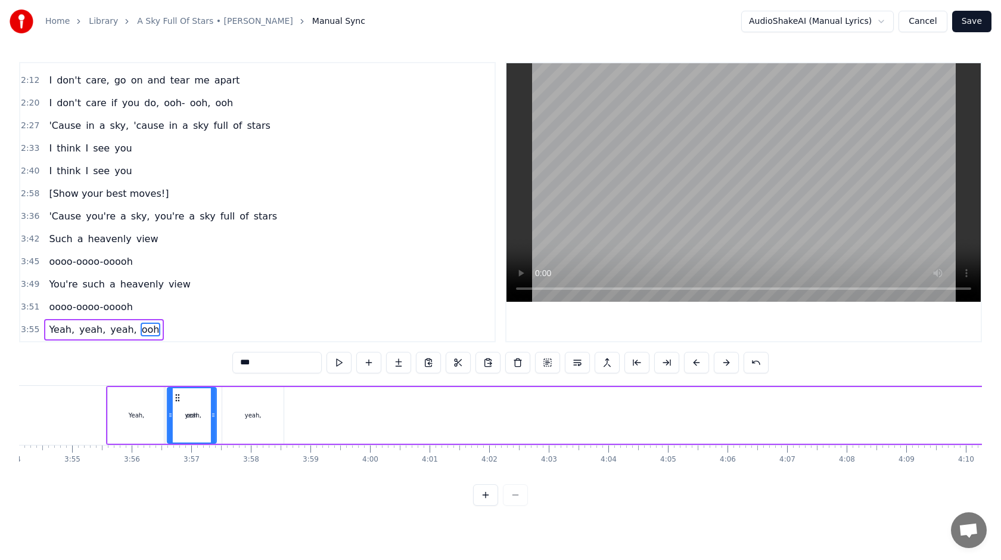
scroll to position [0, 13940]
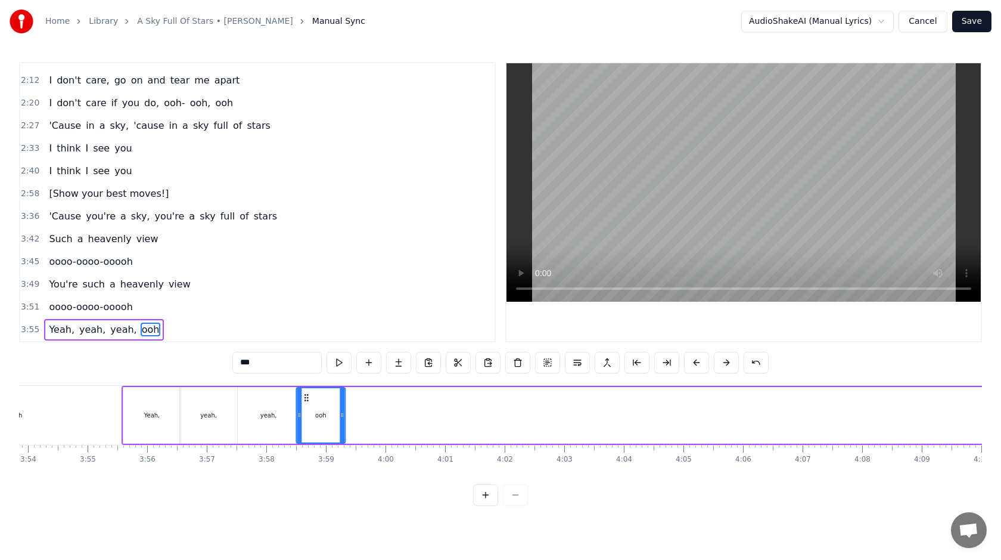
drag, startPoint x: 780, startPoint y: 397, endPoint x: 308, endPoint y: 410, distance: 472.3
click at [308, 410] on div "ooh" at bounding box center [321, 415] width 48 height 54
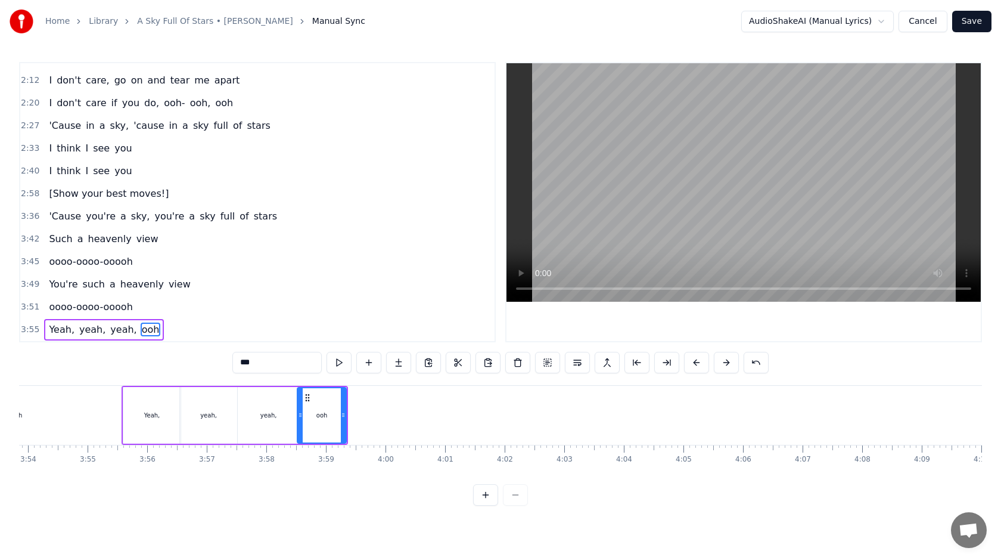
click at [137, 414] on div "Yeah," at bounding box center [151, 415] width 57 height 57
type input "*****"
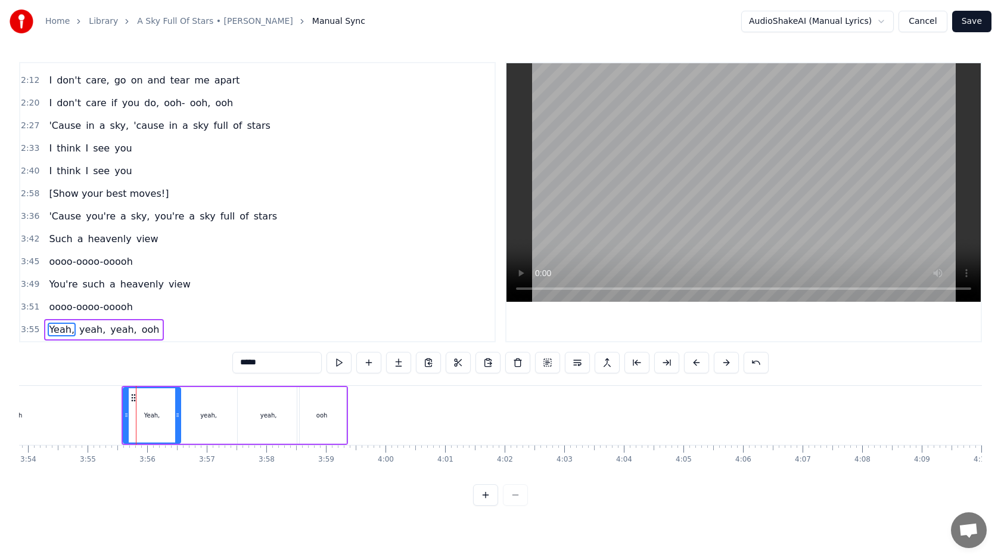
click at [30, 327] on span "3:55" at bounding box center [30, 330] width 18 height 12
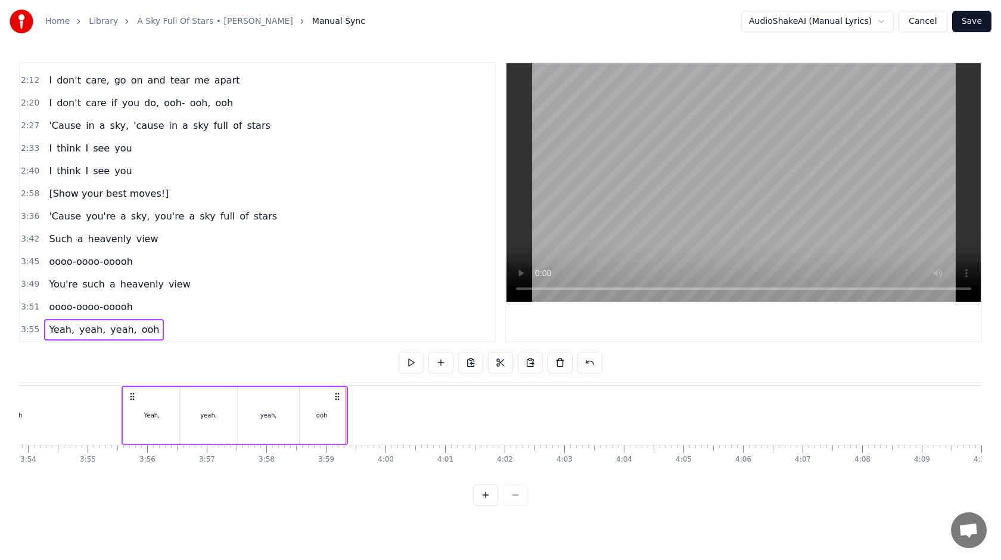
click at [303, 410] on div "ooh" at bounding box center [321, 415] width 49 height 57
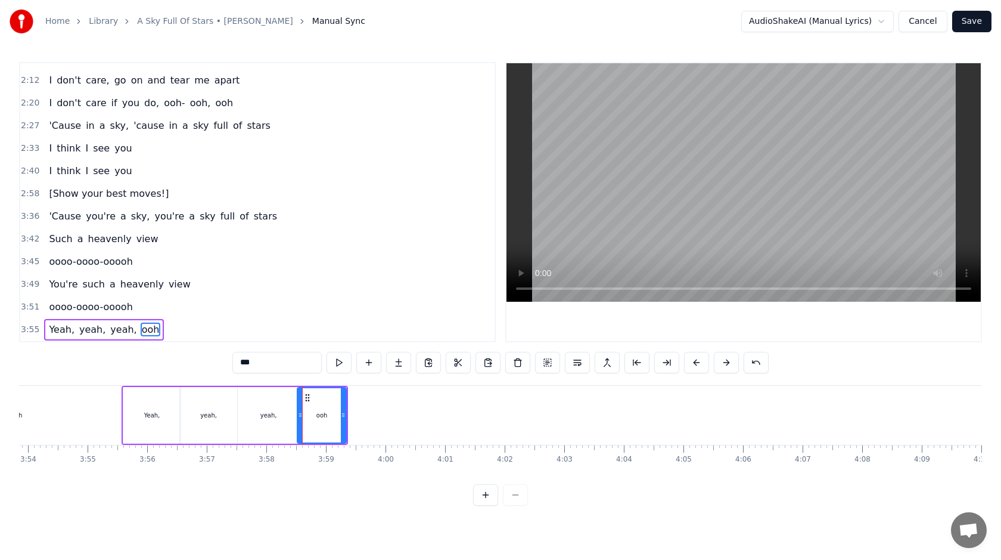
click at [289, 364] on input "***" at bounding box center [276, 362] width 89 height 21
type input "****"
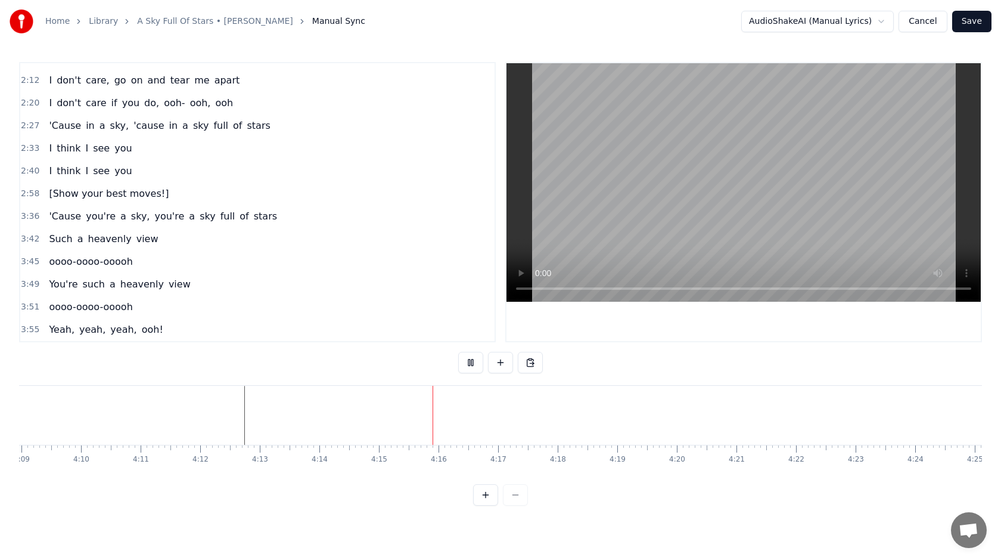
scroll to position [0, 14887]
click at [967, 25] on button "Save" at bounding box center [972, 21] width 39 height 21
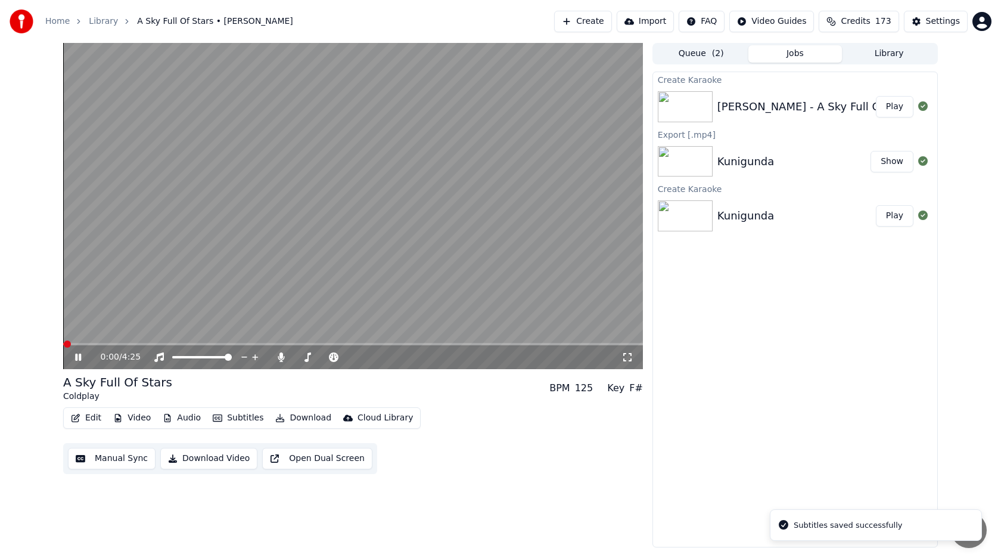
click at [87, 417] on button "Edit" at bounding box center [86, 418] width 40 height 17
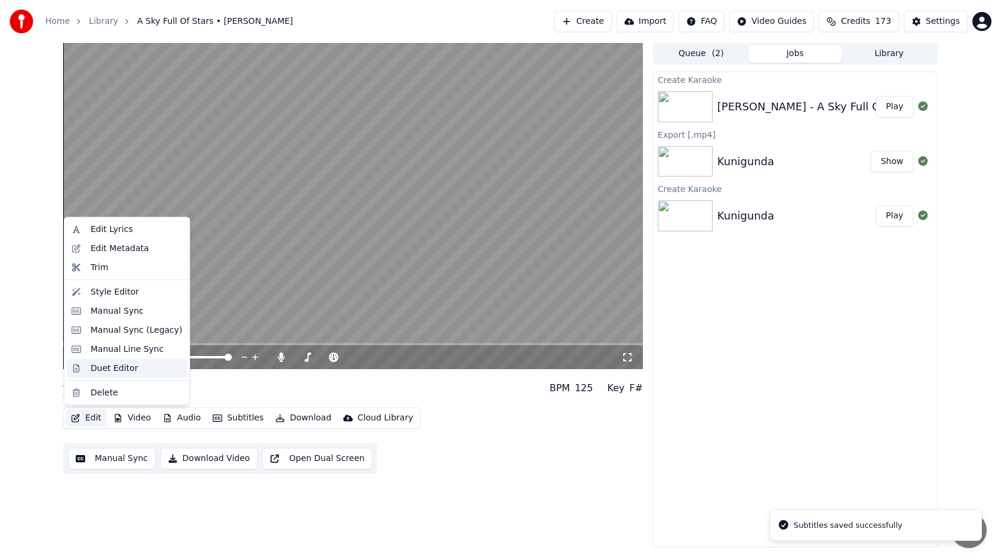
click at [111, 363] on div "Duet Editor" at bounding box center [115, 368] width 48 height 12
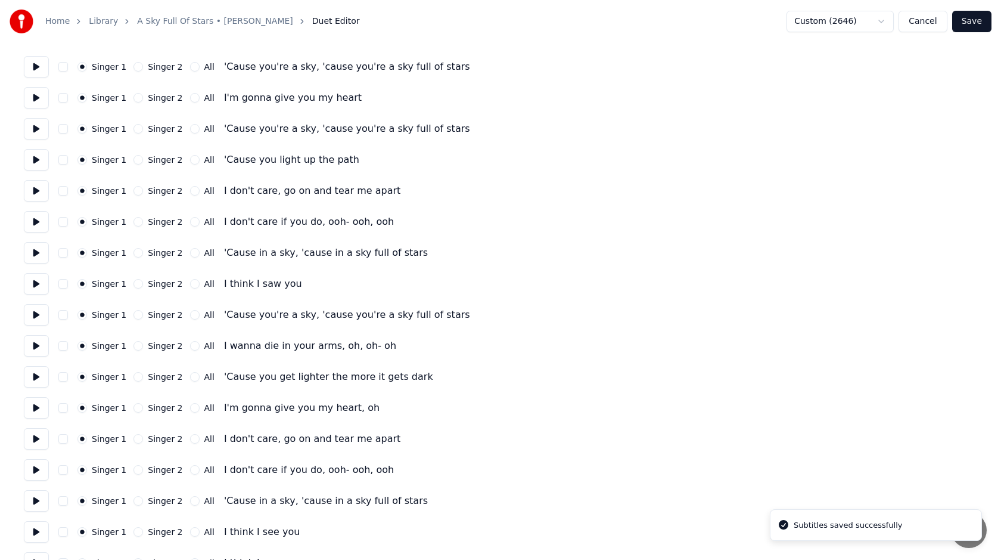
scroll to position [334, 0]
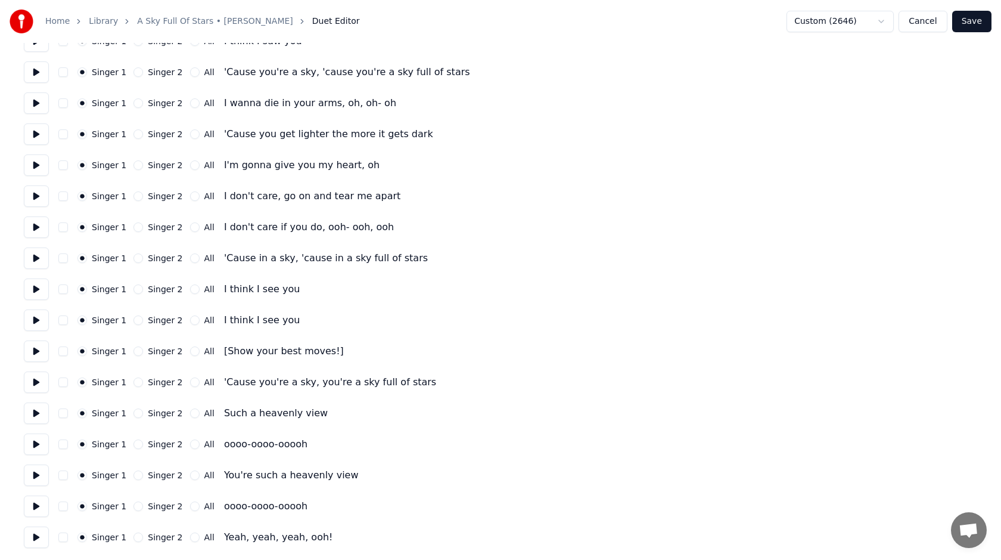
click at [192, 351] on button "All" at bounding box center [195, 351] width 10 height 10
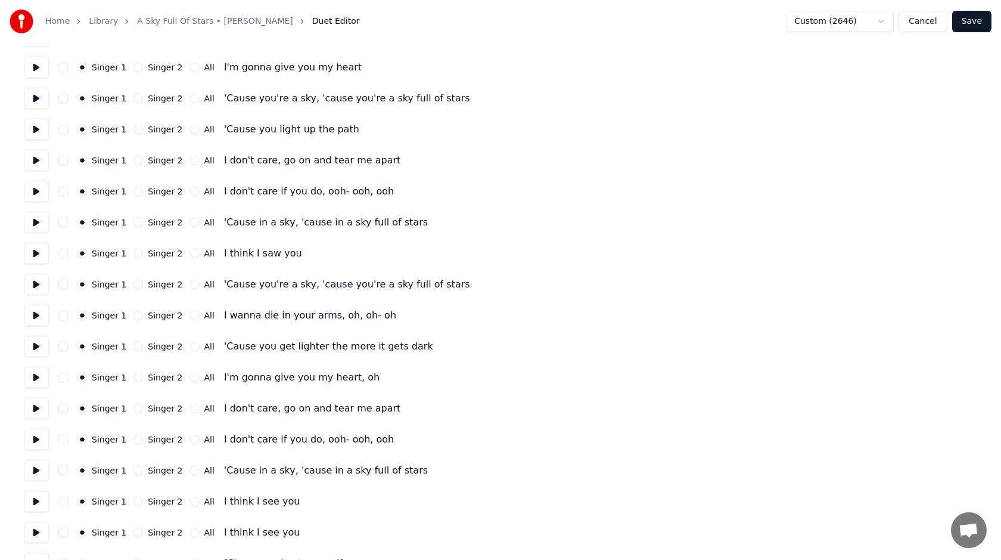
scroll to position [0, 0]
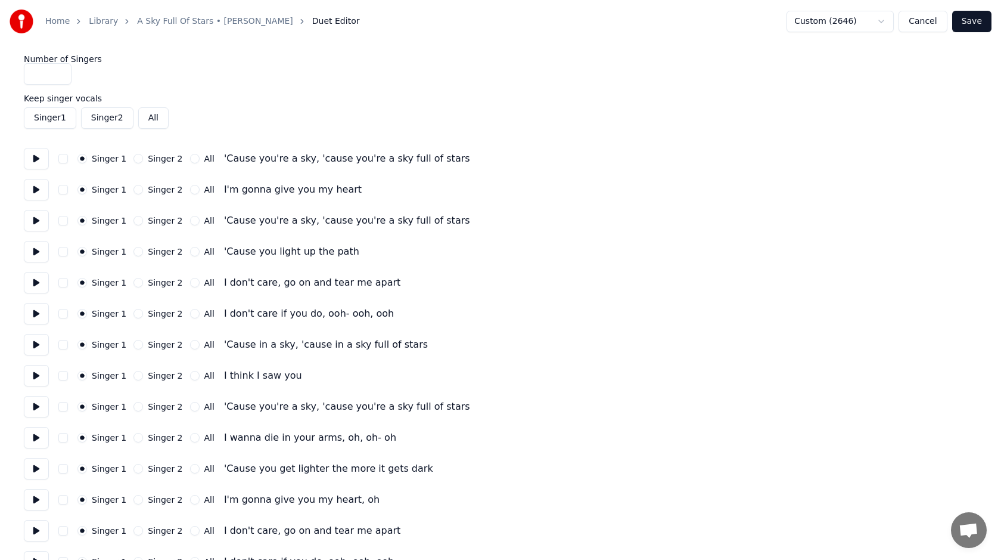
click at [965, 17] on button "Save" at bounding box center [972, 21] width 39 height 21
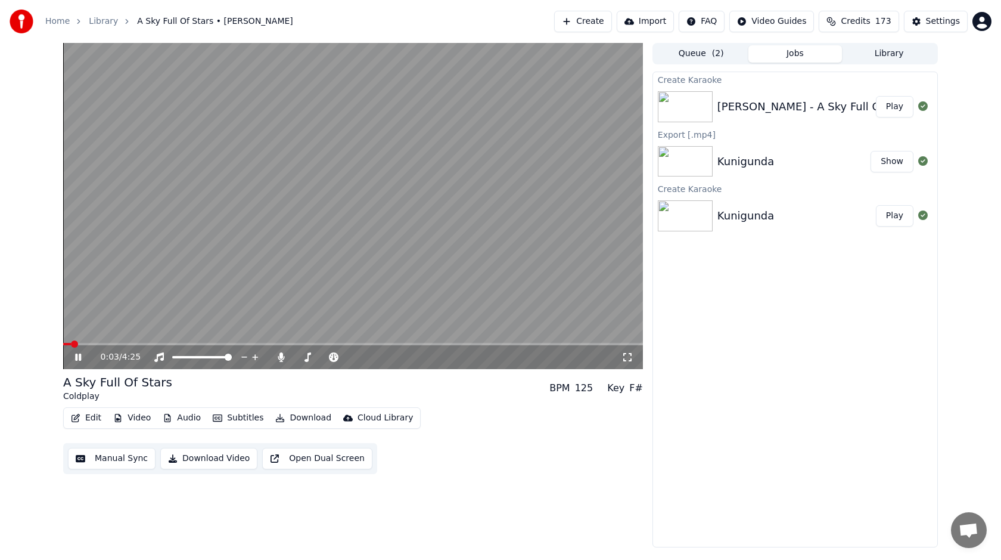
click at [294, 415] on button "Download" at bounding box center [304, 418] width 66 height 17
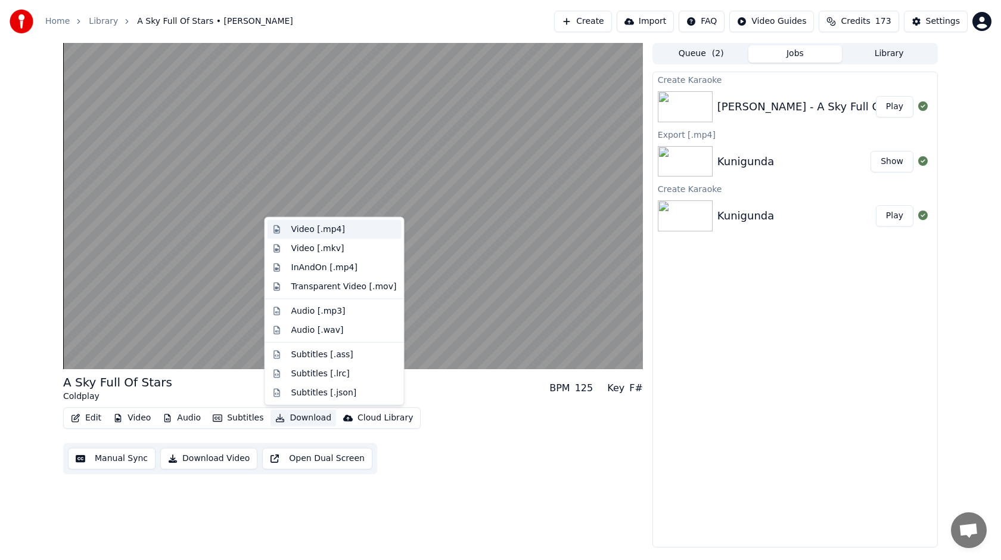
click at [335, 232] on div "Video [.mp4]" at bounding box center [318, 230] width 54 height 12
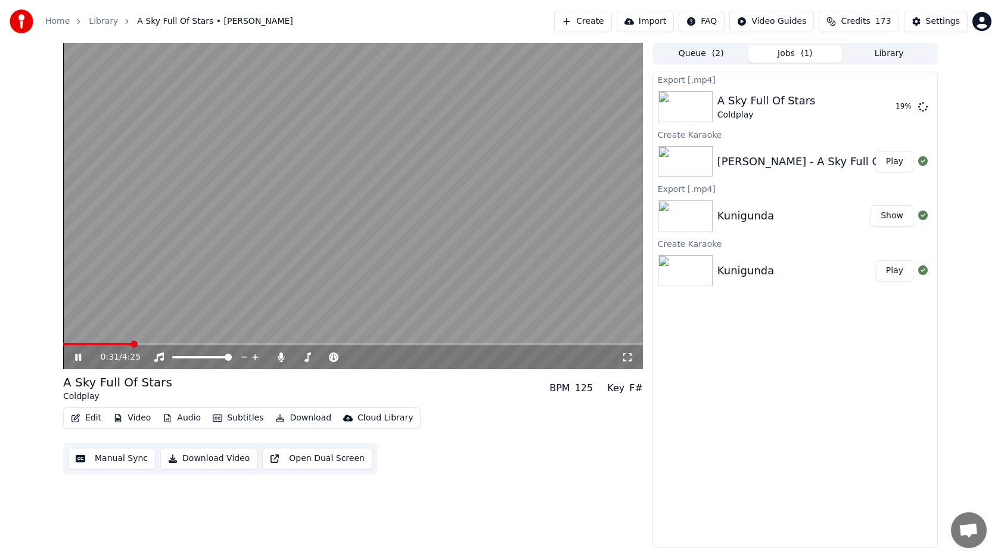
click at [79, 357] on icon at bounding box center [78, 356] width 6 height 7
click at [905, 105] on button "Show" at bounding box center [892, 106] width 43 height 21
